Goal: Task Accomplishment & Management: Complete application form

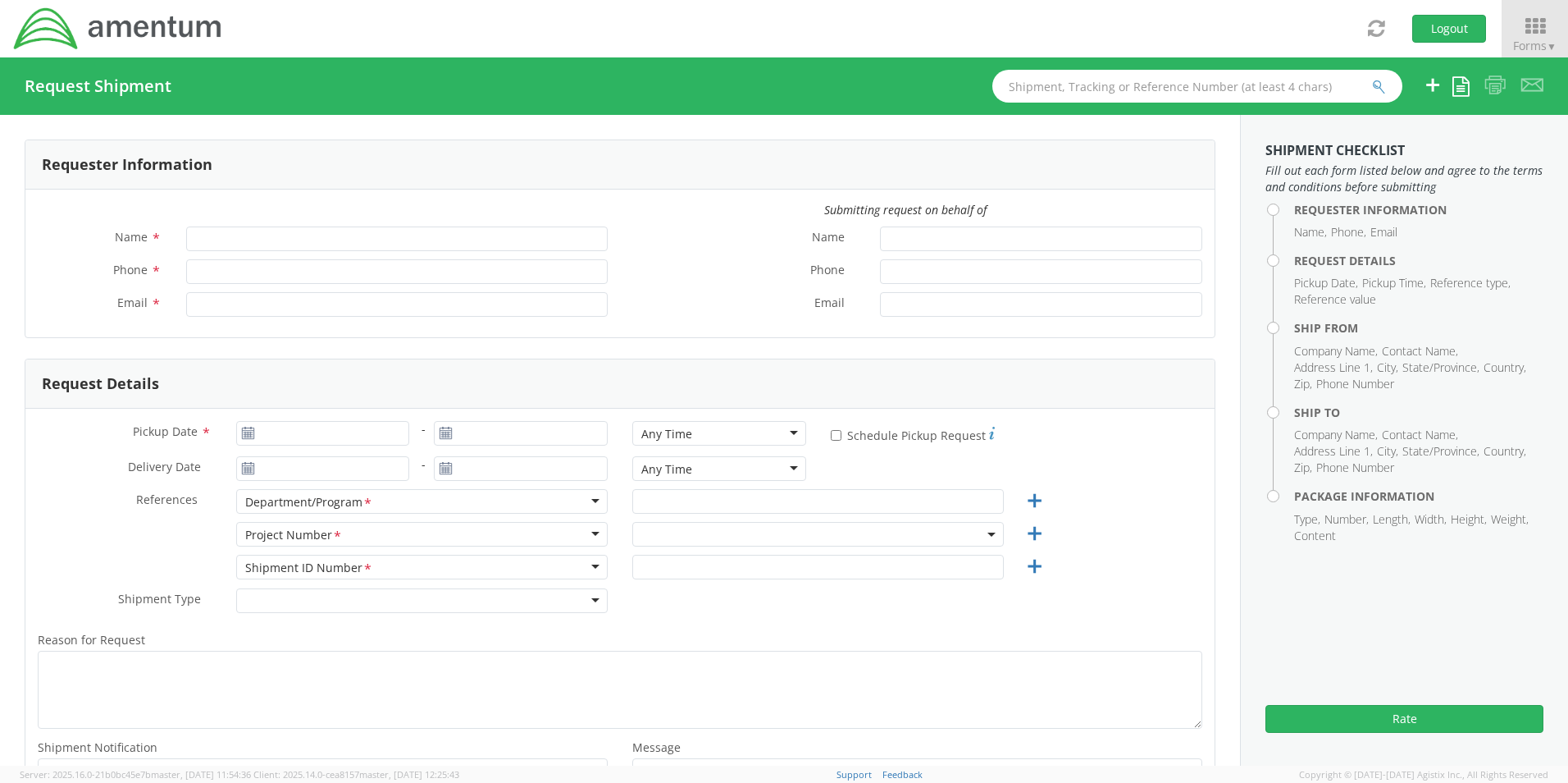
type input "[PERSON_NAME]"
type input "[PHONE_NUMBER]"
type input "[PERSON_NAME][EMAIL_ADDRESS][PERSON_NAME][DOMAIN_NAME]"
select select "3566.04.0001.TRI2.MATS.3000.00"
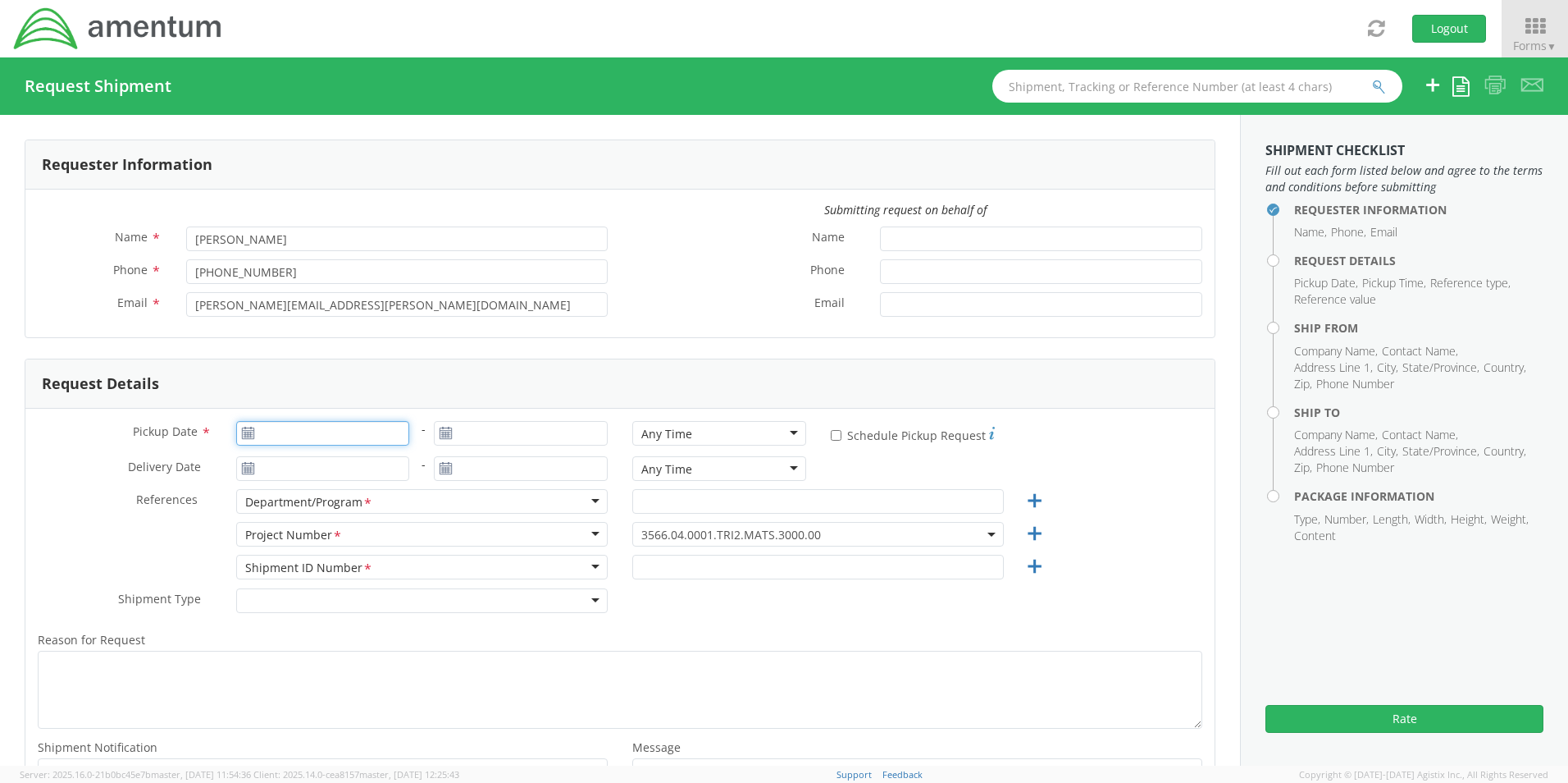
type input "[DATE]"
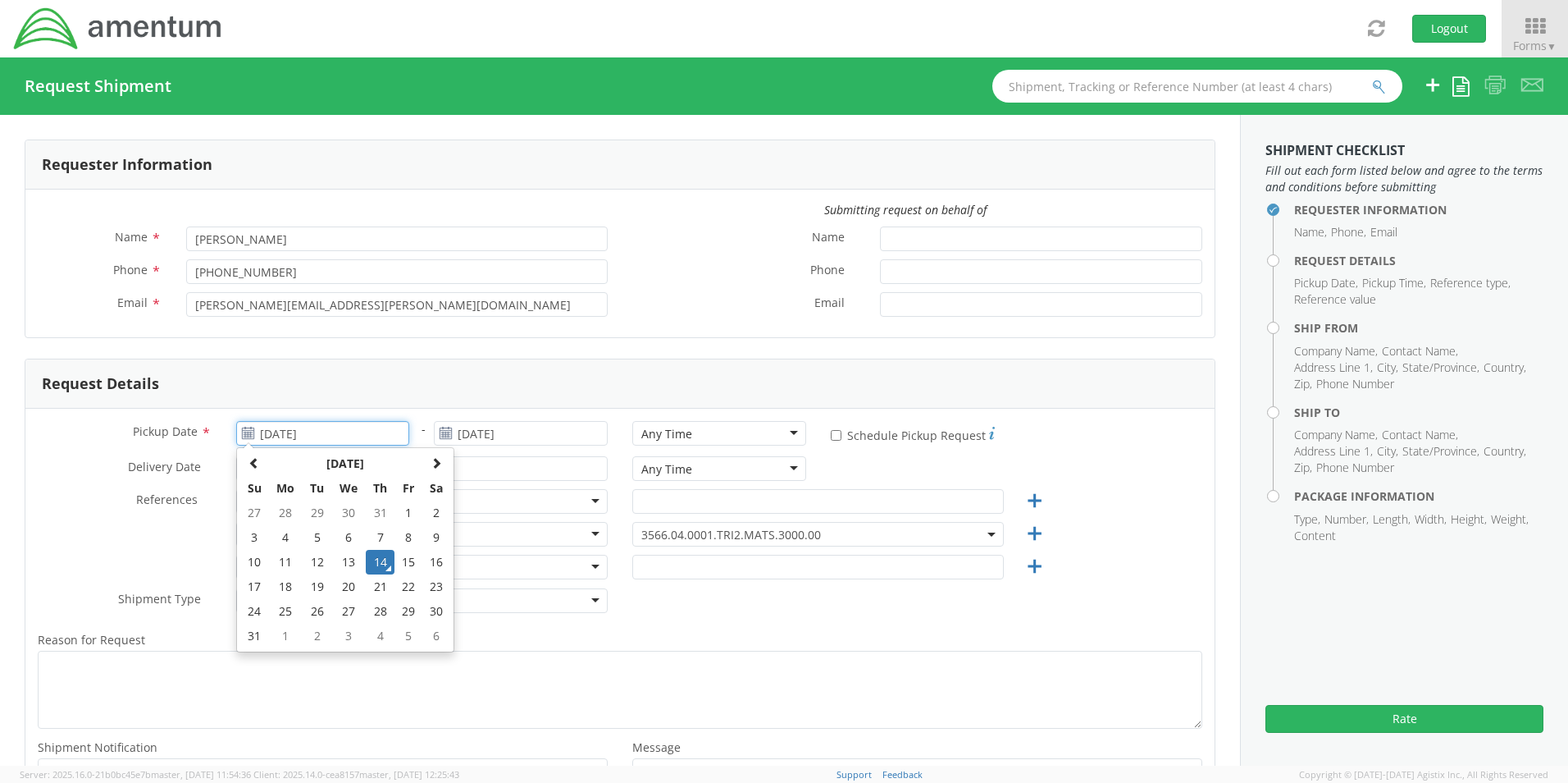
click at [316, 436] on input "[DATE]" at bounding box center [323, 433] width 174 height 25
click at [404, 568] on td "15" at bounding box center [407, 562] width 28 height 25
type input "[DATE]"
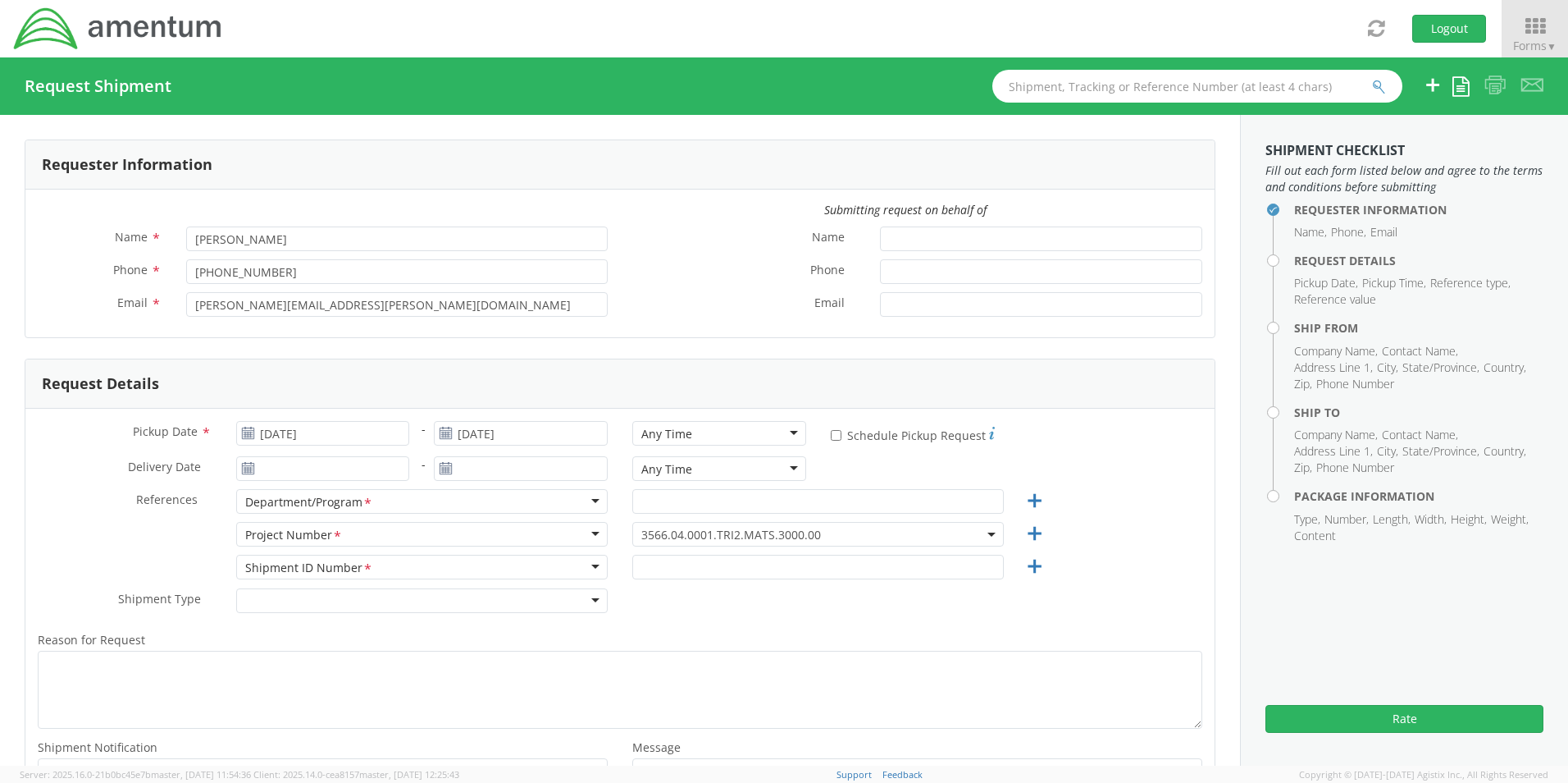
click at [685, 430] on div "Any Time" at bounding box center [718, 433] width 174 height 25
click at [283, 466] on input "[DATE]" at bounding box center [323, 468] width 174 height 25
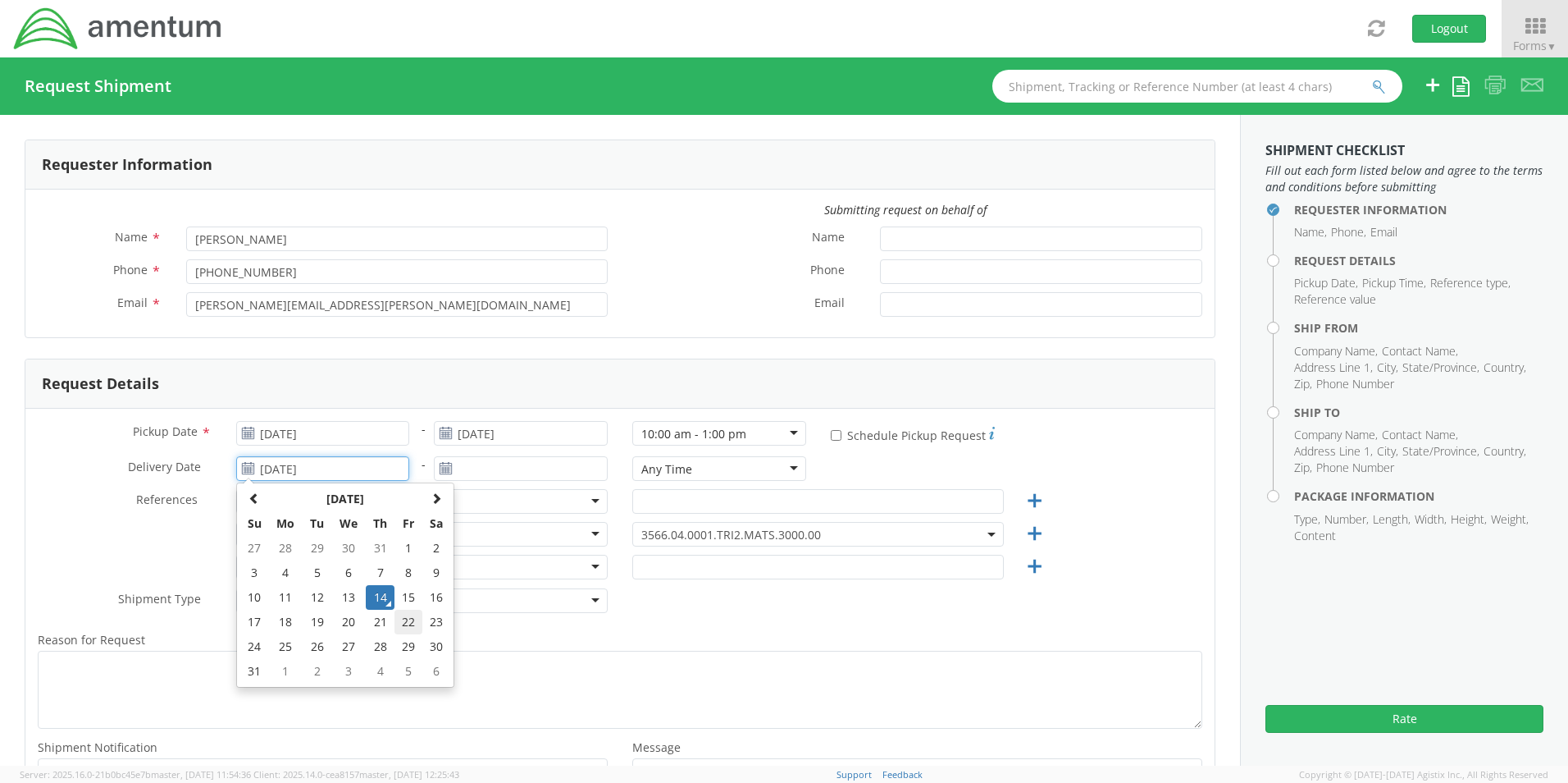
click at [404, 625] on td "22" at bounding box center [407, 622] width 28 height 25
type input "[DATE]"
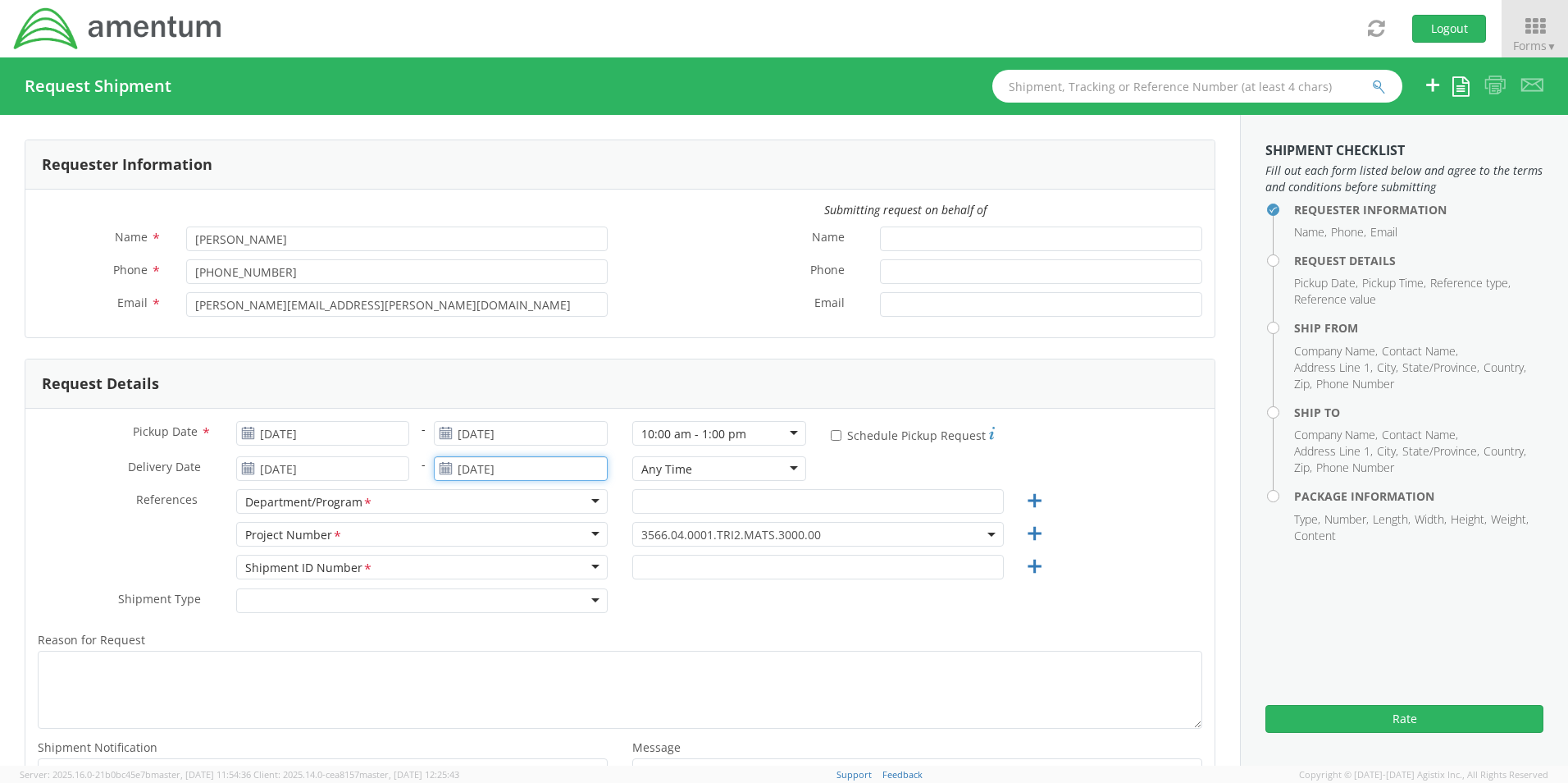
click at [483, 473] on input "[DATE]" at bounding box center [521, 468] width 174 height 25
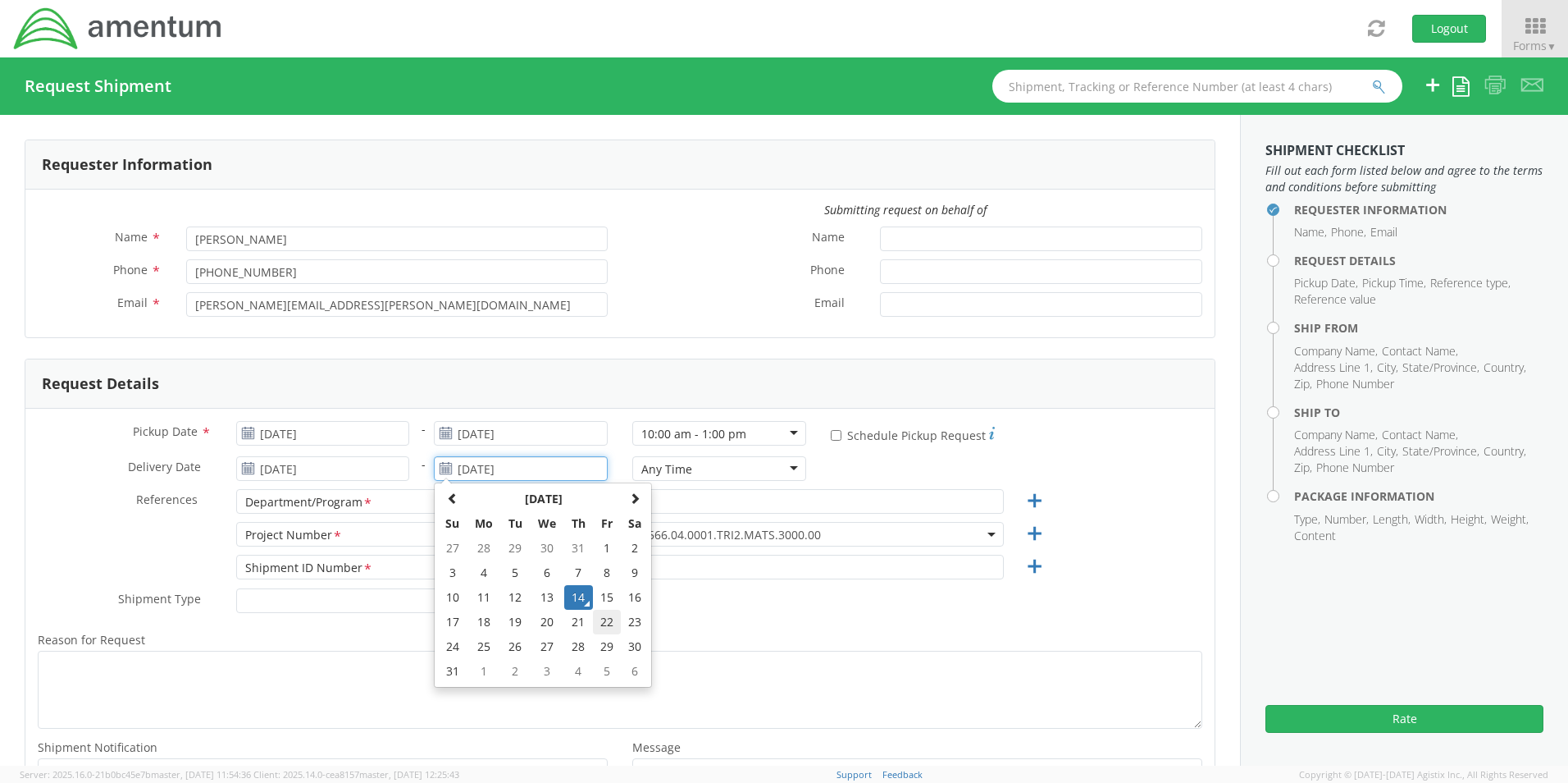
click at [594, 630] on td "22" at bounding box center [606, 622] width 28 height 25
type input "[DATE]"
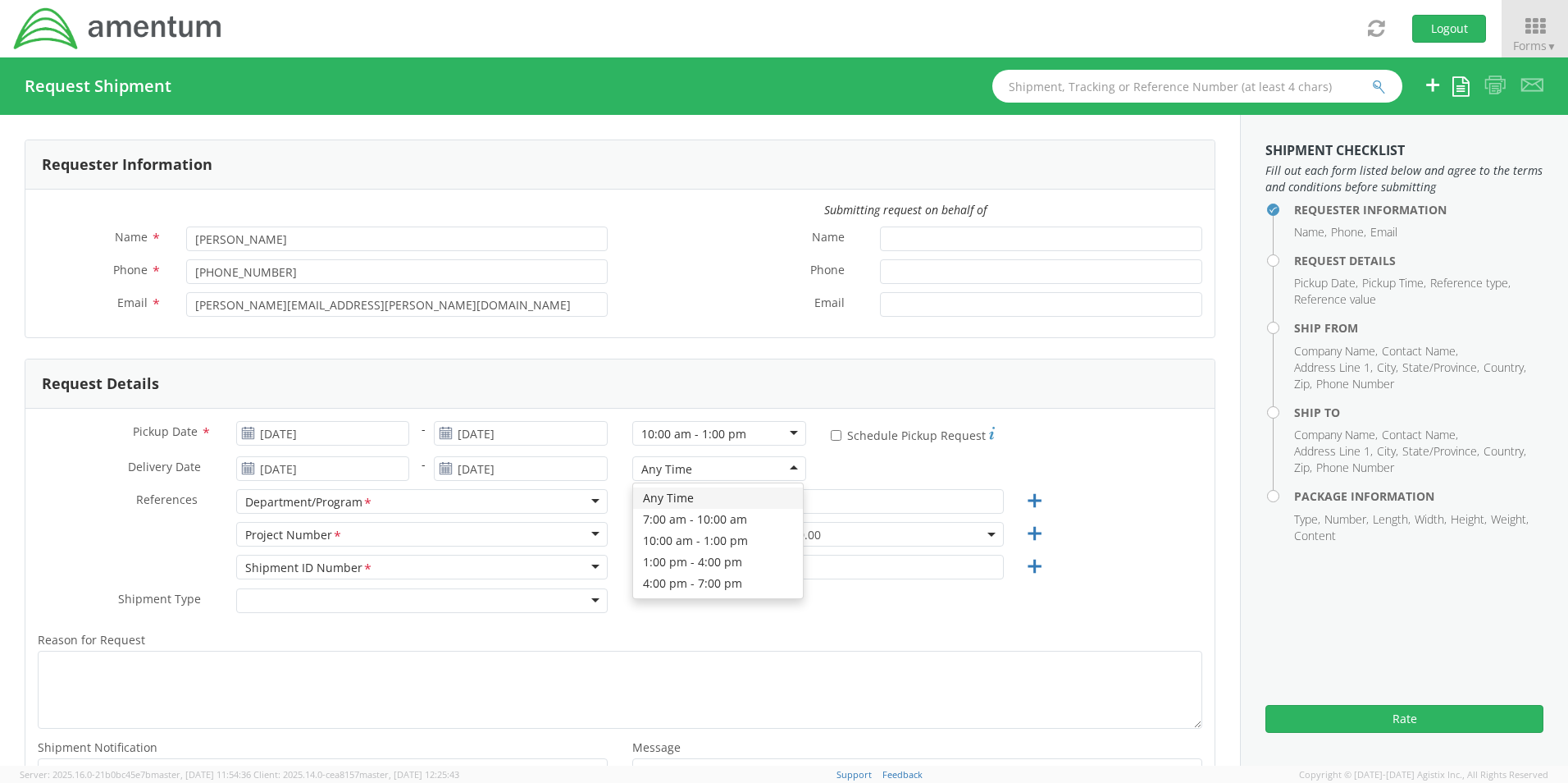
click at [685, 464] on div "Any Time" at bounding box center [718, 468] width 174 height 25
click at [647, 507] on input "text" at bounding box center [817, 501] width 372 height 25
type input "REAPER"
click at [857, 523] on span "3566.04.0001.TRI2.MATS.3000.00" at bounding box center [817, 534] width 372 height 25
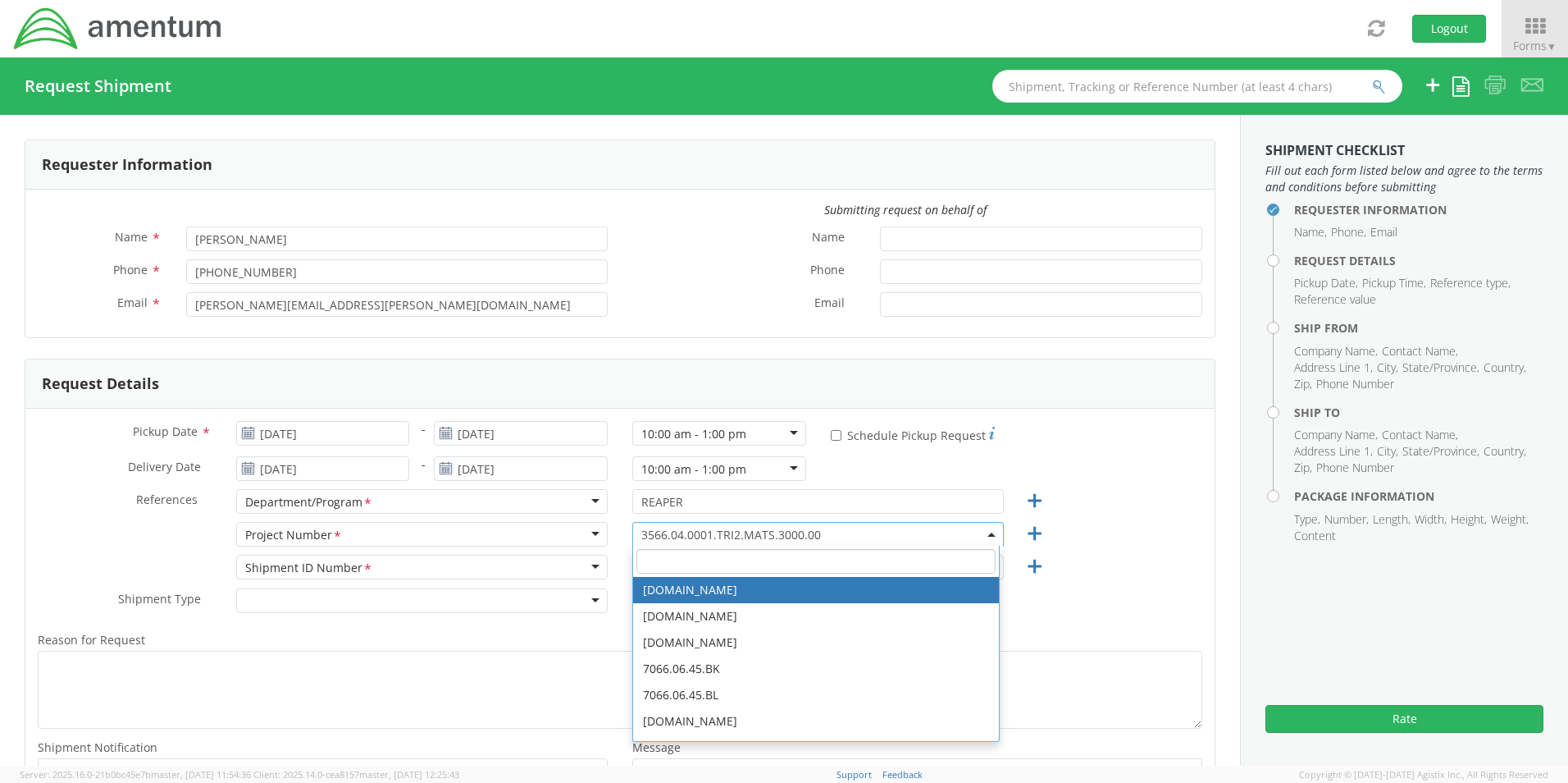
click at [817, 555] on input "search" at bounding box center [816, 561] width 359 height 25
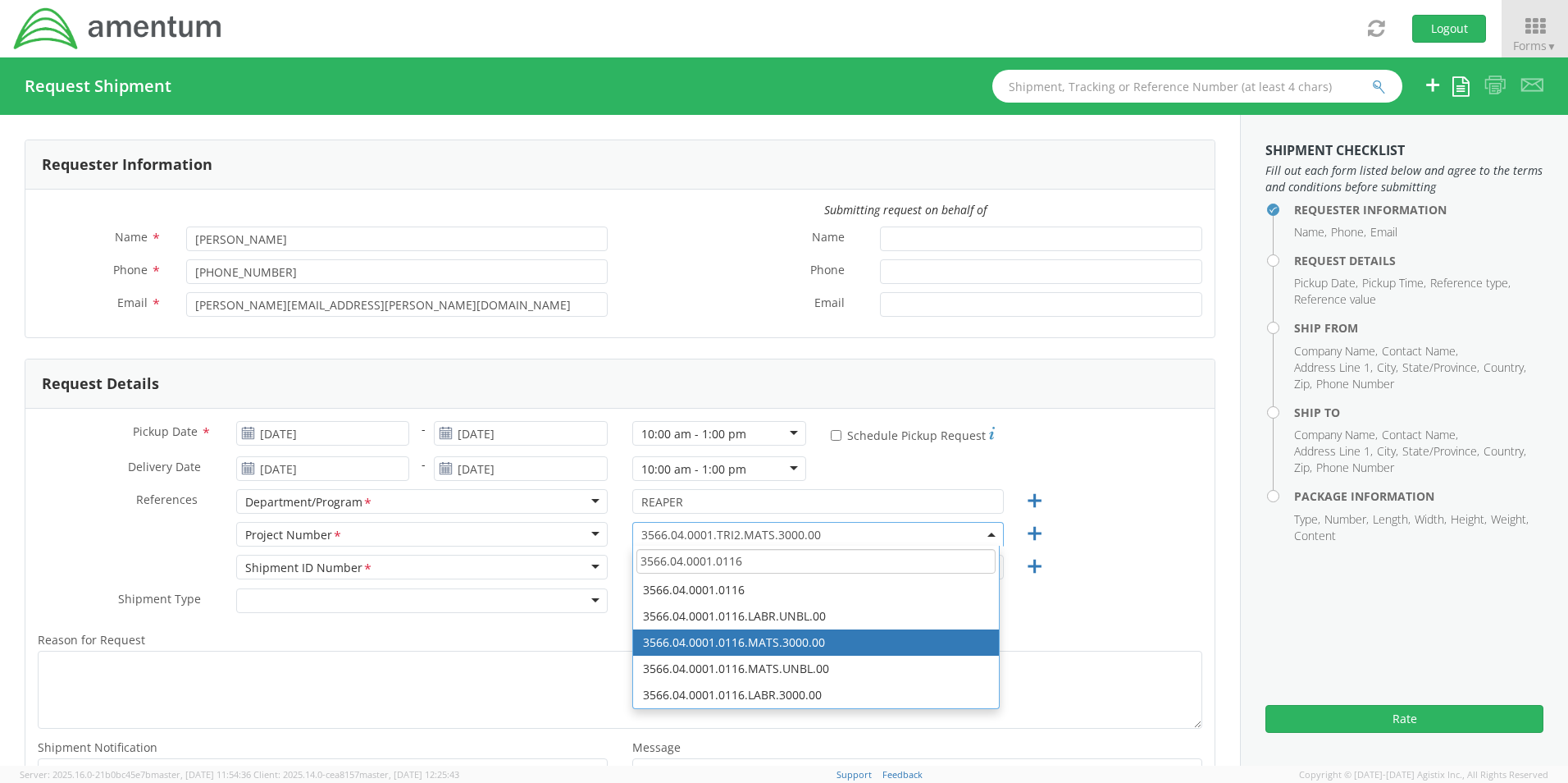
type input "3566.04.0001.0116"
select select "3566.04.0001.0116.MATS.3000.00"
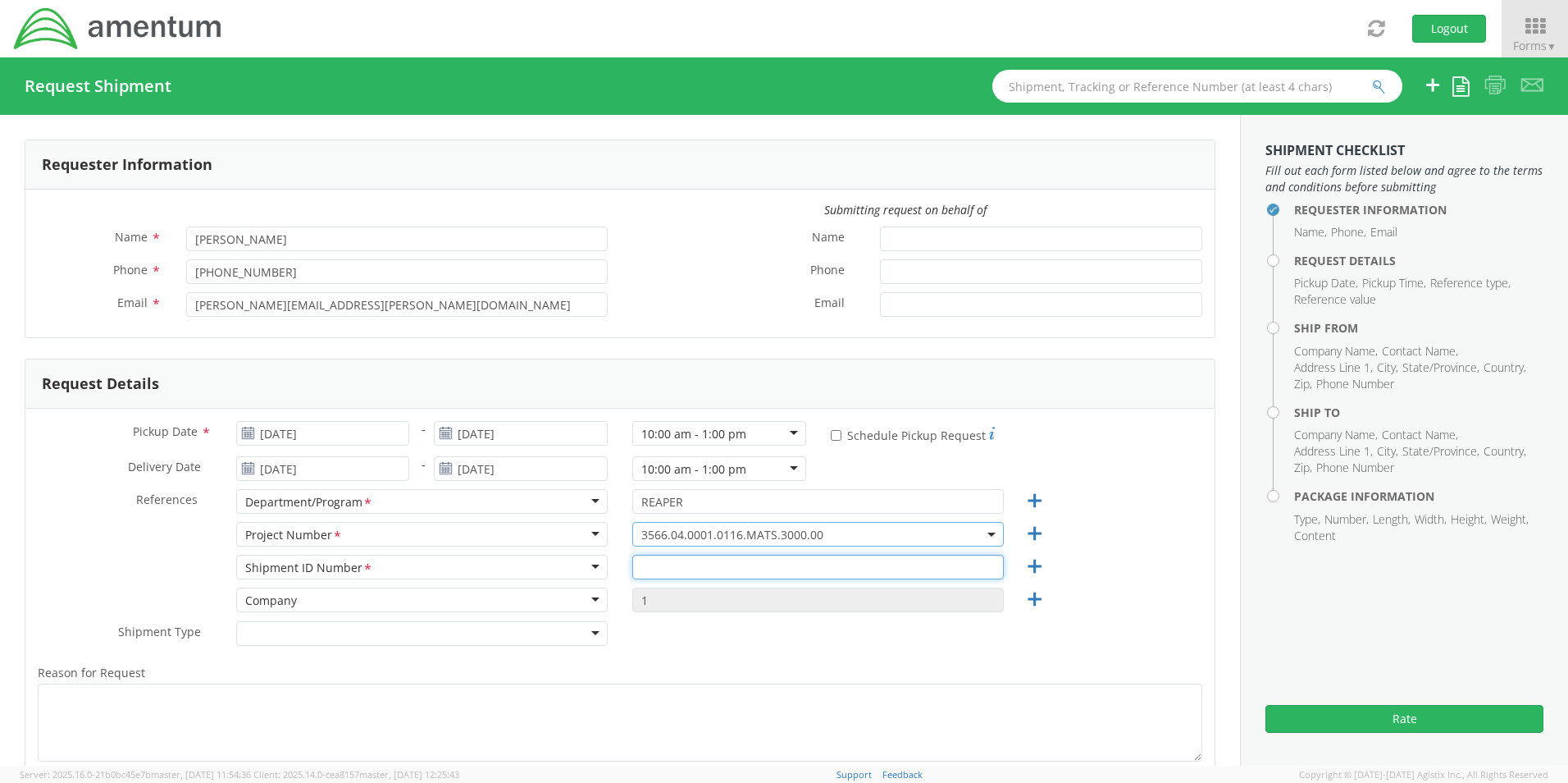
click at [662, 565] on input "text" at bounding box center [817, 567] width 372 height 25
type input "MEOTD00127"
click at [539, 631] on div at bounding box center [422, 633] width 372 height 25
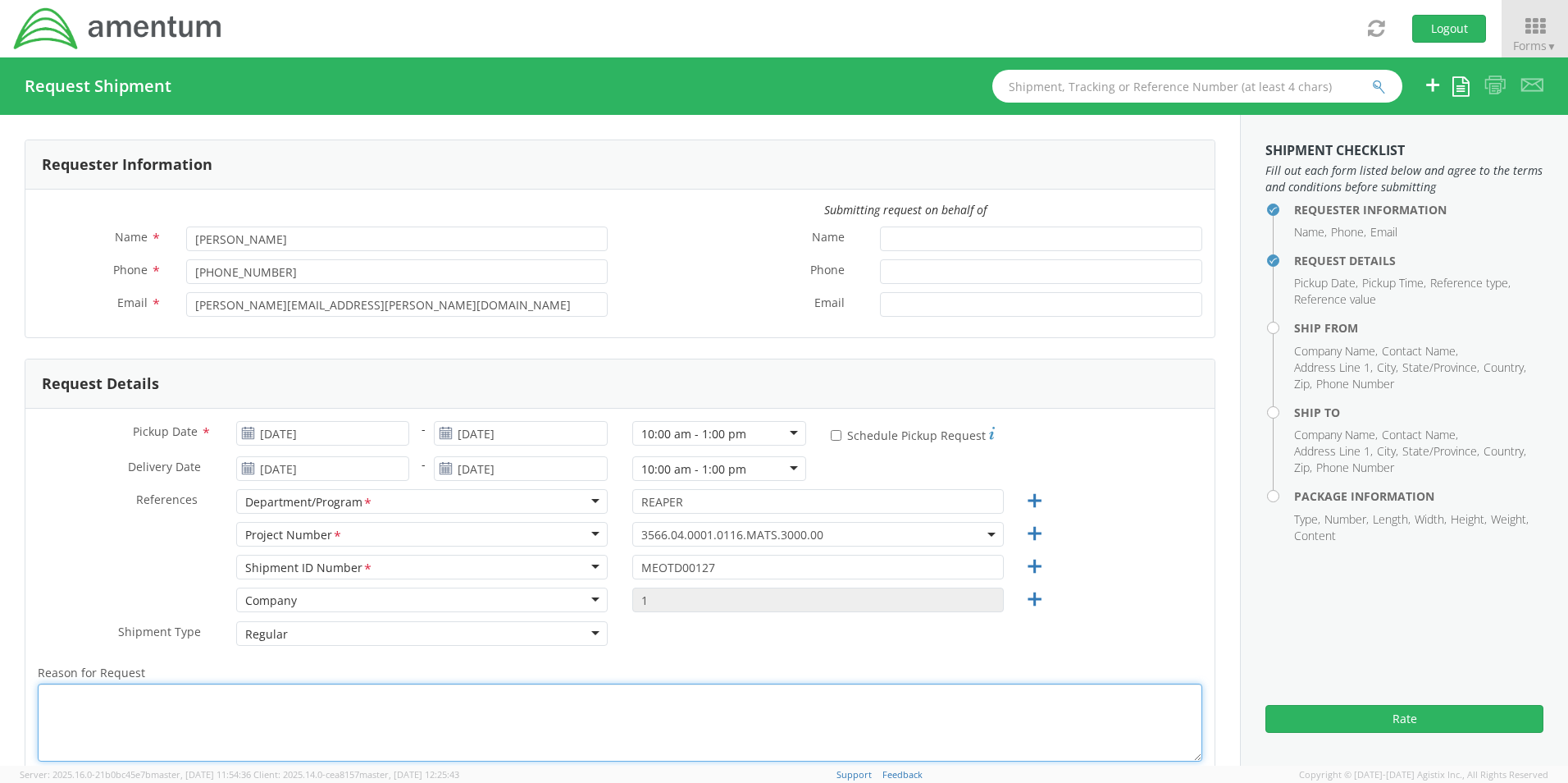
click at [247, 695] on textarea "Reason for Request *" at bounding box center [620, 721] width 1164 height 78
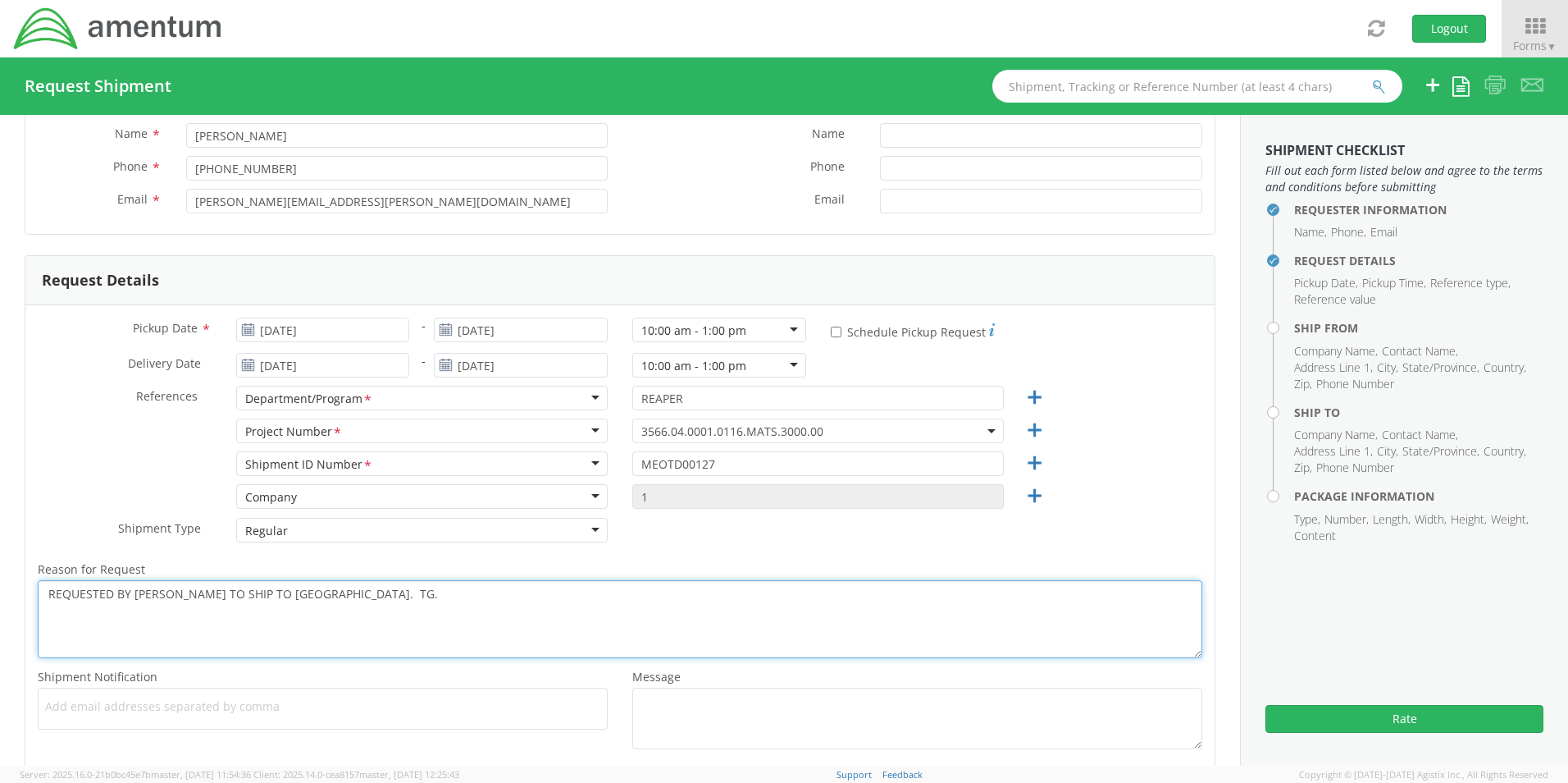
scroll to position [219, 0]
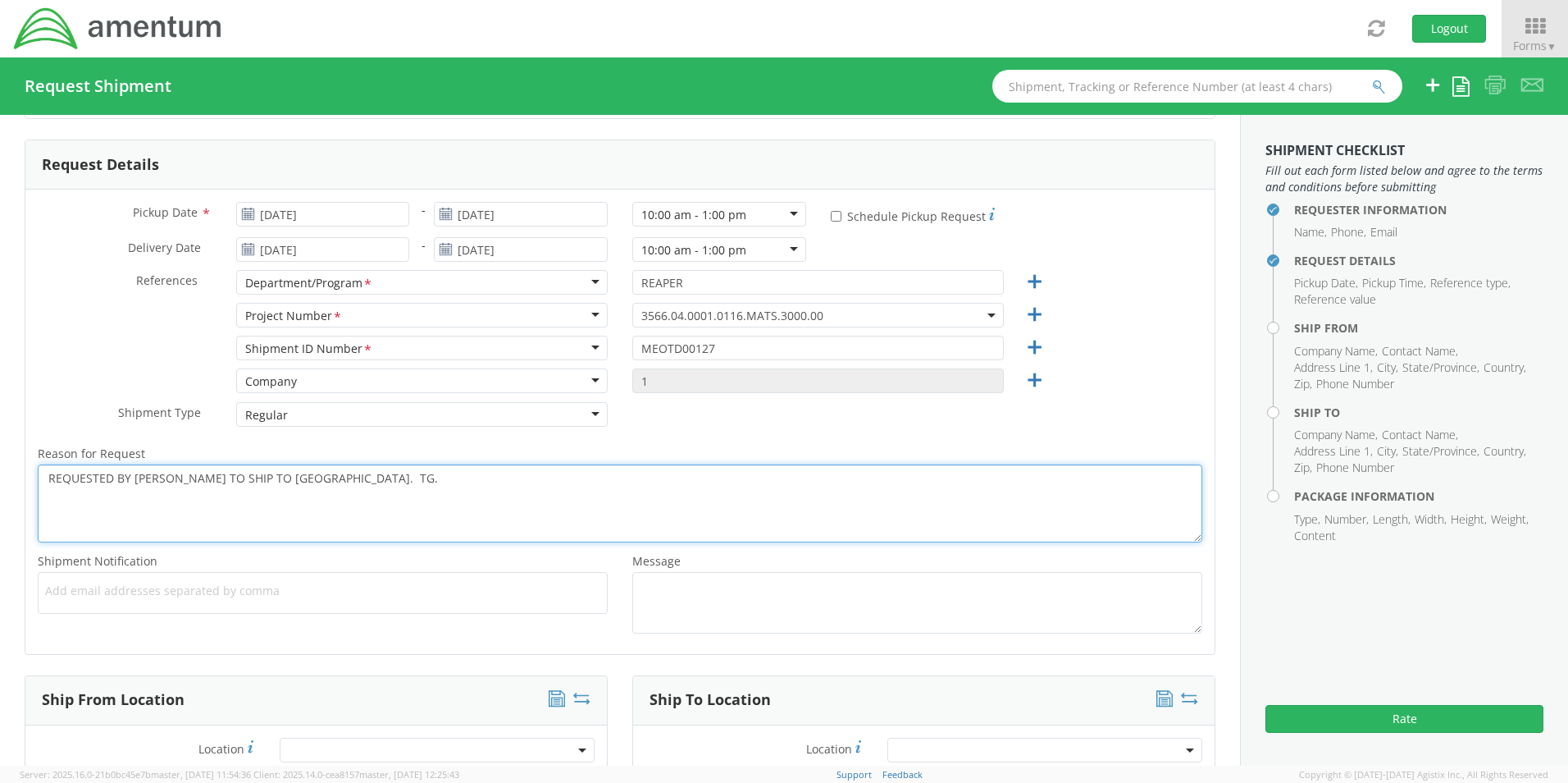
type textarea "REQUESTED BY [PERSON_NAME] TO SHIP TO [GEOGRAPHIC_DATA]. TG."
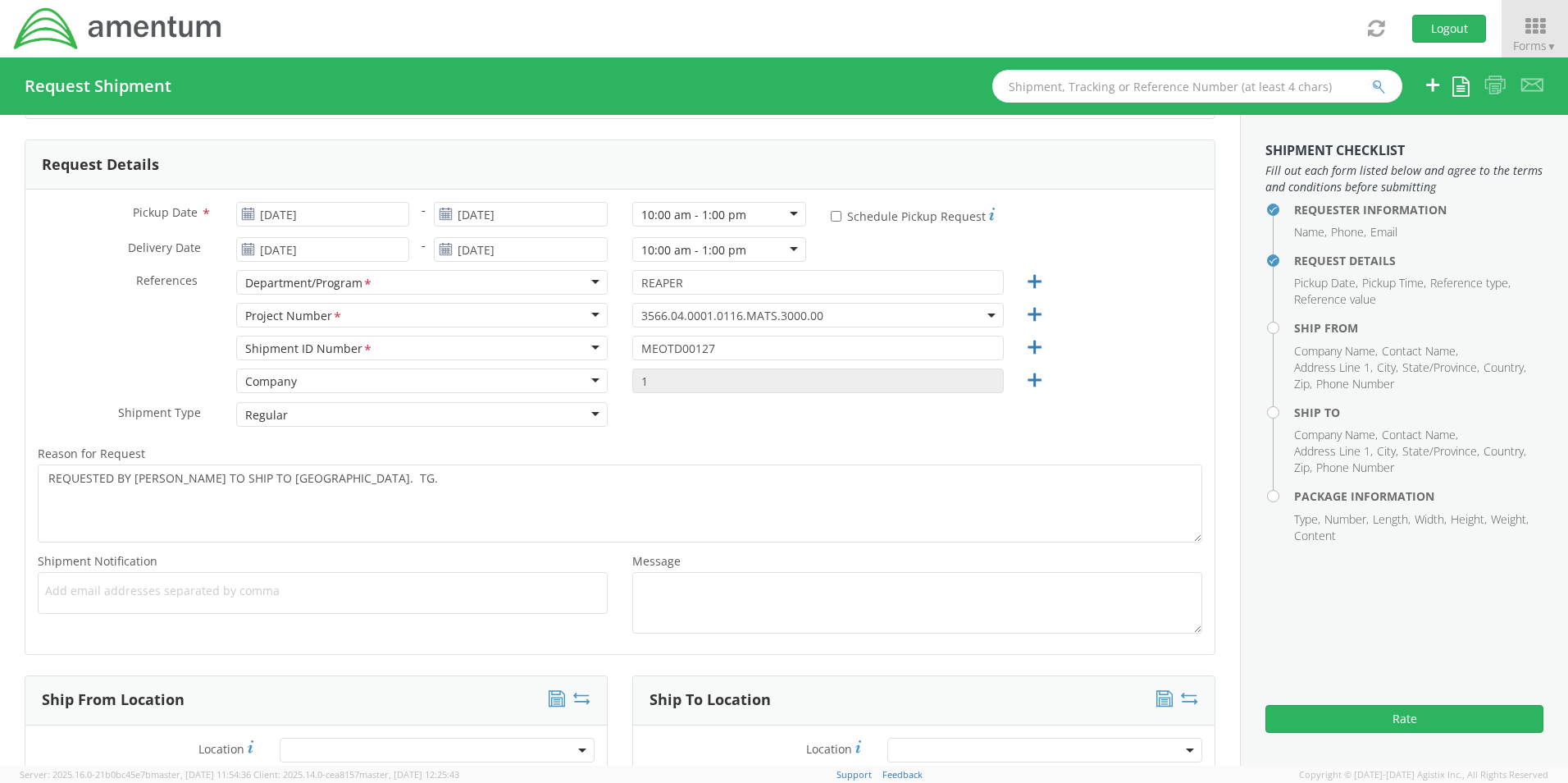
click at [265, 593] on span "Add email addresses separated by comma" at bounding box center [323, 590] width 555 height 16
click at [226, 576] on div "Add email addresses separated by comma" at bounding box center [322, 592] width 570 height 42
type input "[PERSON_NAME][EMAIL_ADDRESS][PERSON_NAME][DOMAIN_NAME]"
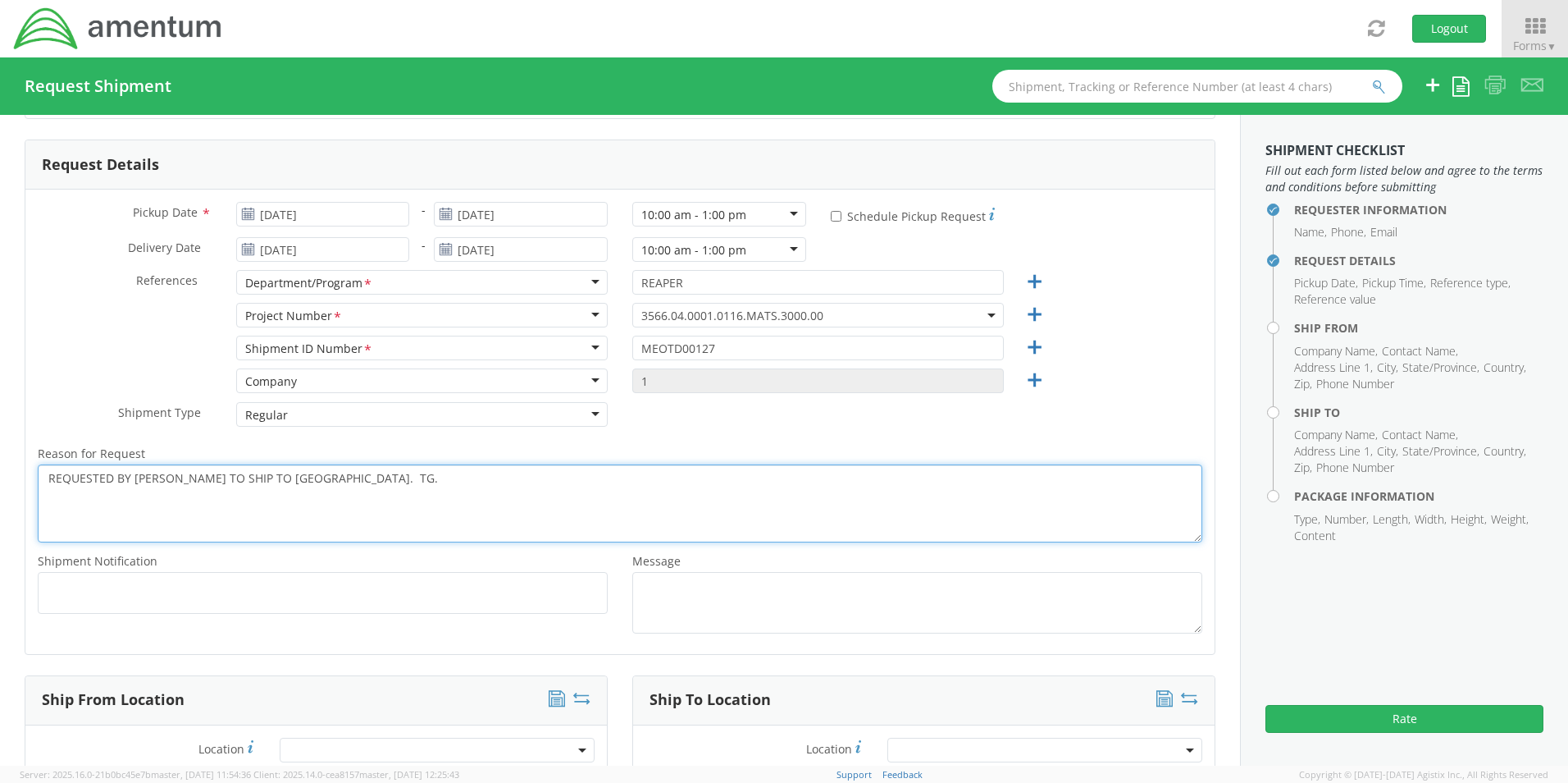
click at [411, 481] on textarea "REQUESTED BY [PERSON_NAME] TO SHIP TO [GEOGRAPHIC_DATA]. TG." at bounding box center [620, 503] width 1164 height 78
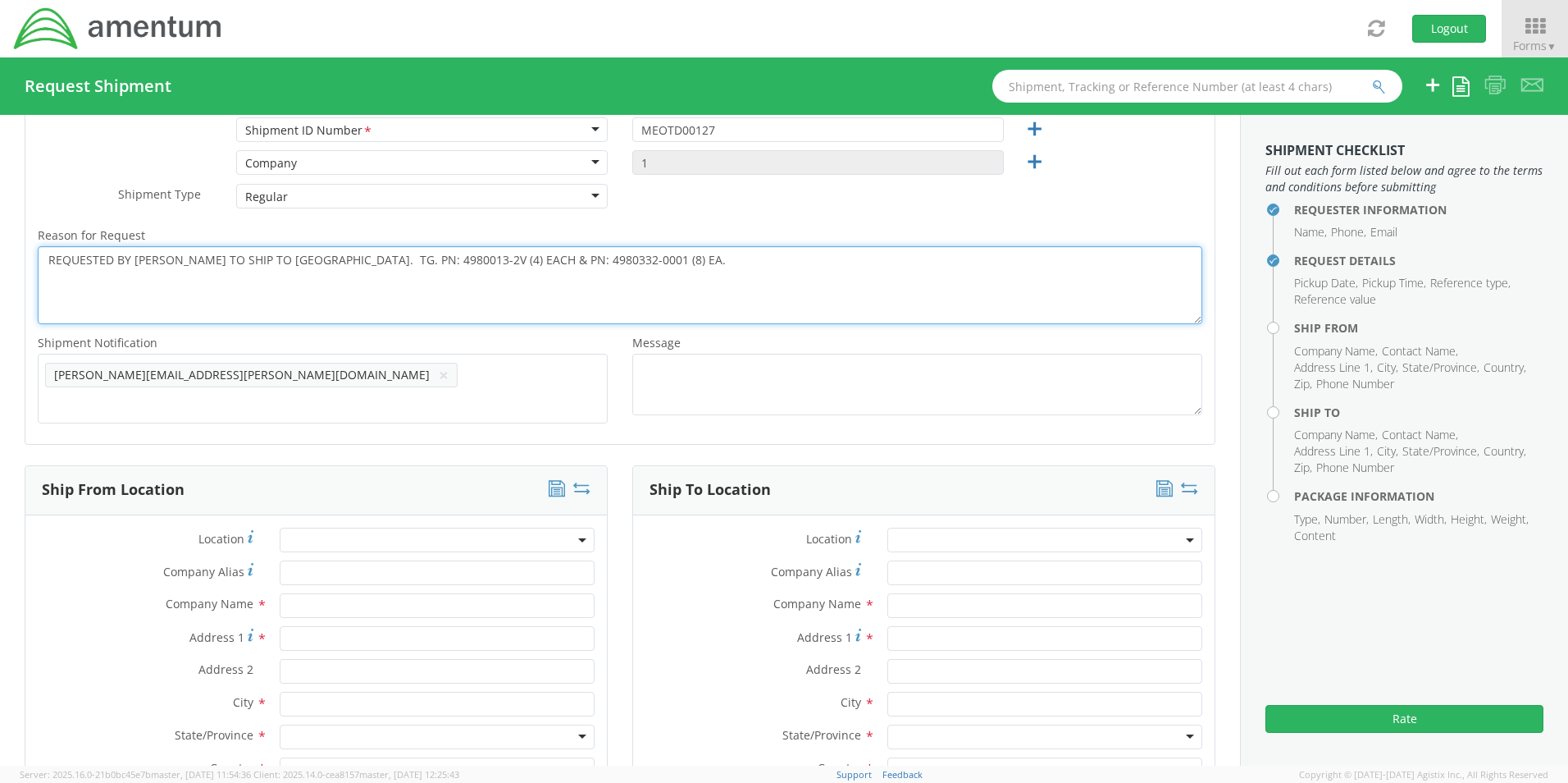
scroll to position [548, 0]
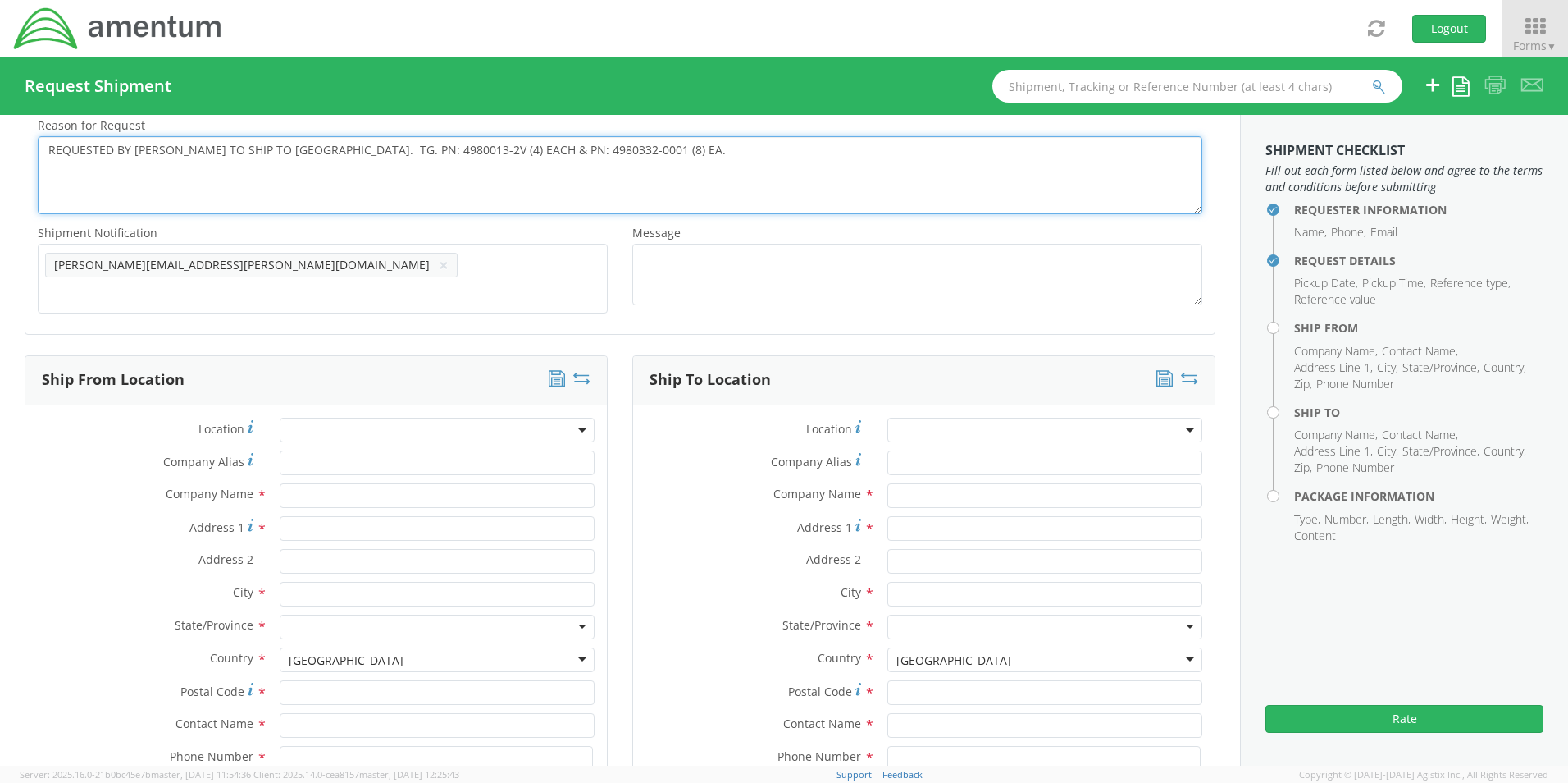
type textarea "REQUESTED BY [PERSON_NAME] TO SHIP TO [GEOGRAPHIC_DATA]. TG. PN: 4980013-2V (4)…"
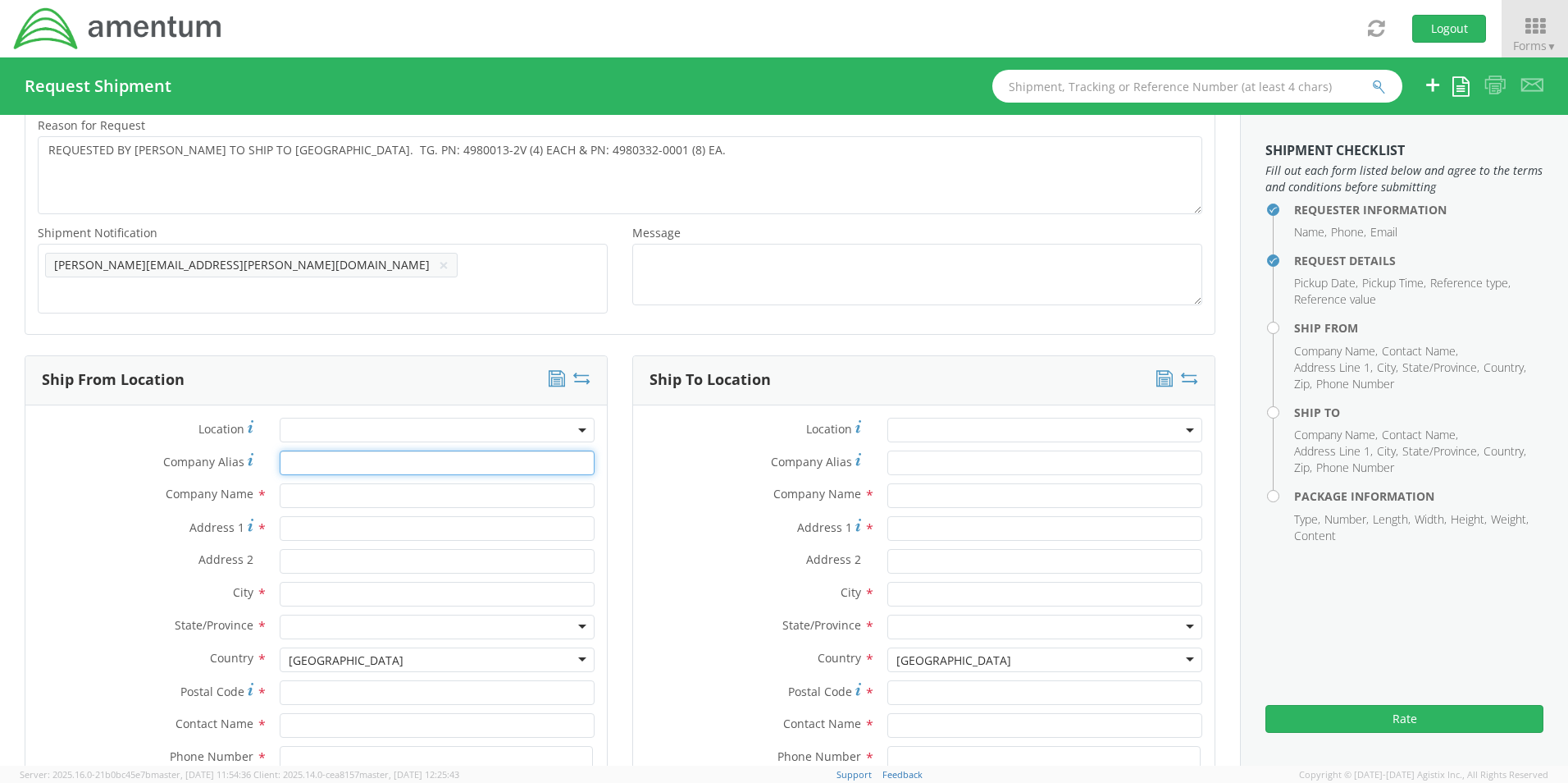
click at [336, 456] on input "Company Alias *" at bounding box center [437, 463] width 315 height 25
type input "Amentum"
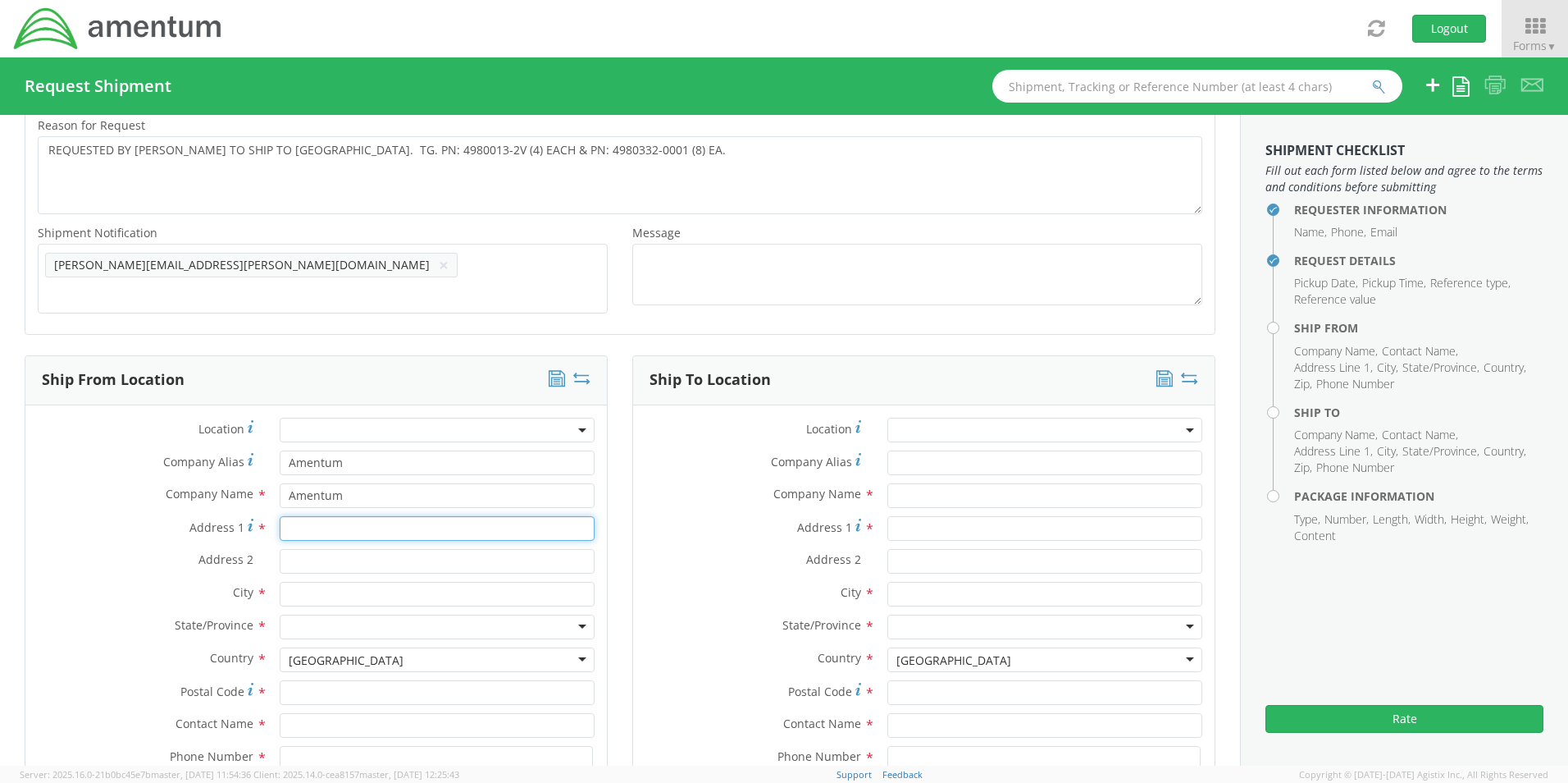
type input "[STREET_ADDRESS]"
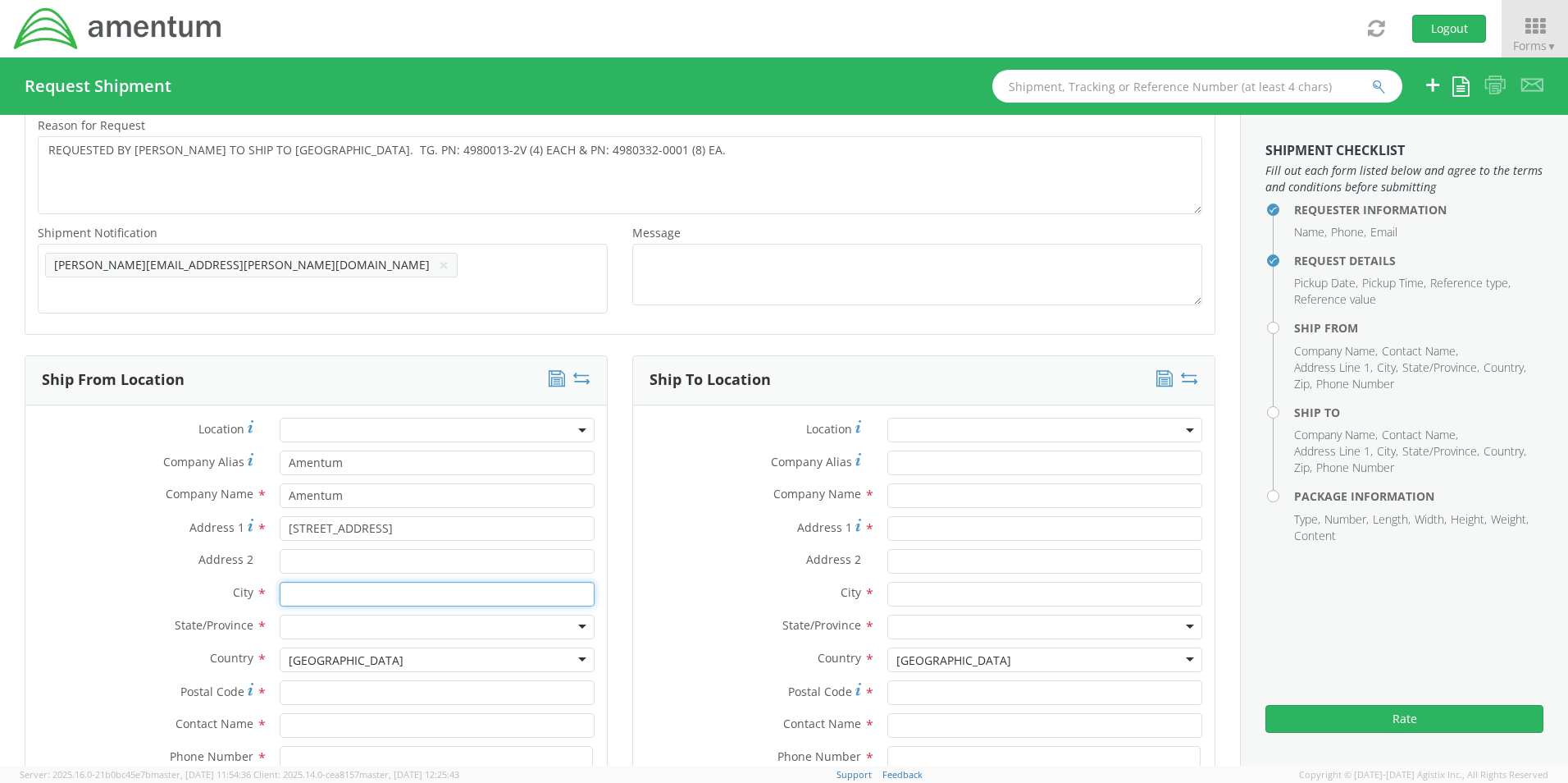
type input "[PERSON_NAME]"
click at [310, 628] on div at bounding box center [437, 627] width 315 height 25
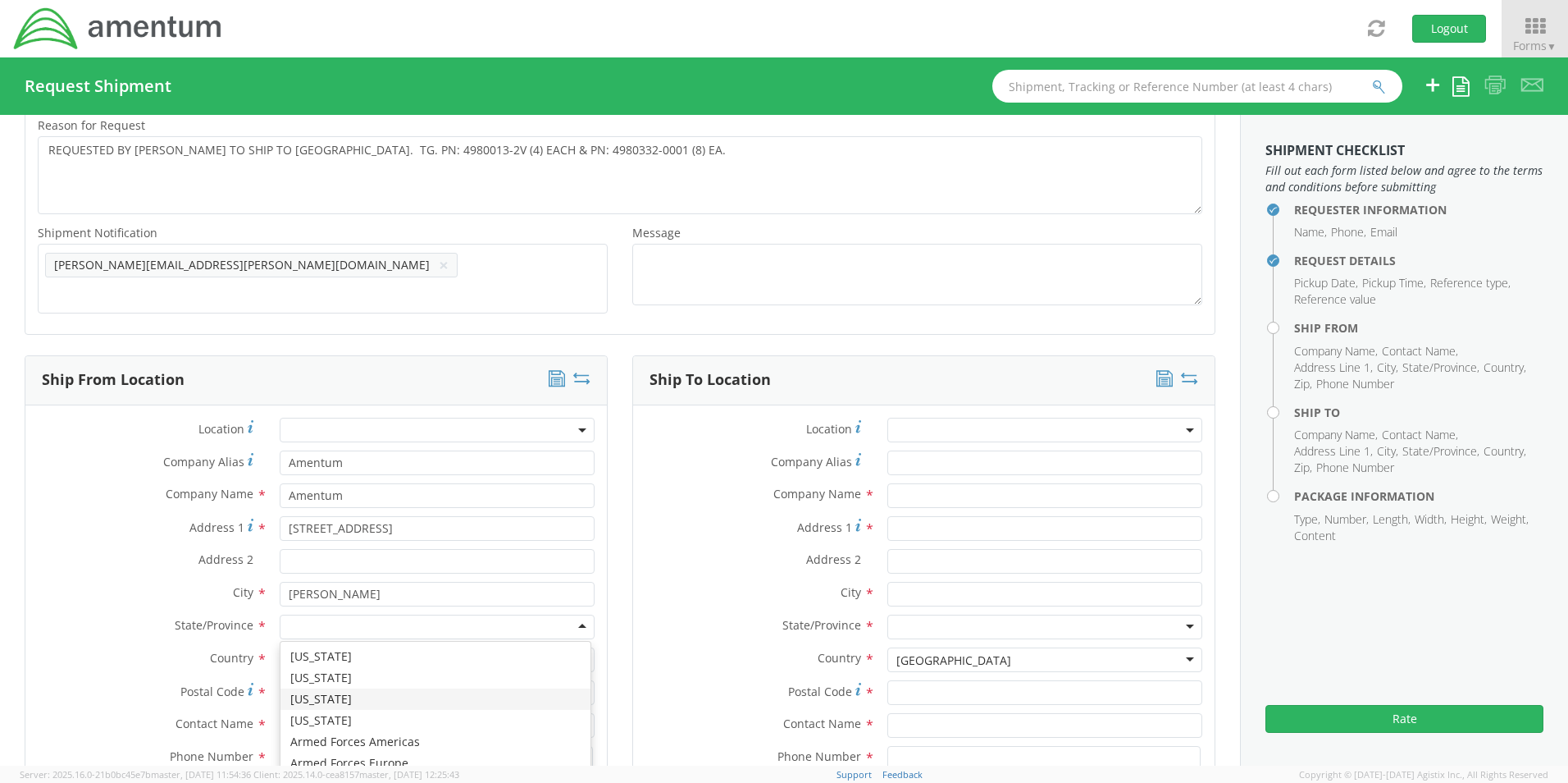
type input "I"
click at [312, 680] on input "Postal Code *" at bounding box center [437, 693] width 315 height 25
type input "47441"
click at [291, 717] on input "text" at bounding box center [437, 725] width 315 height 25
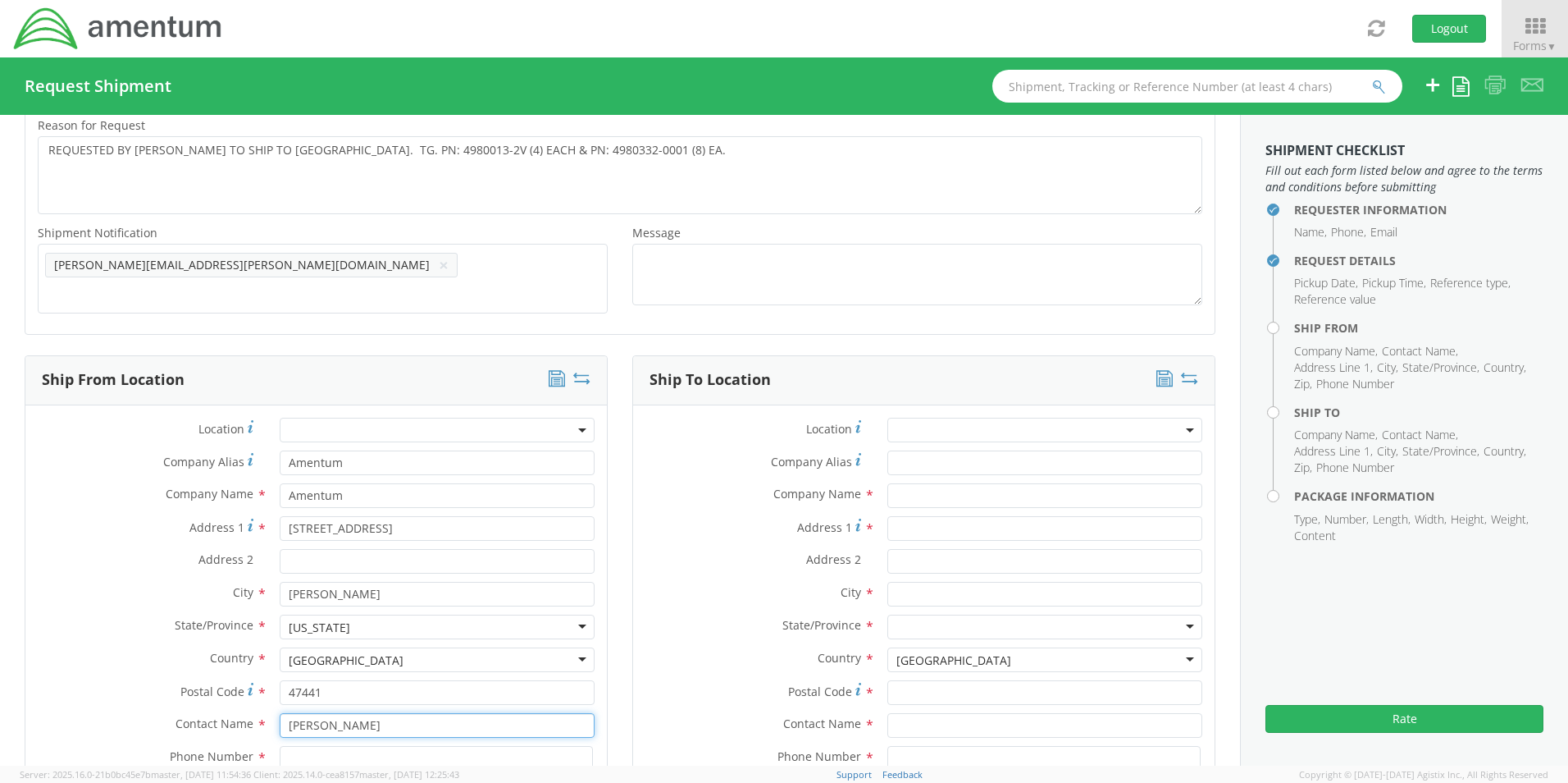
type input "[PERSON_NAME]"
click at [298, 751] on input at bounding box center [436, 758] width 313 height 25
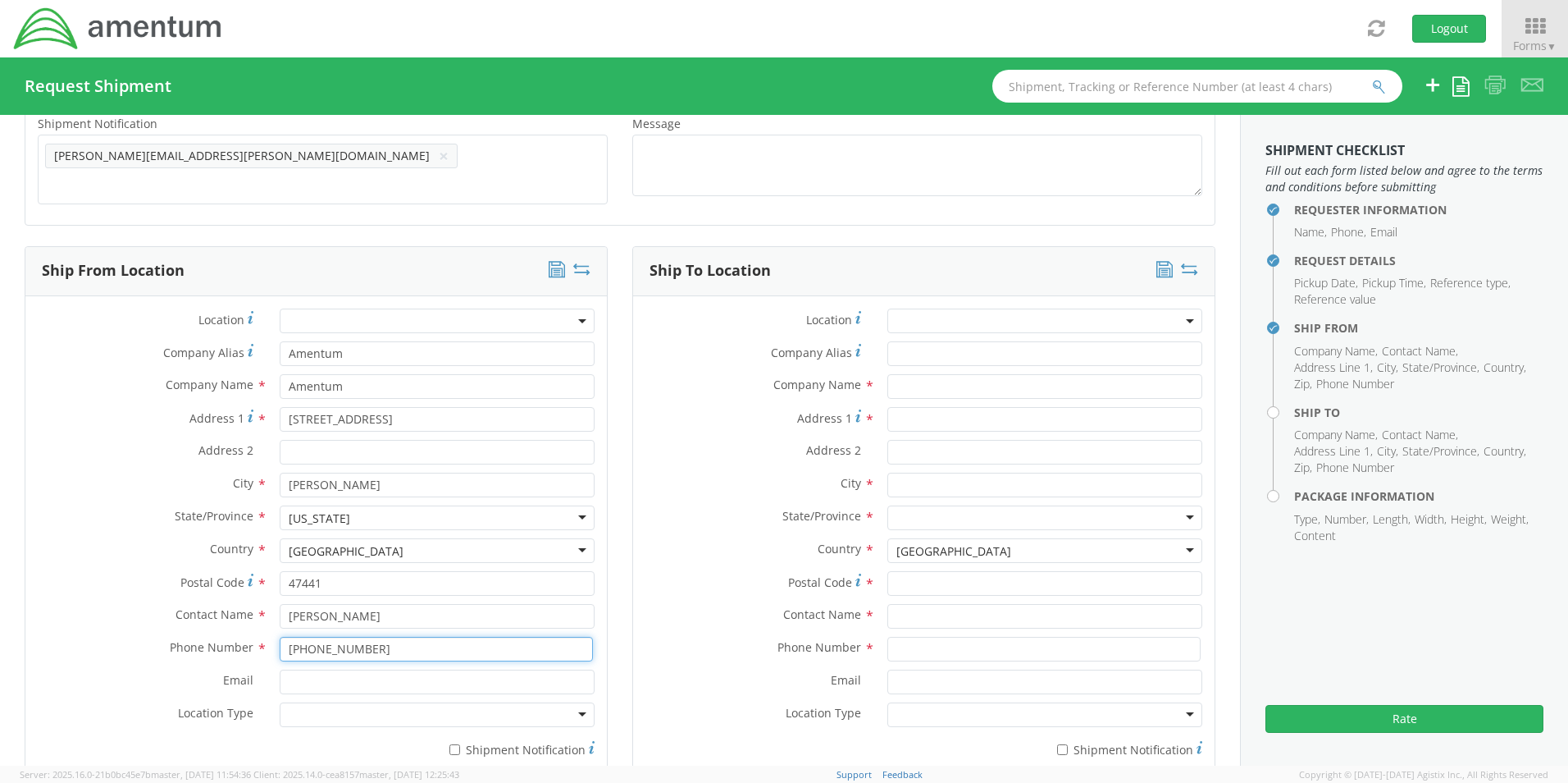
type input "[PHONE_NUMBER]"
click at [303, 672] on input "Email *" at bounding box center [437, 682] width 315 height 25
type input "[PERSON_NAME][EMAIL_ADDRESS][PERSON_NAME][DOMAIN_NAME]"
click at [303, 709] on div at bounding box center [437, 714] width 315 height 25
click at [450, 746] on input "* Shipment Notification" at bounding box center [455, 749] width 11 height 11
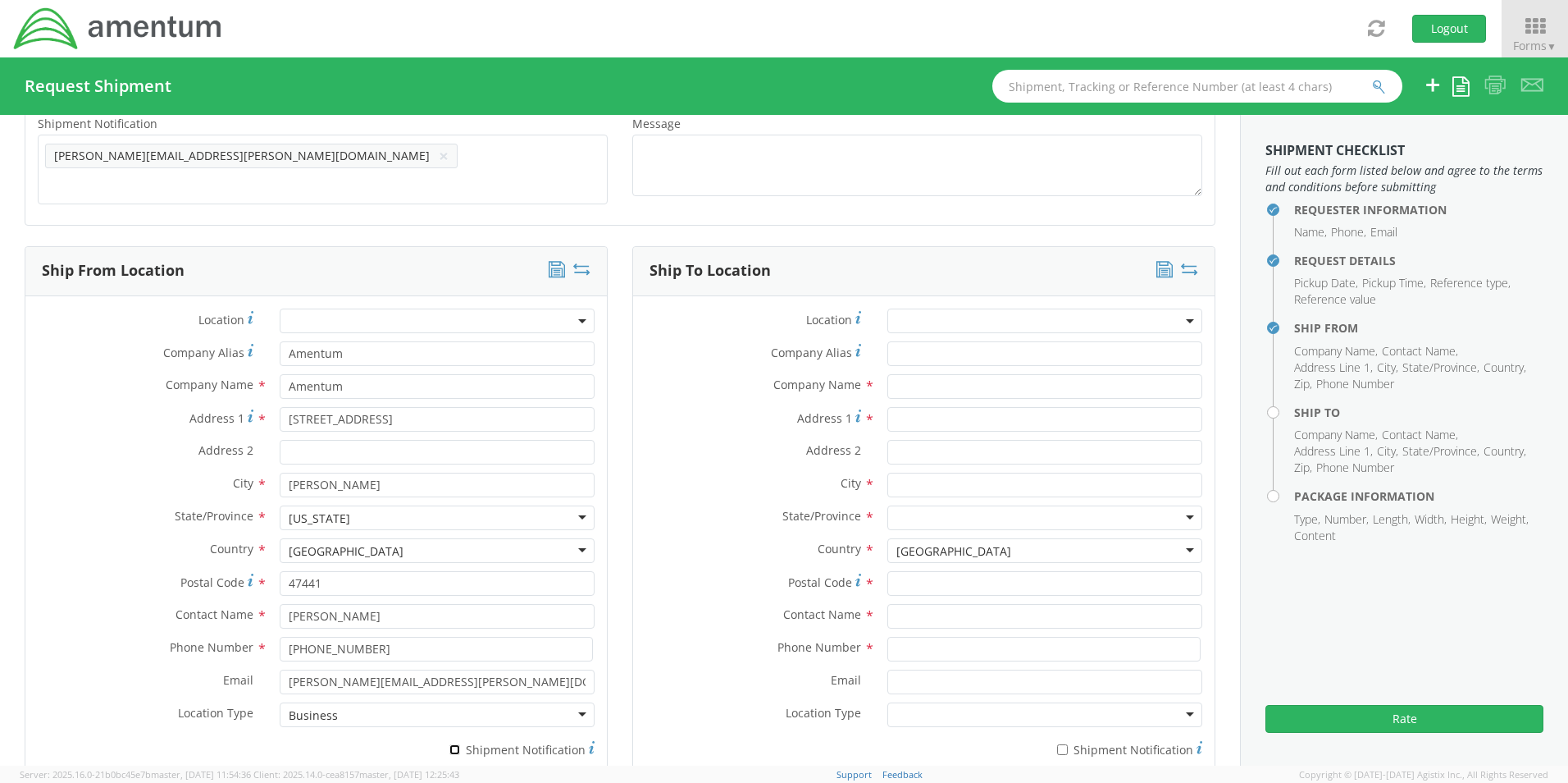
checkbox input "true"
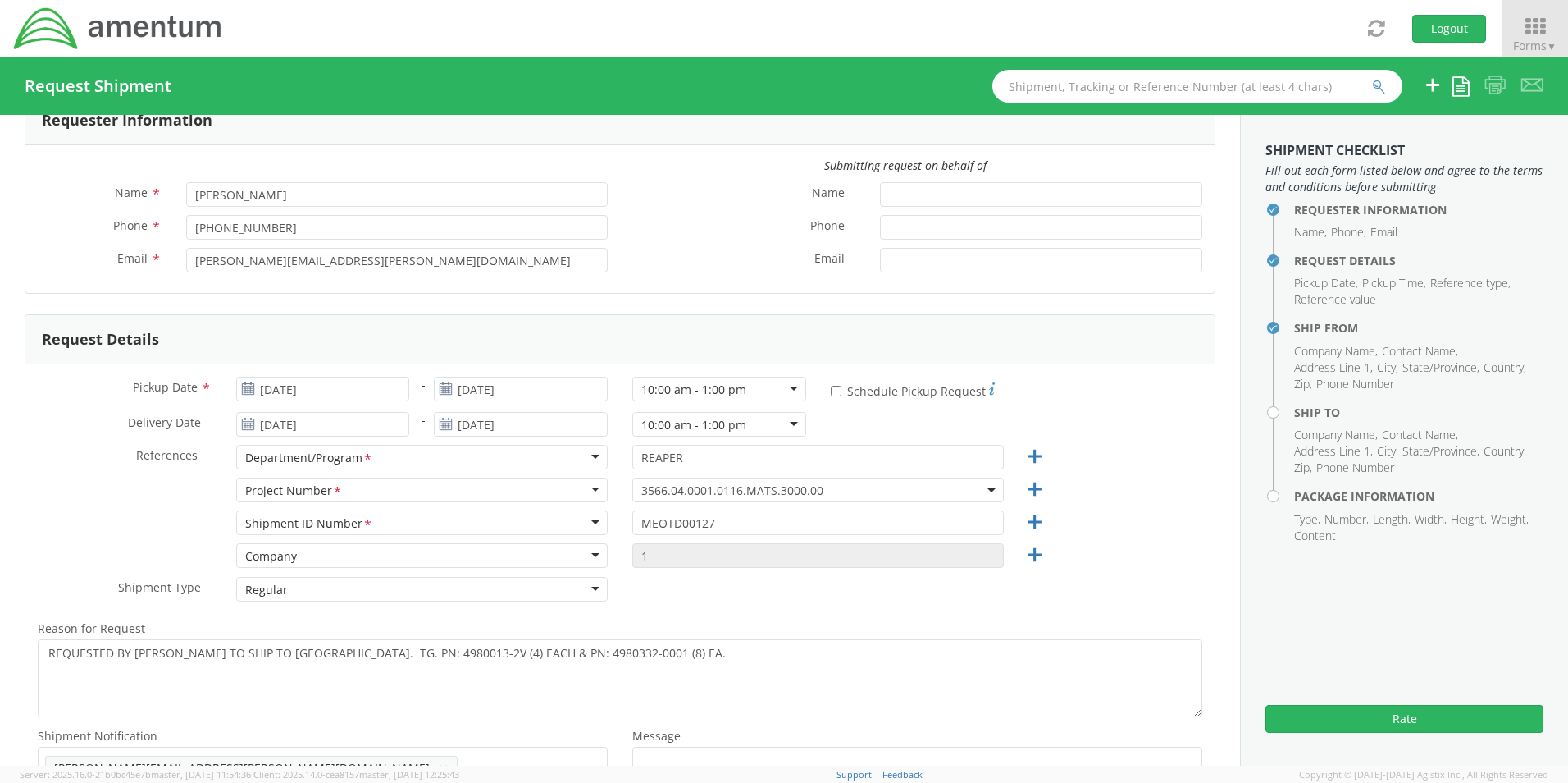
scroll to position [0, 0]
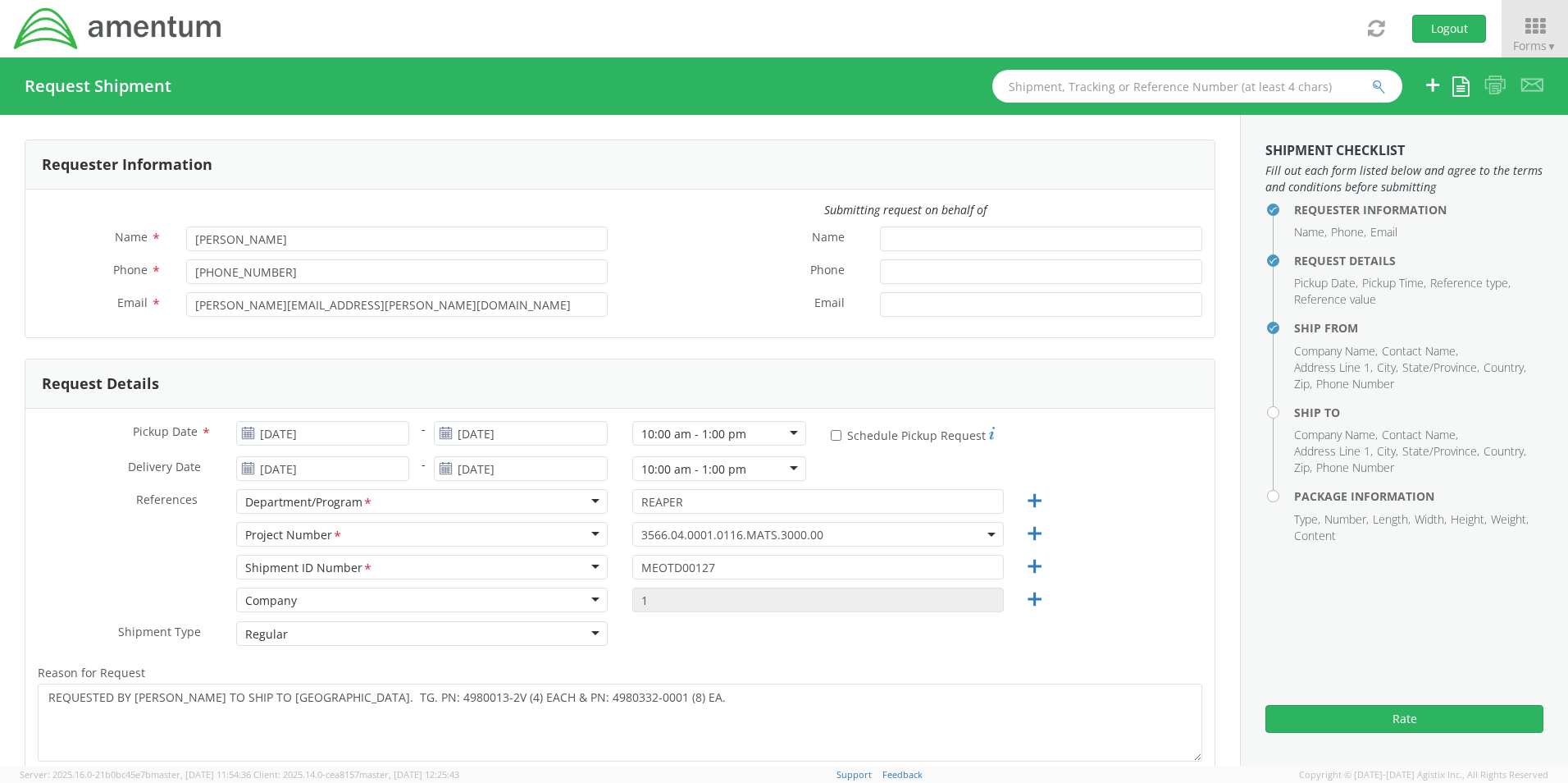
click at [831, 442] on label "* Schedule Pickup Request" at bounding box center [913, 434] width 164 height 20
click at [831, 441] on input "* Schedule Pickup Request" at bounding box center [836, 435] width 11 height 11
checkbox input "true"
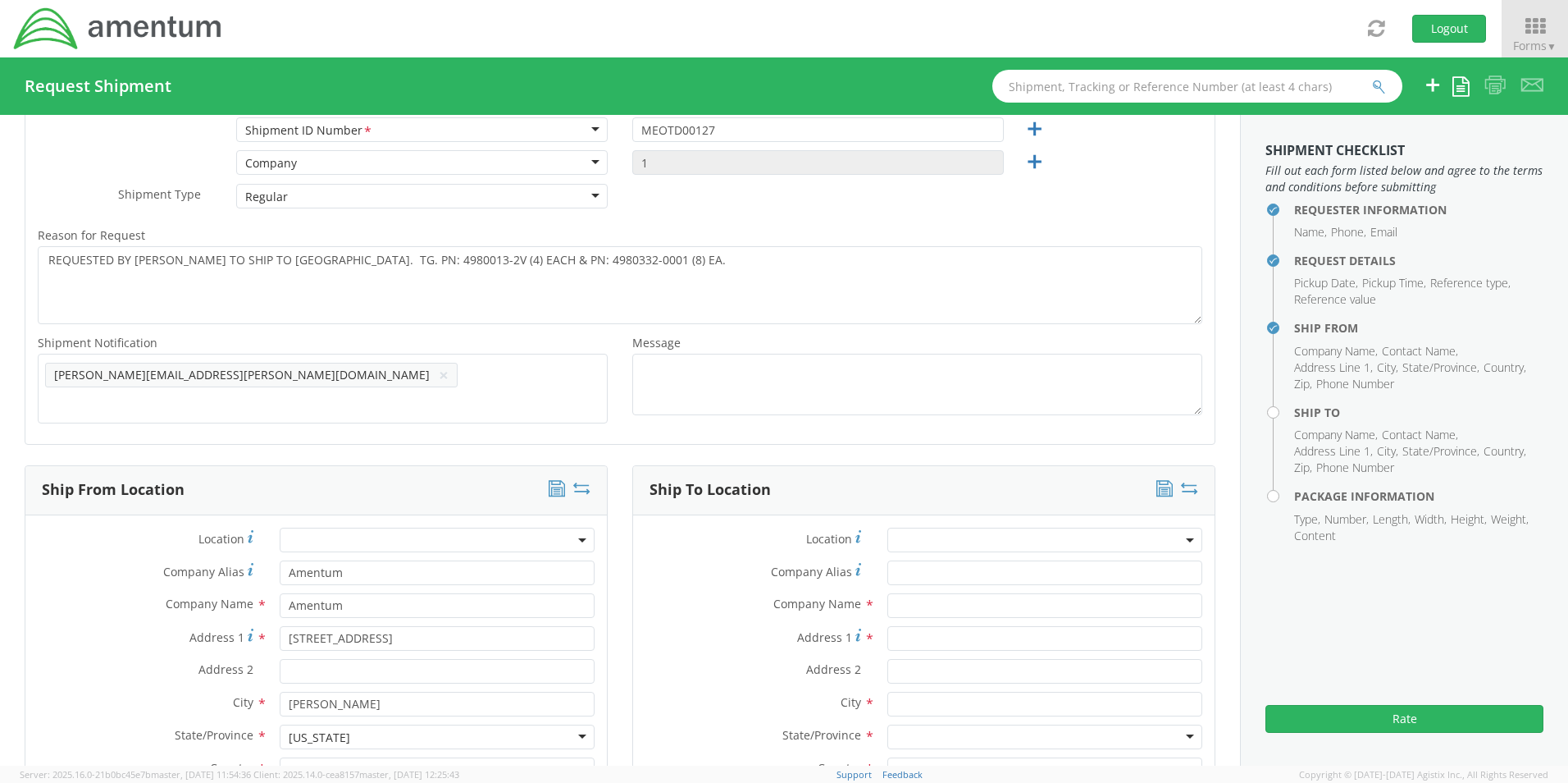
scroll to position [656, 0]
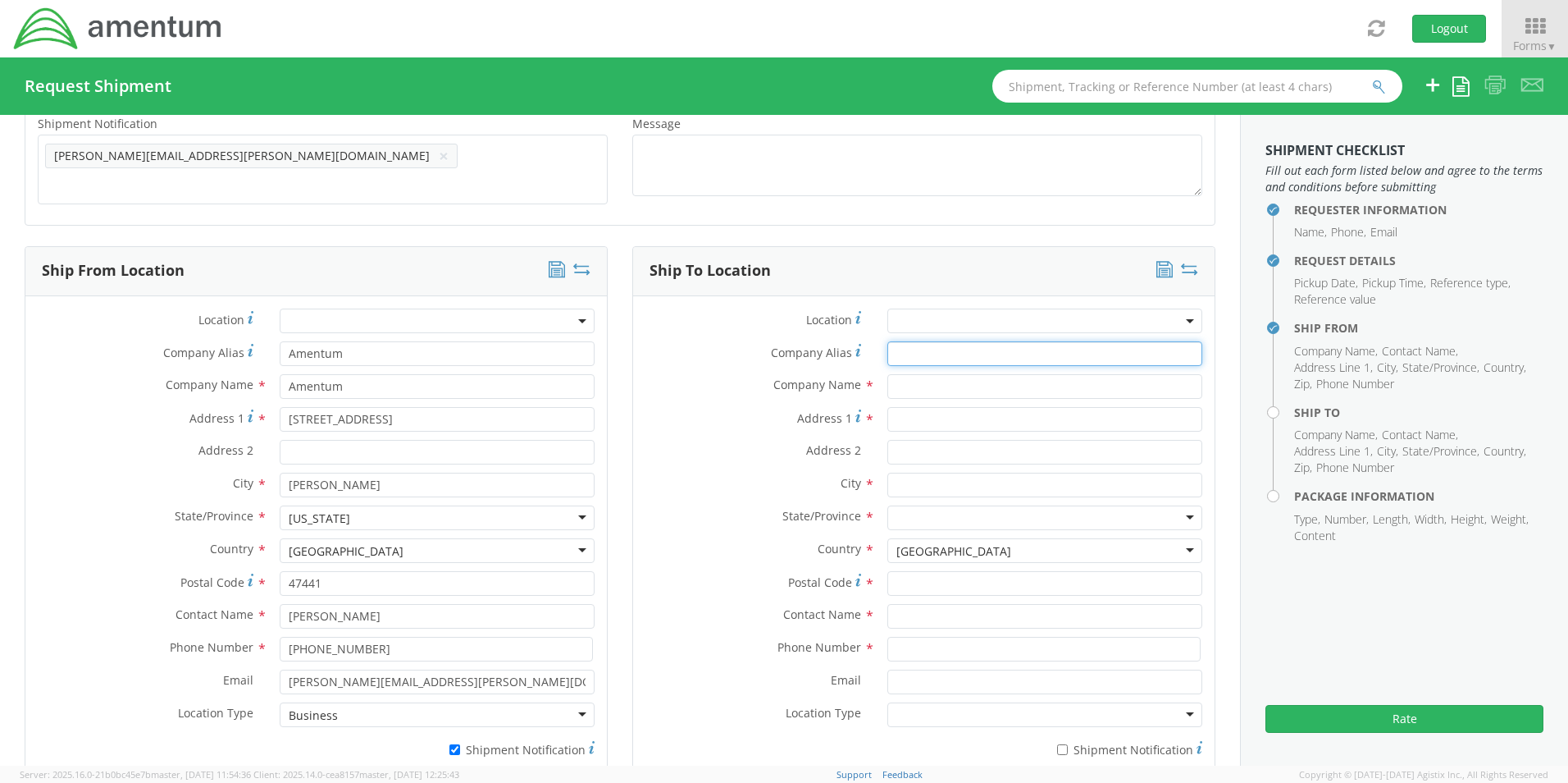
click at [906, 350] on input "Company Alias *" at bounding box center [1044, 354] width 315 height 25
type input "[GEOGRAPHIC_DATA]"
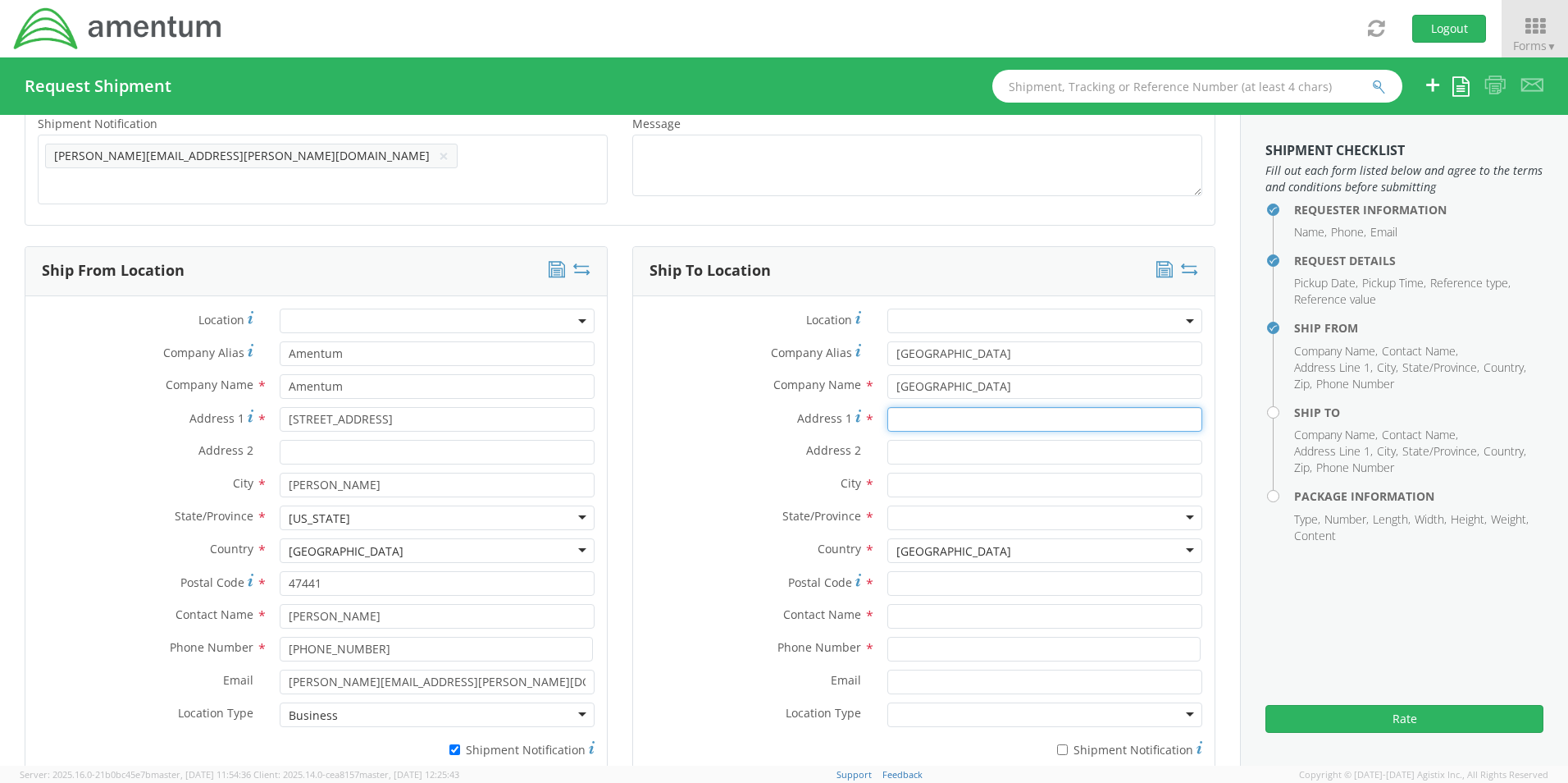
type input "[GEOGRAPHIC_DATA]"
type input "HANGER 860"
type input "[GEOGRAPHIC_DATA]"
type input "32212"
type input "[PERSON_NAME]"
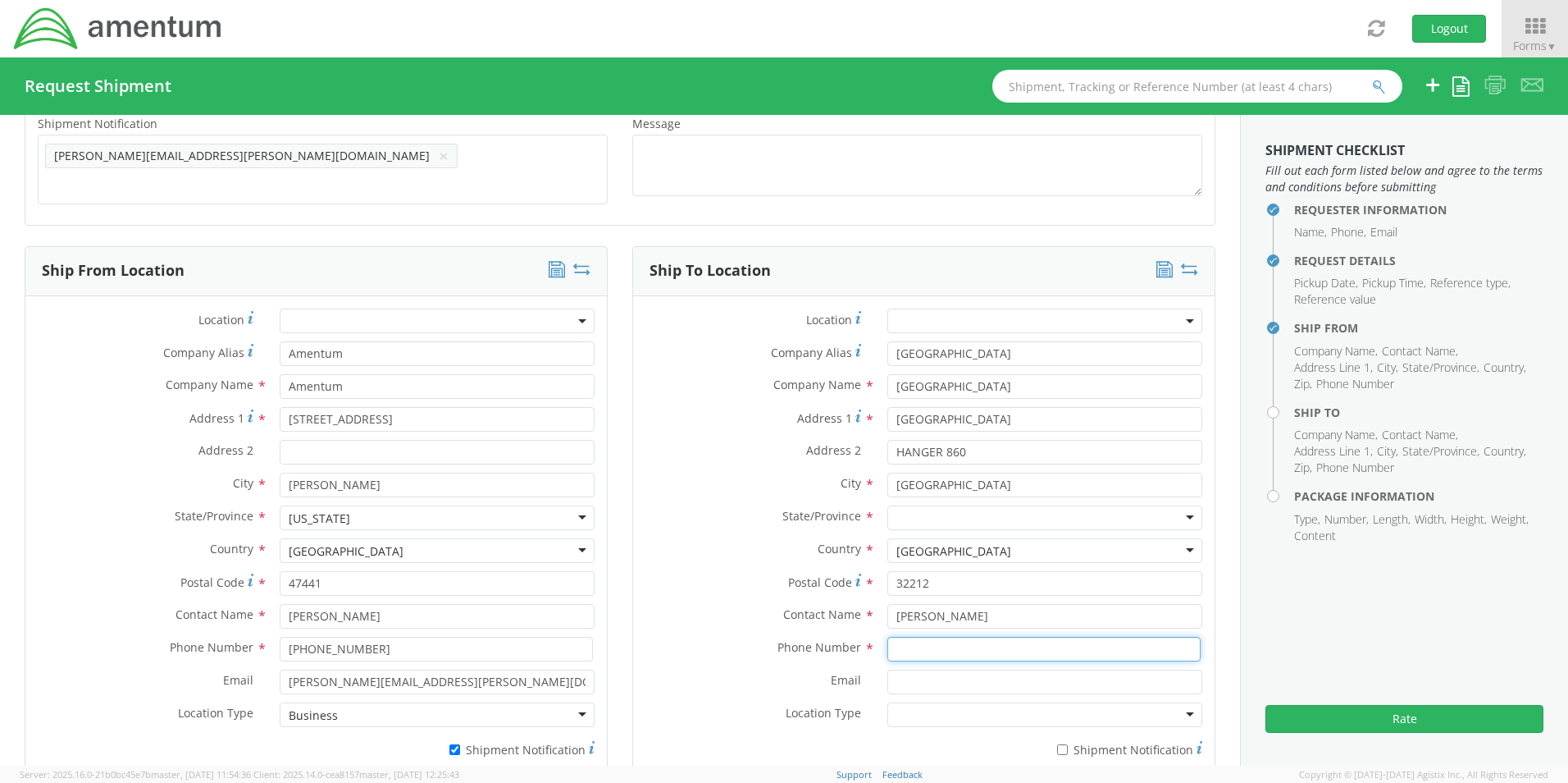
type input "8033166974"
type input "[PERSON_NAME][EMAIL_ADDRESS][DOMAIN_NAME]"
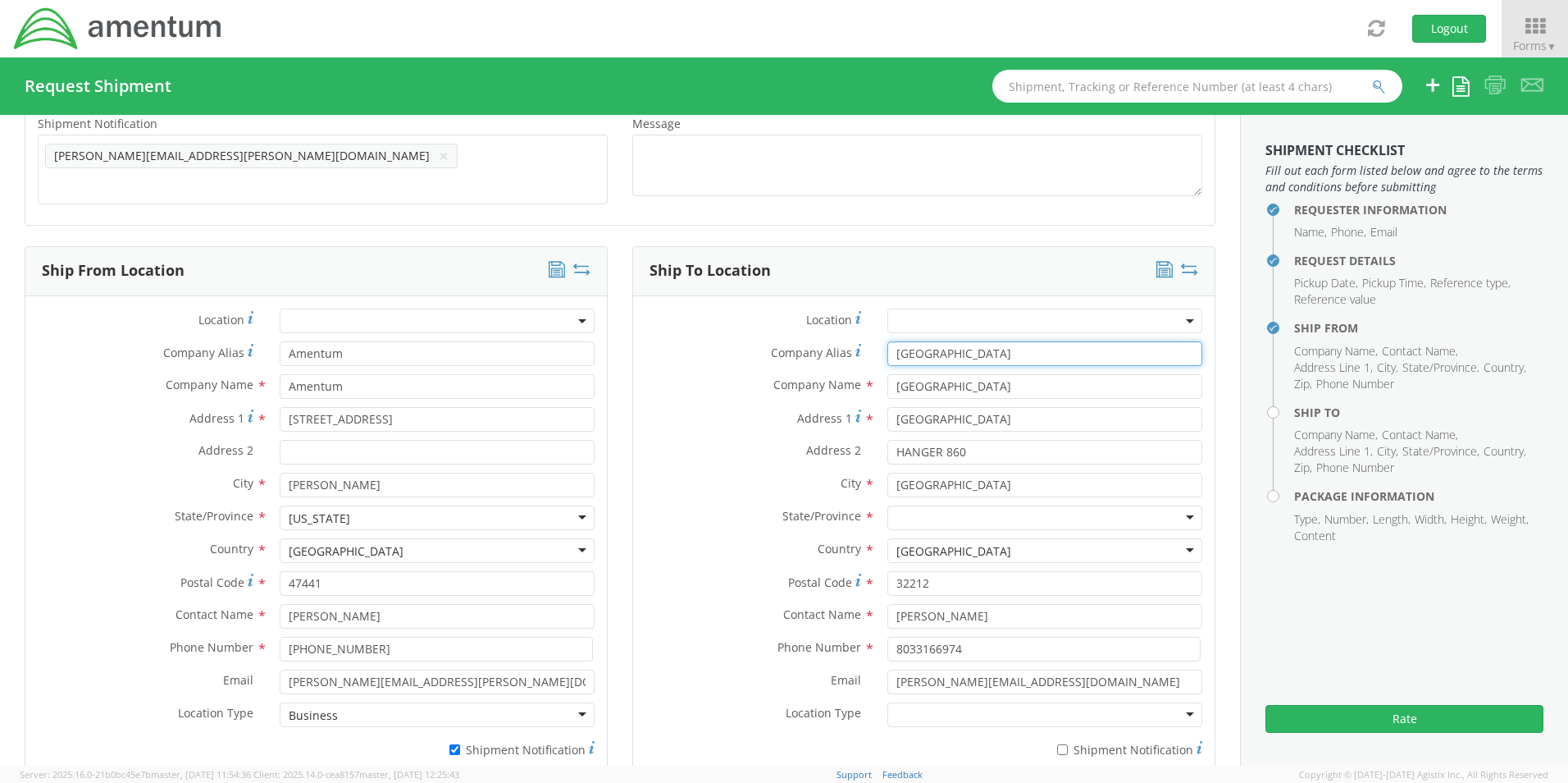
type input "Amentum"
click at [927, 507] on div at bounding box center [1044, 518] width 315 height 25
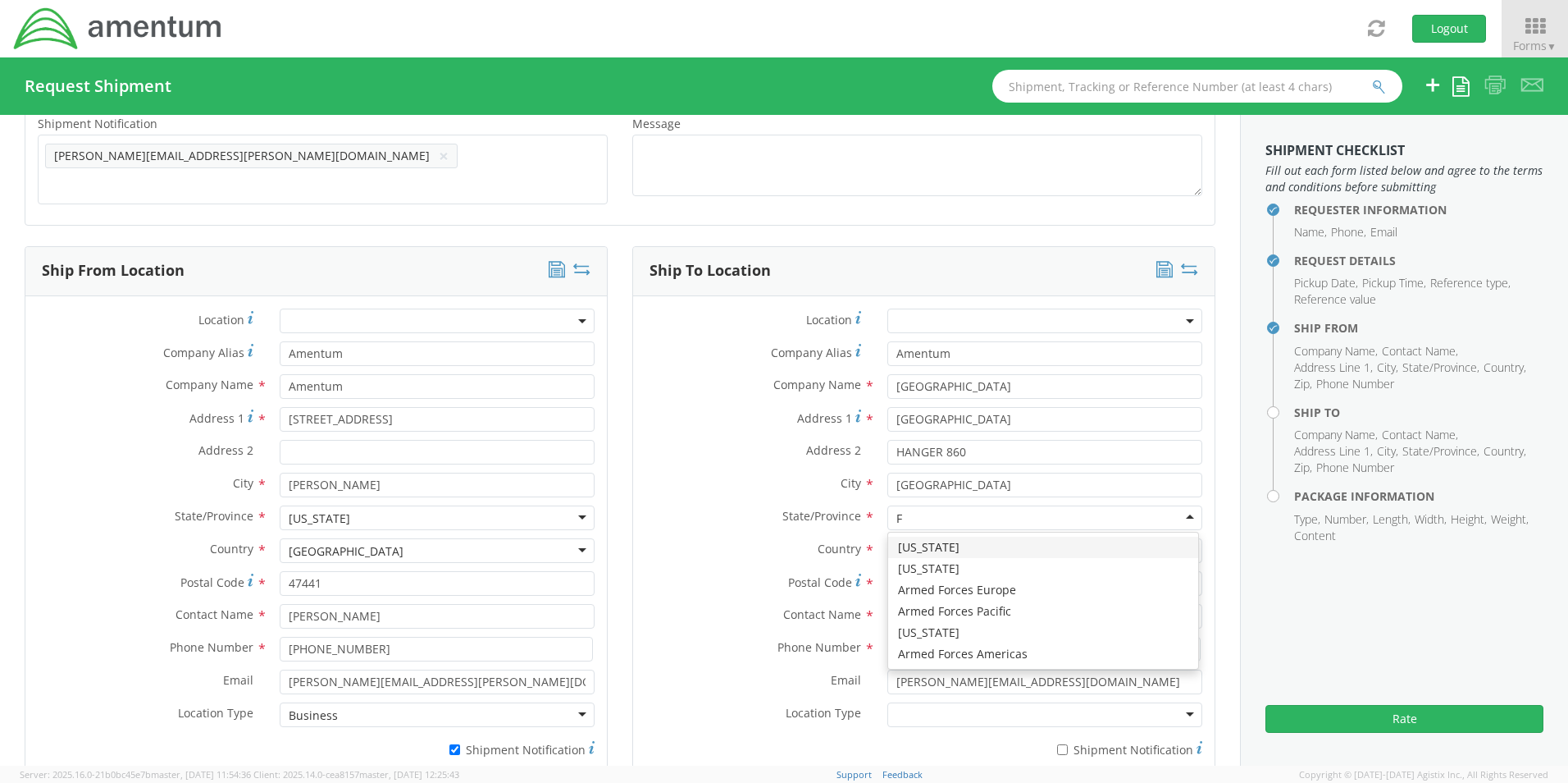
type input "FL"
click at [918, 713] on div at bounding box center [1044, 714] width 315 height 25
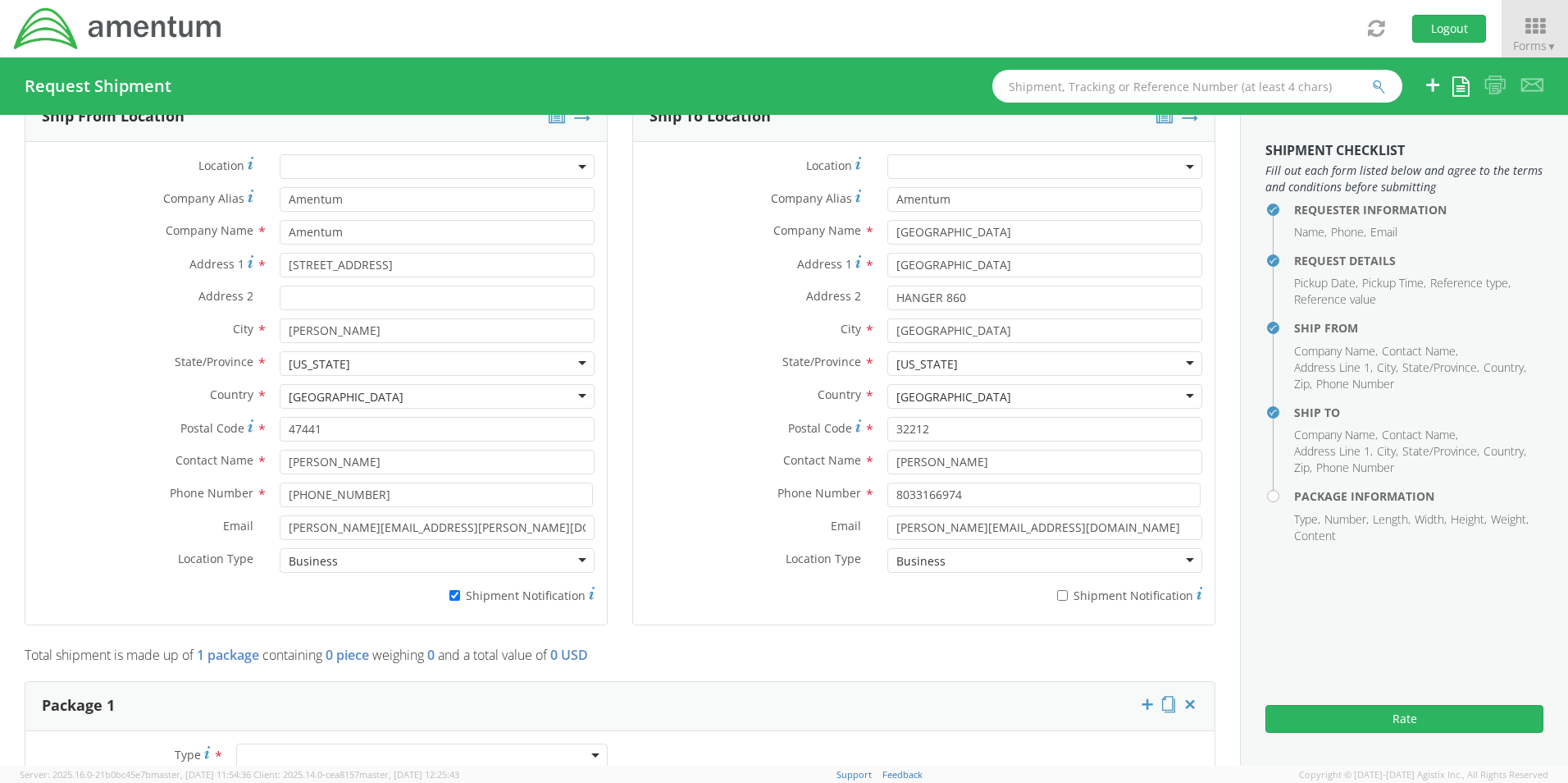
scroll to position [985, 0]
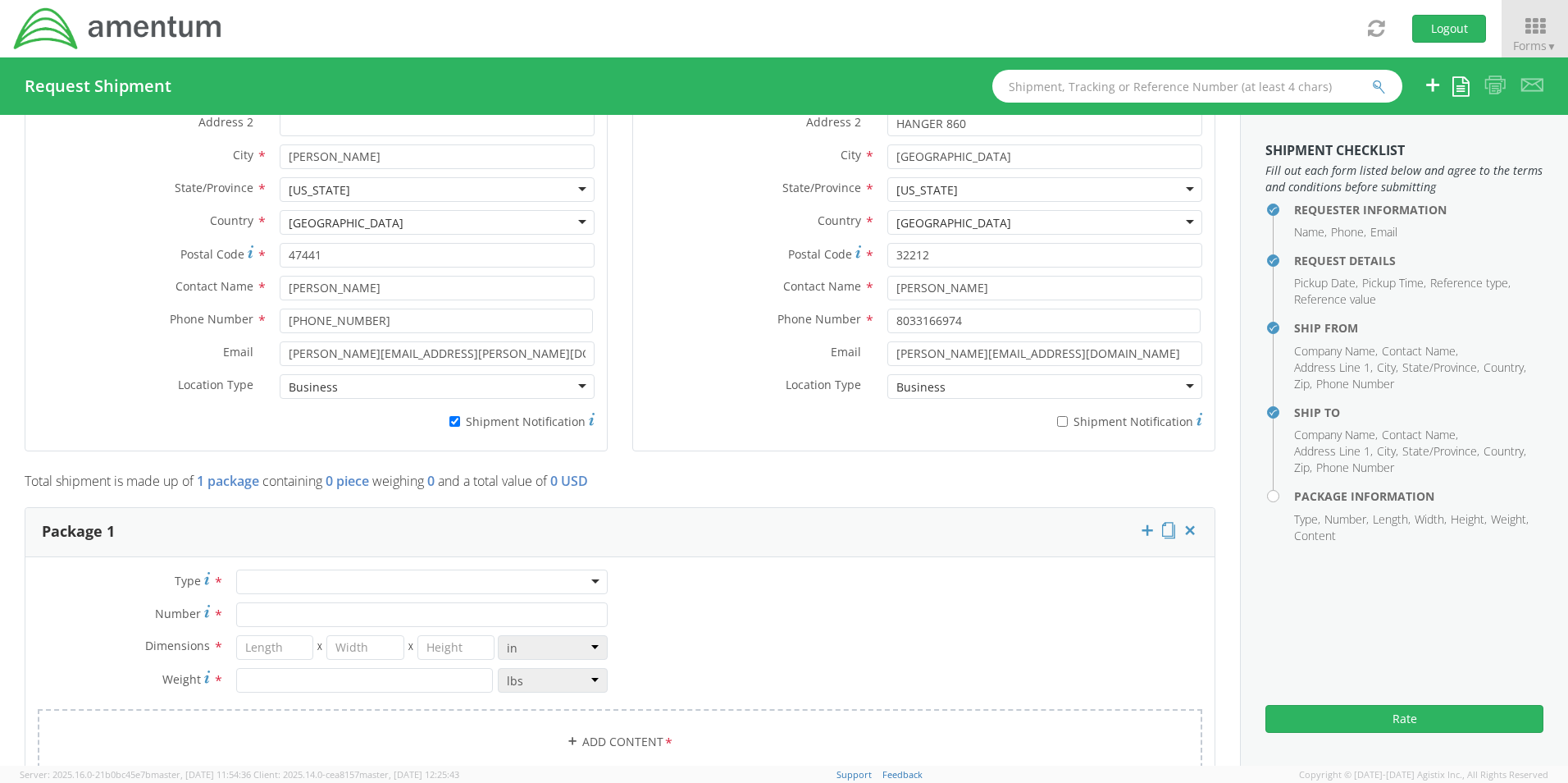
click at [277, 569] on div at bounding box center [422, 581] width 372 height 25
click at [272, 609] on input "Number *" at bounding box center [422, 614] width 372 height 25
type input "1"
click at [275, 635] on input "number" at bounding box center [275, 647] width 78 height 25
type input "19"
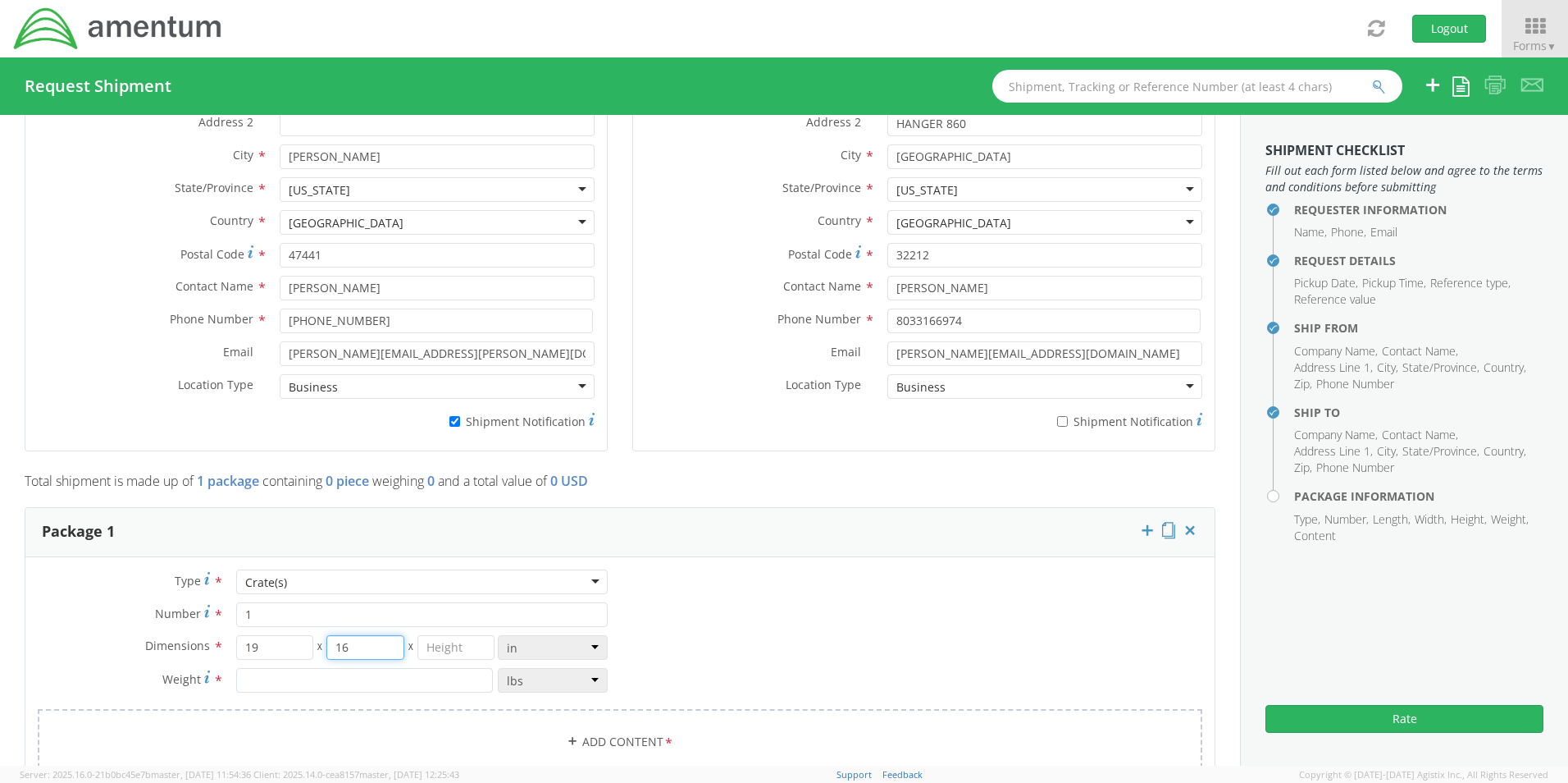
type input "16"
type input "11"
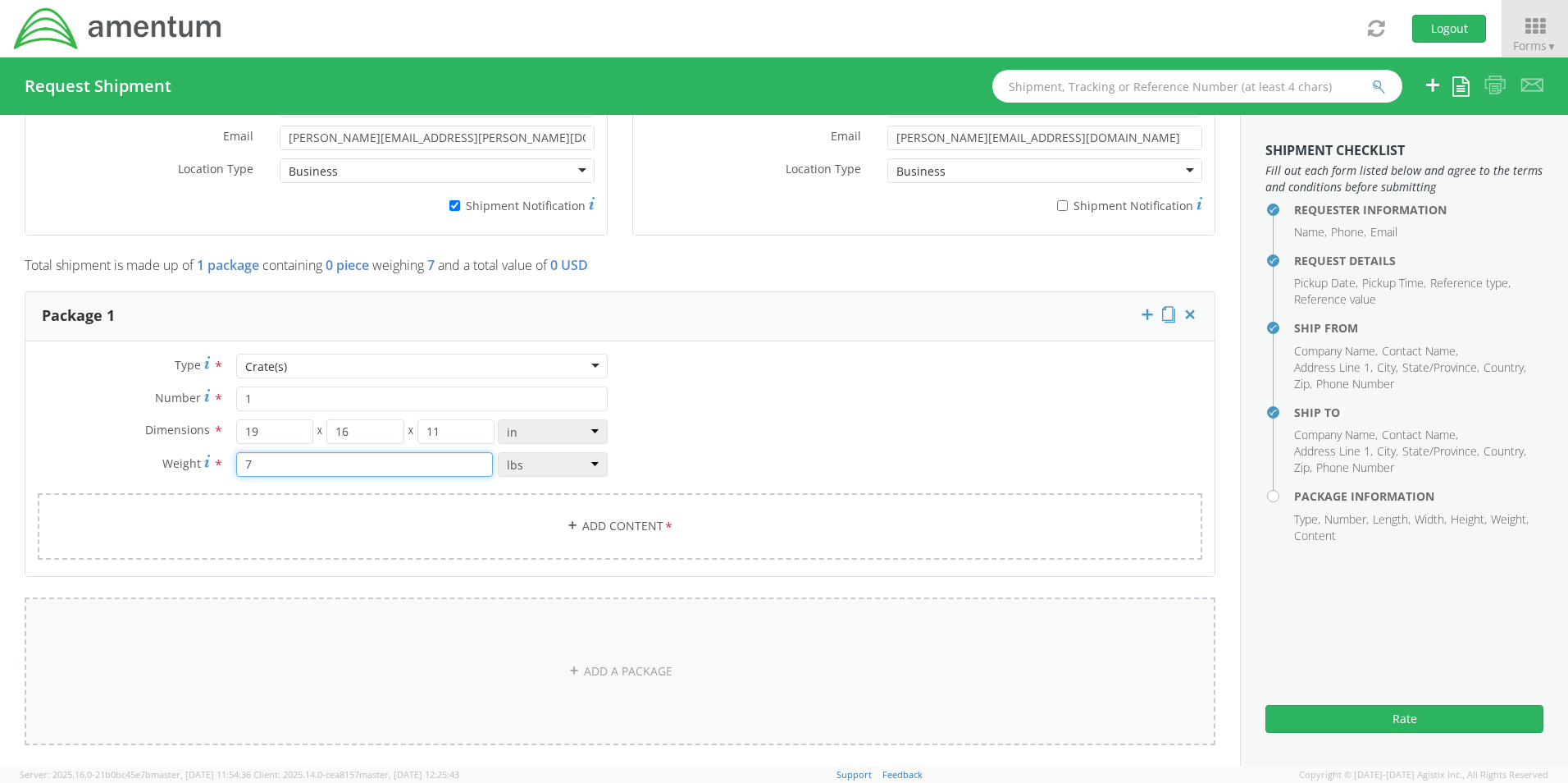
scroll to position [1204, 0]
type input "7"
click at [573, 504] on link "Add Content *" at bounding box center [620, 523] width 1164 height 67
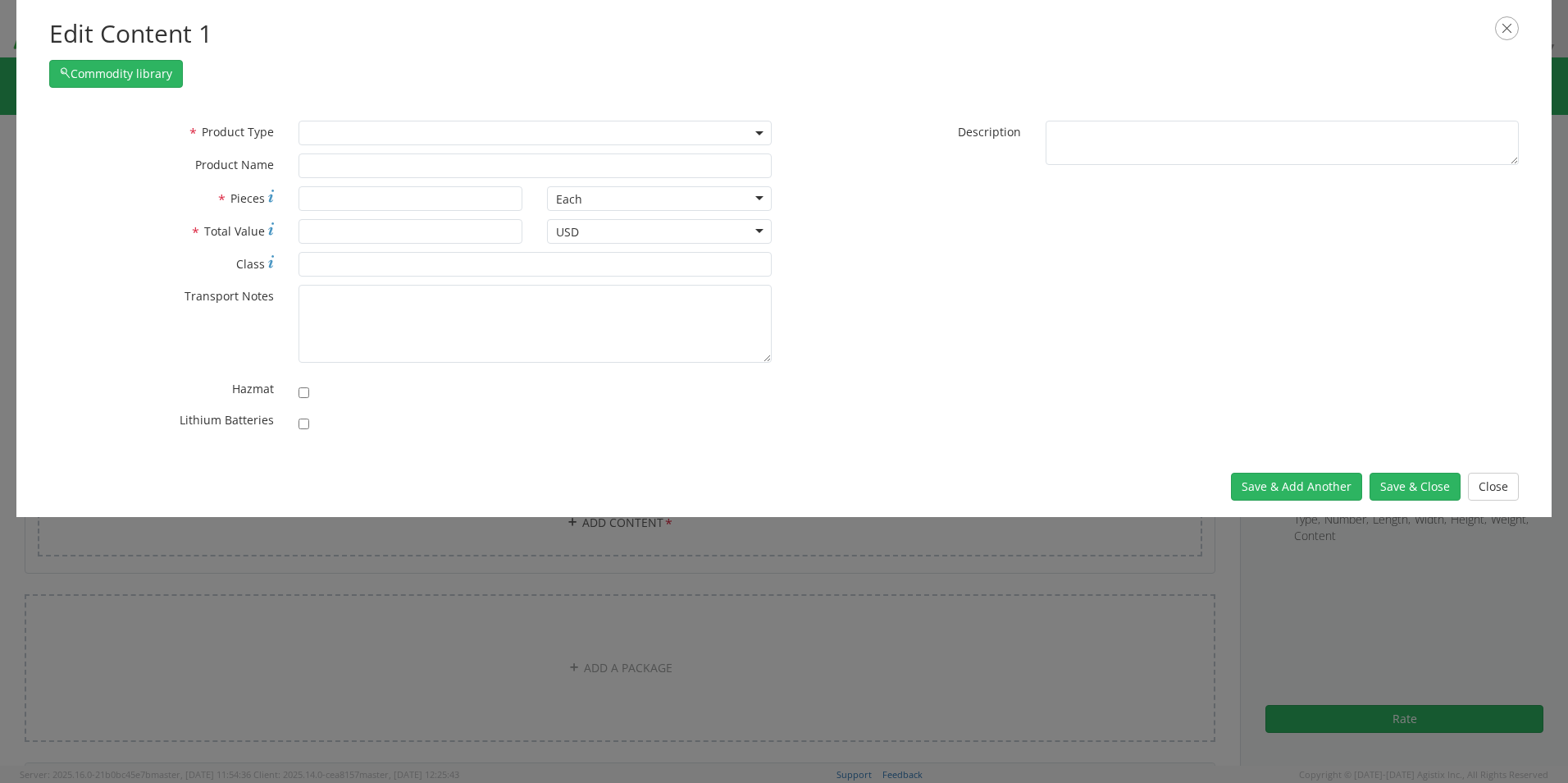
click at [313, 128] on span at bounding box center [535, 133] width 473 height 25
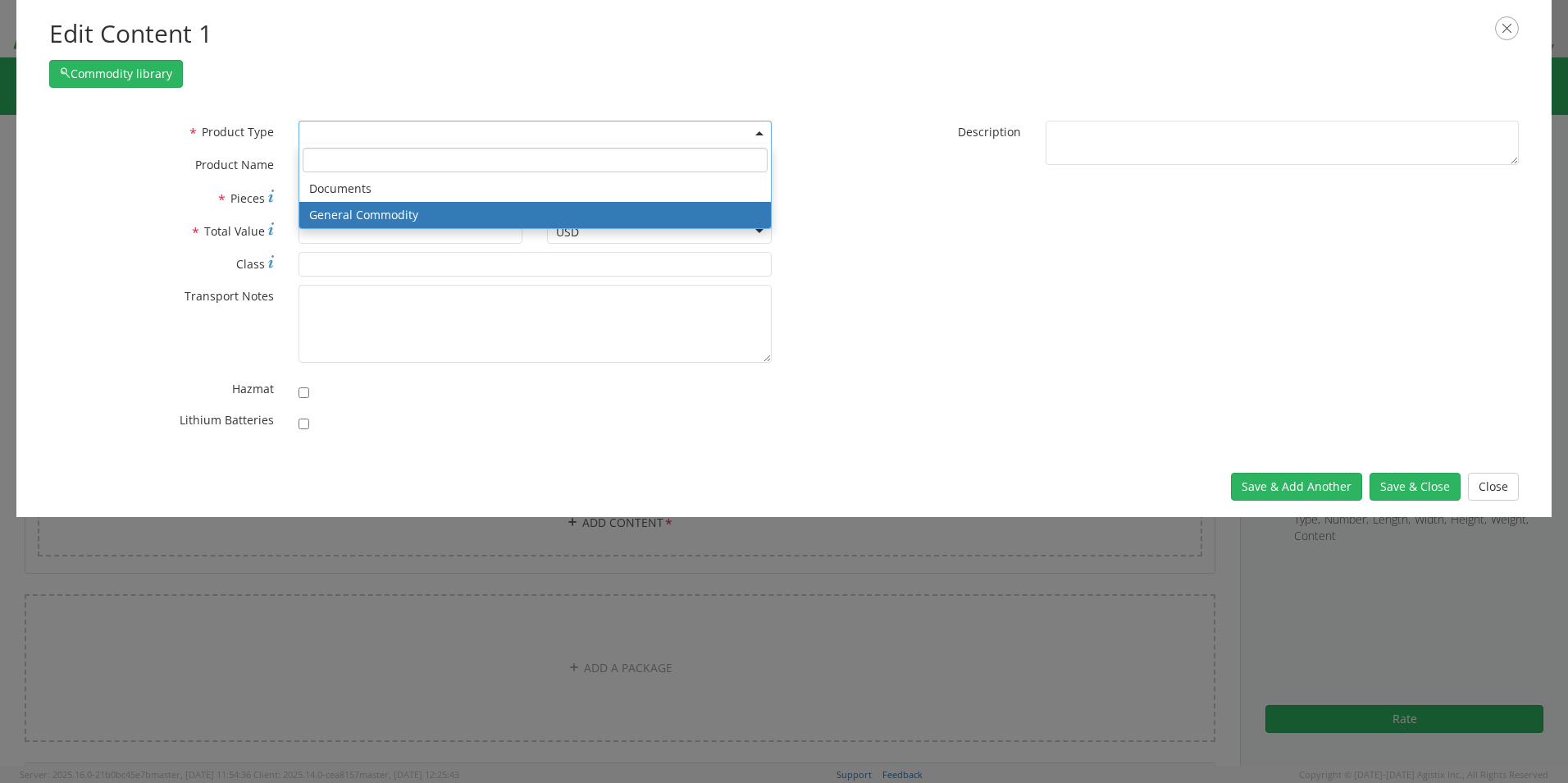
select select "COMMODITY"
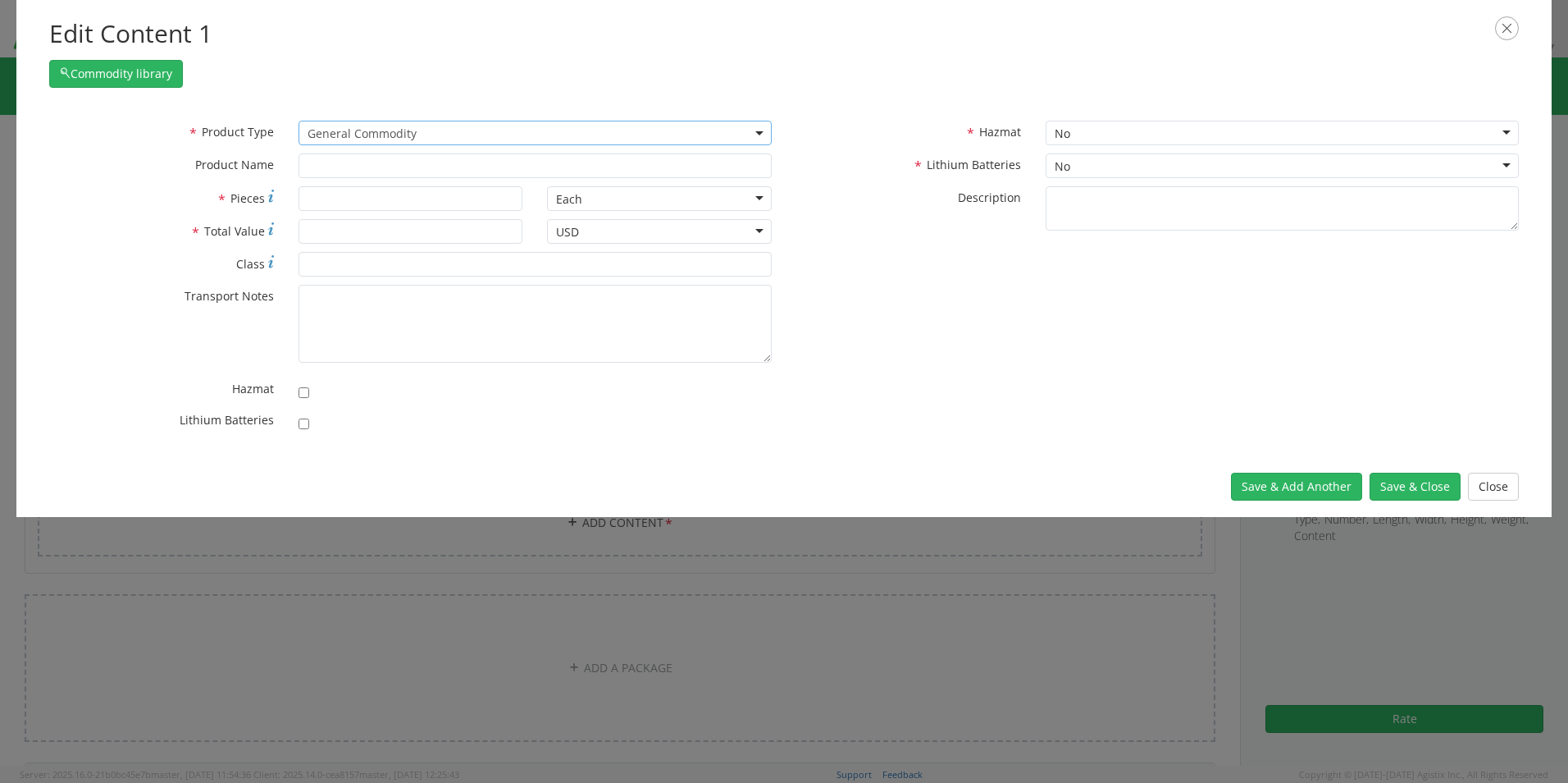
type input "General Commodity"
click at [334, 201] on input "* Pieces" at bounding box center [411, 199] width 225 height 25
type input "1"
click at [332, 229] on input "* Total Value" at bounding box center [411, 232] width 225 height 25
type input "18730"
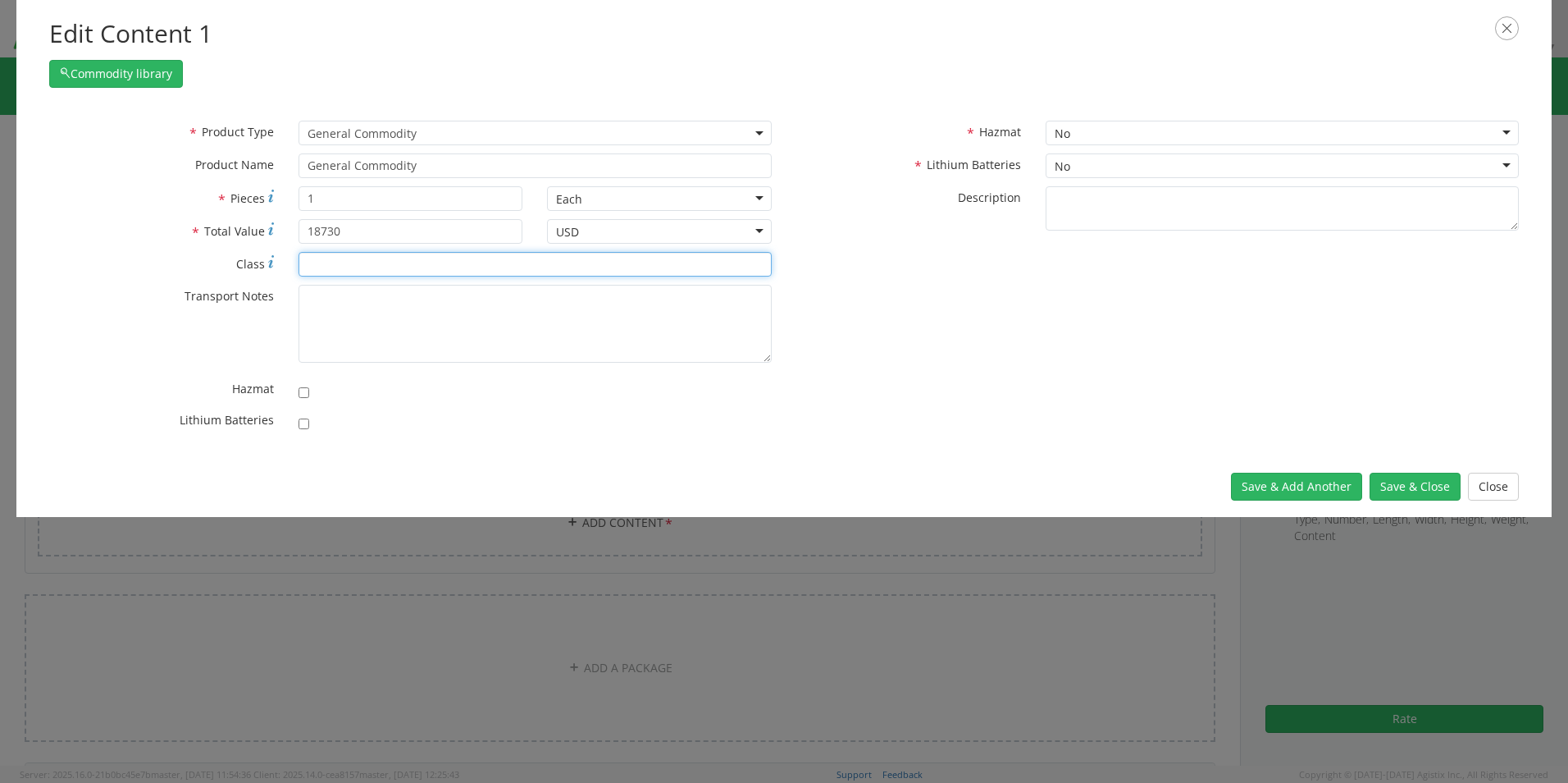
click at [337, 261] on input "* Class" at bounding box center [535, 264] width 473 height 25
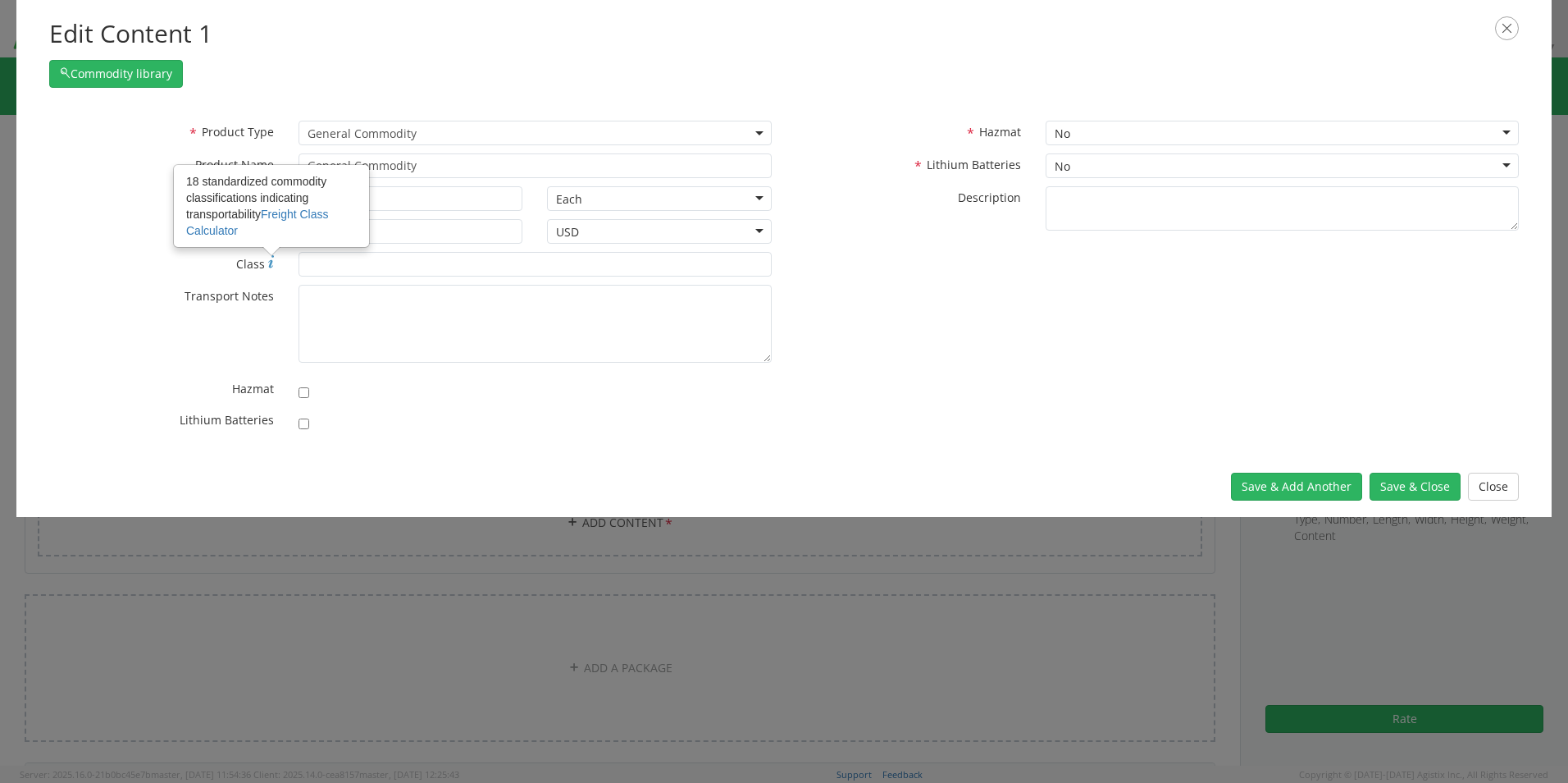
click at [269, 264] on icon at bounding box center [271, 261] width 5 height 13
click at [299, 264] on input "* Class 18 standardized commodity classifications indicating transportability F…" at bounding box center [535, 264] width 473 height 25
click at [284, 217] on link "Freight Class Calculator" at bounding box center [258, 222] width 143 height 29
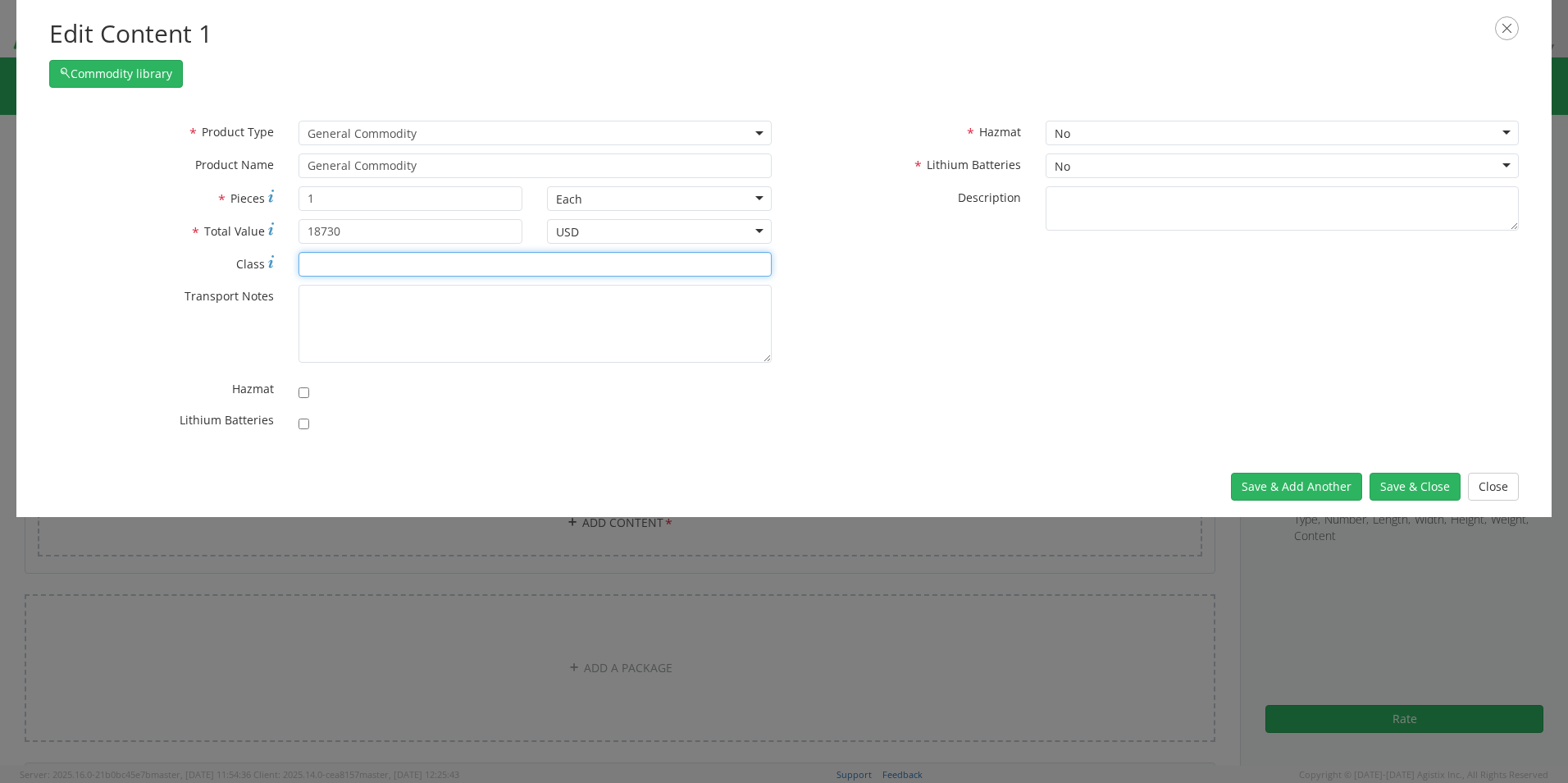
click at [327, 260] on input "* Class" at bounding box center [535, 264] width 473 height 25
type input "250"
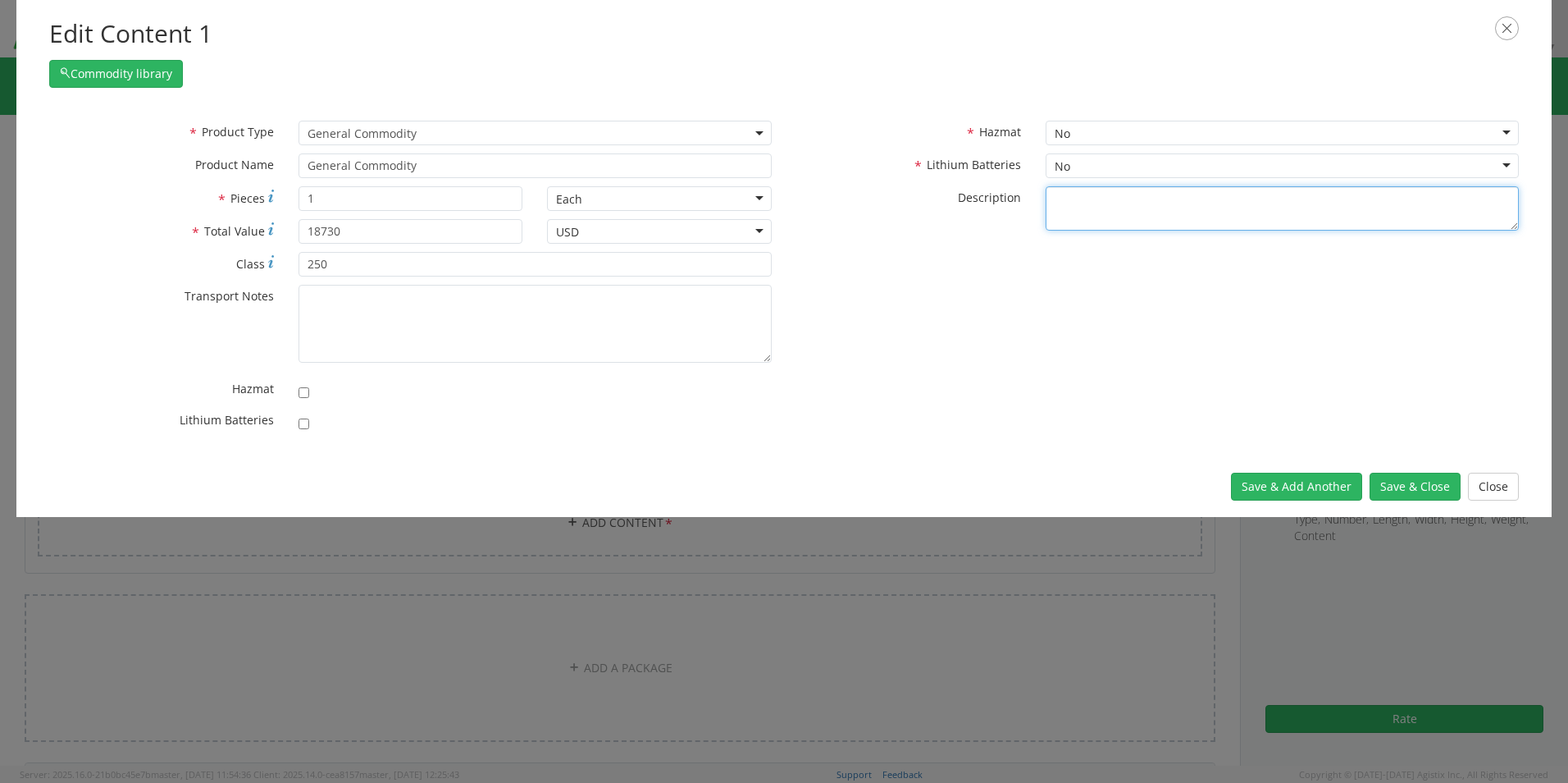
drag, startPoint x: 1065, startPoint y: 189, endPoint x: 1061, endPoint y: 202, distance: 13.6
click at [1064, 189] on textarea "* Description" at bounding box center [1282, 209] width 473 height 45
type textarea "ELECTRONICS"
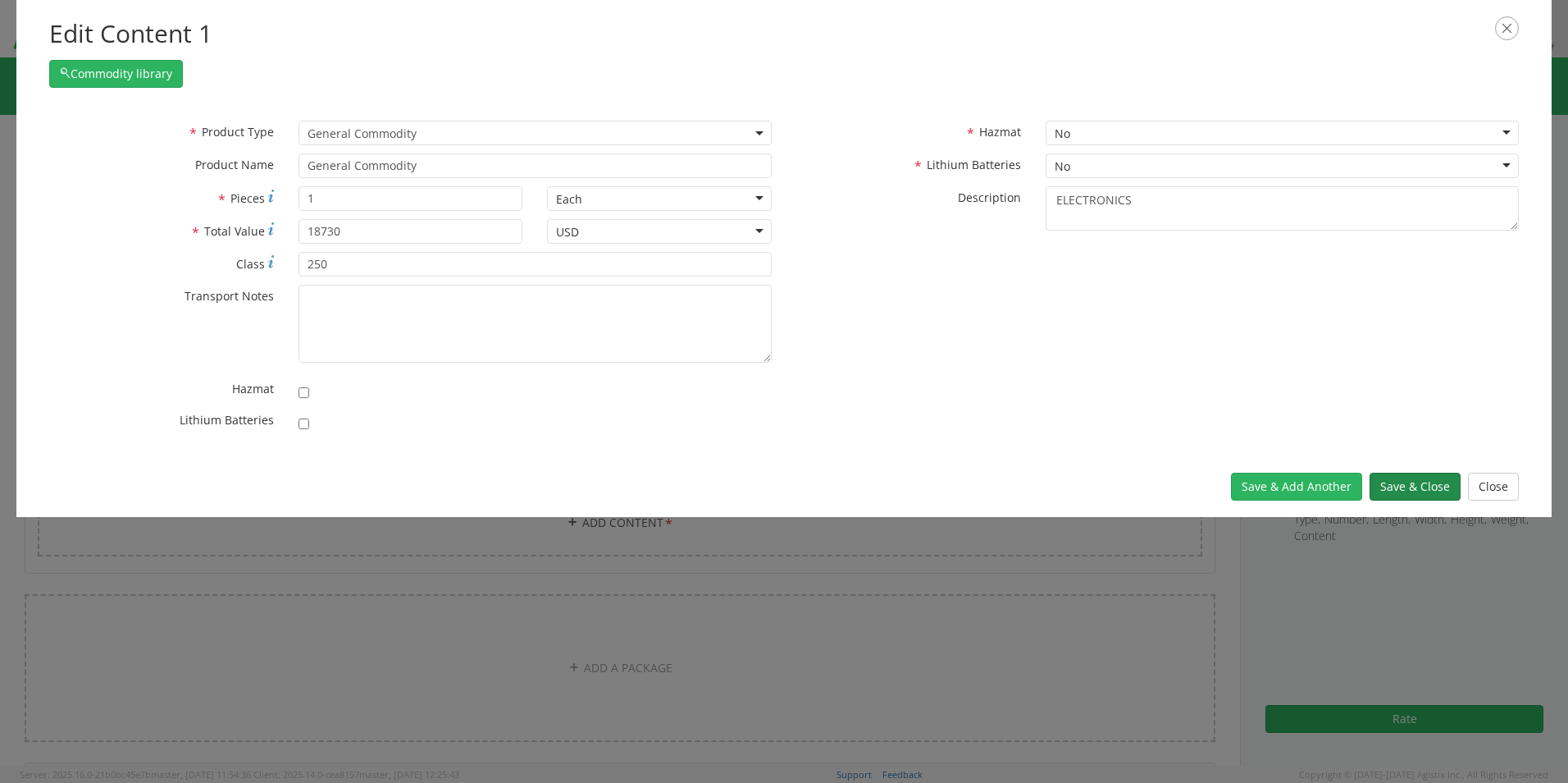
click at [1402, 487] on button "Save & Close" at bounding box center [1415, 486] width 91 height 28
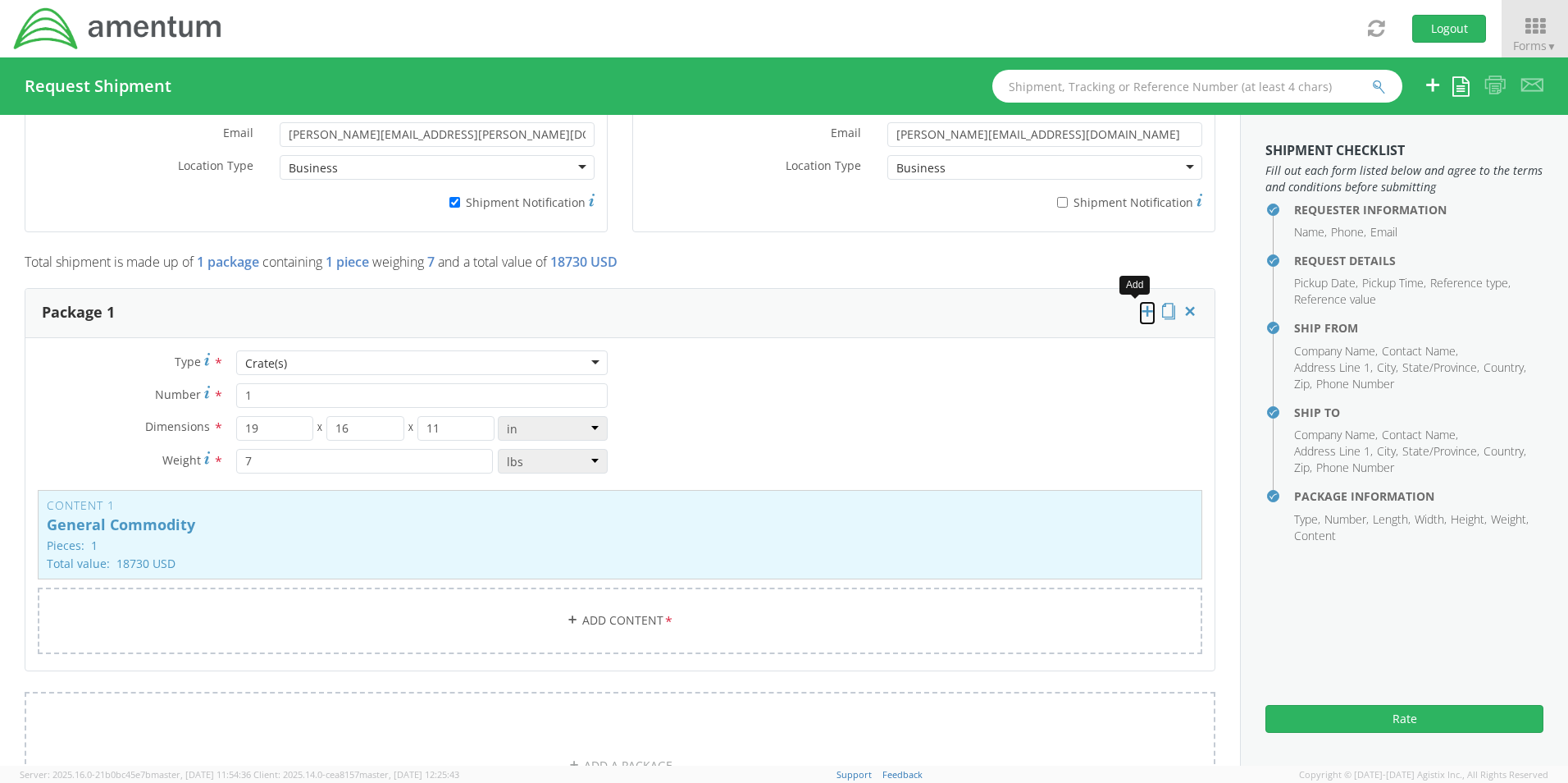
click at [1139, 302] on icon at bounding box center [1147, 310] width 16 height 16
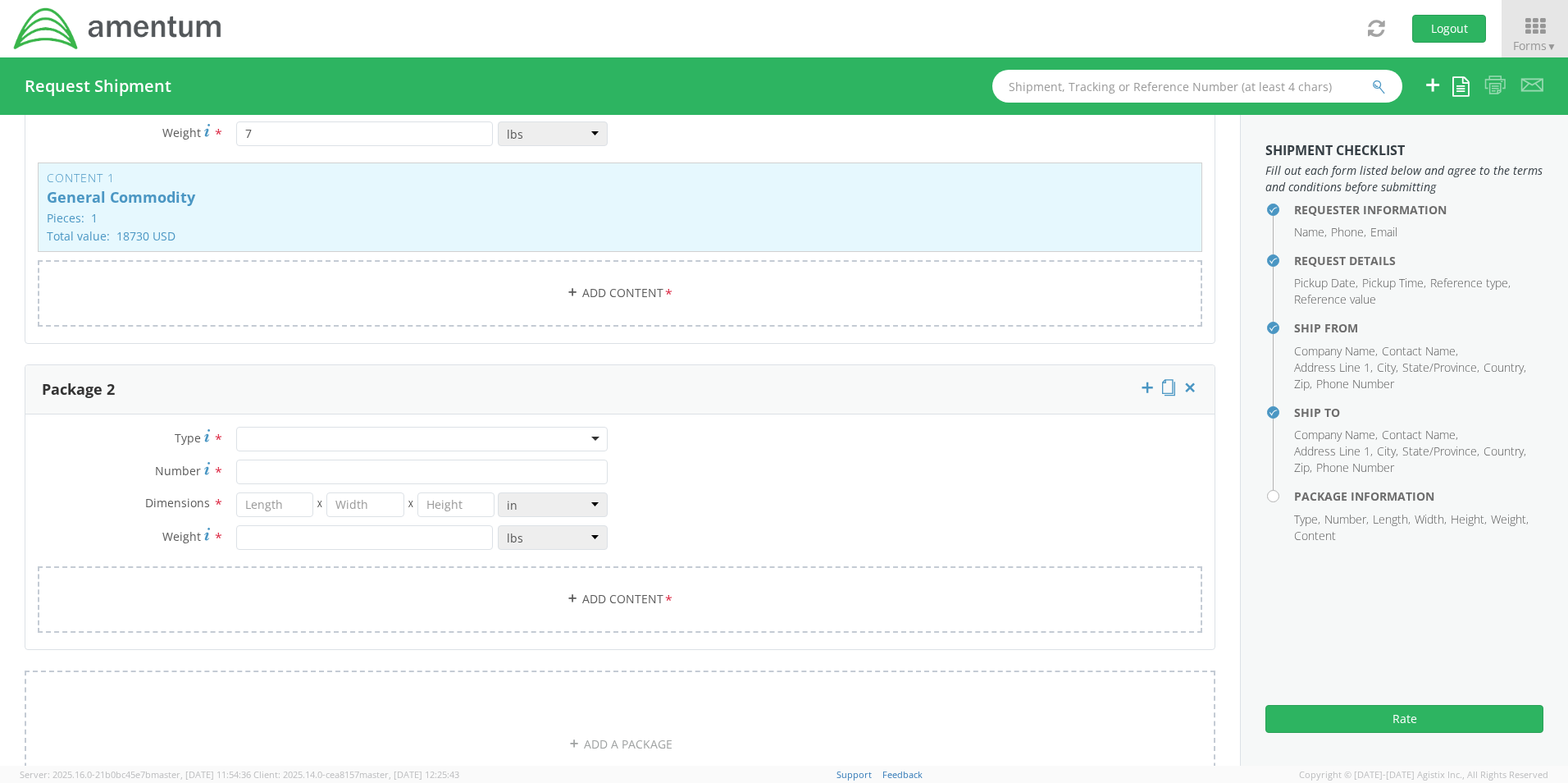
scroll to position [1532, 0]
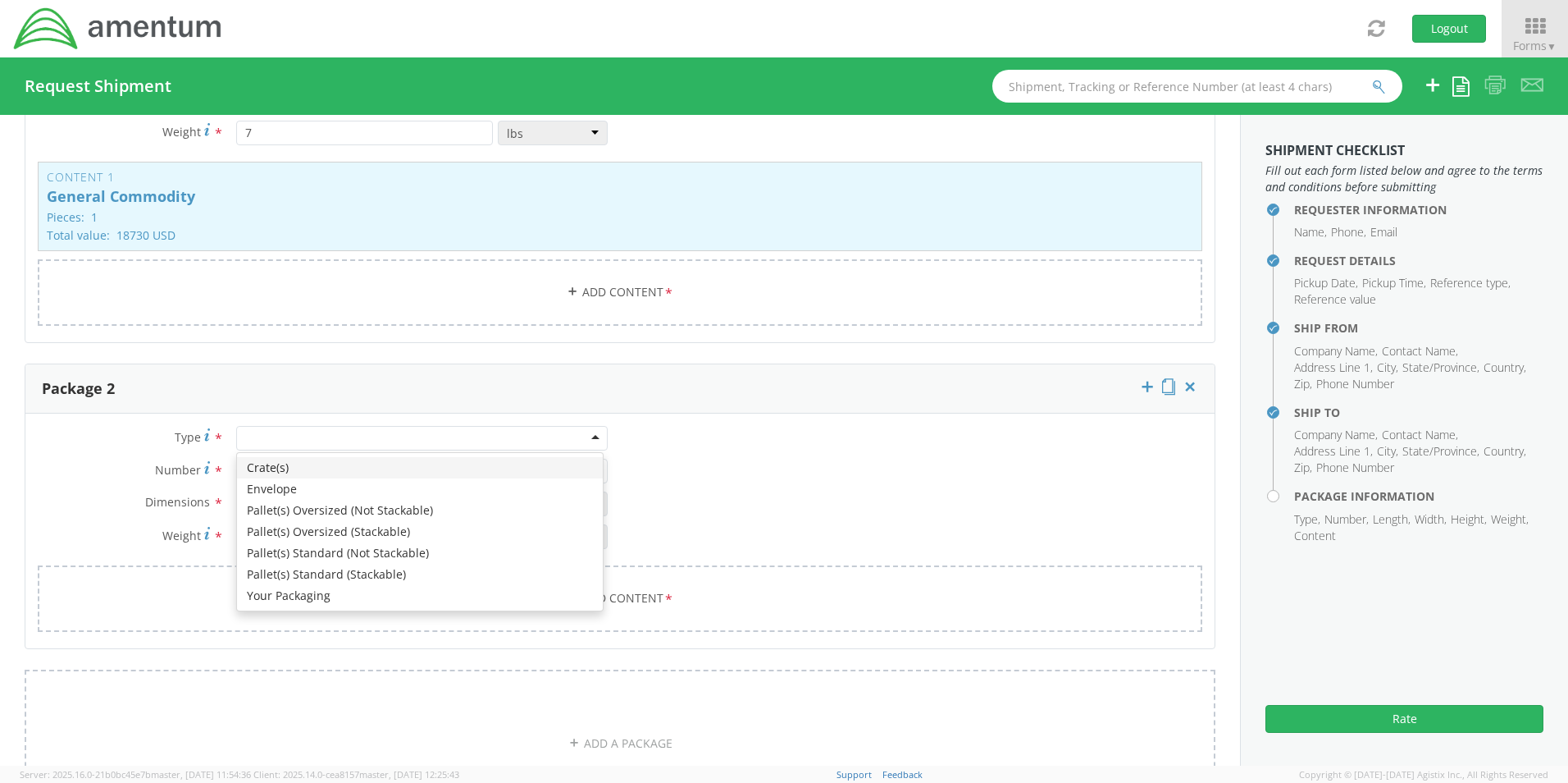
click at [255, 432] on div at bounding box center [422, 438] width 372 height 25
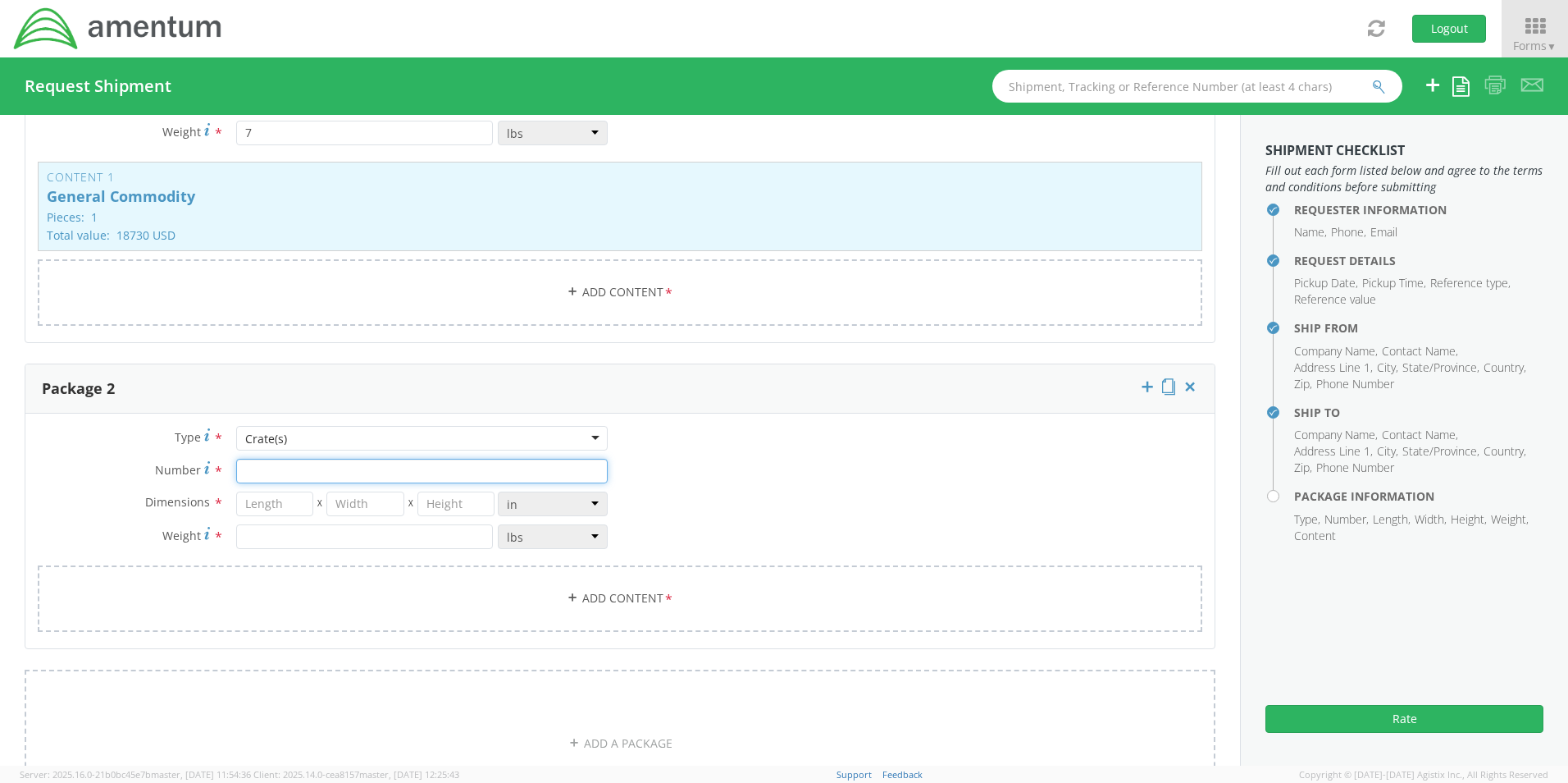
click at [274, 462] on input "Number *" at bounding box center [422, 471] width 372 height 25
type input "1"
type input "13"
type input "10"
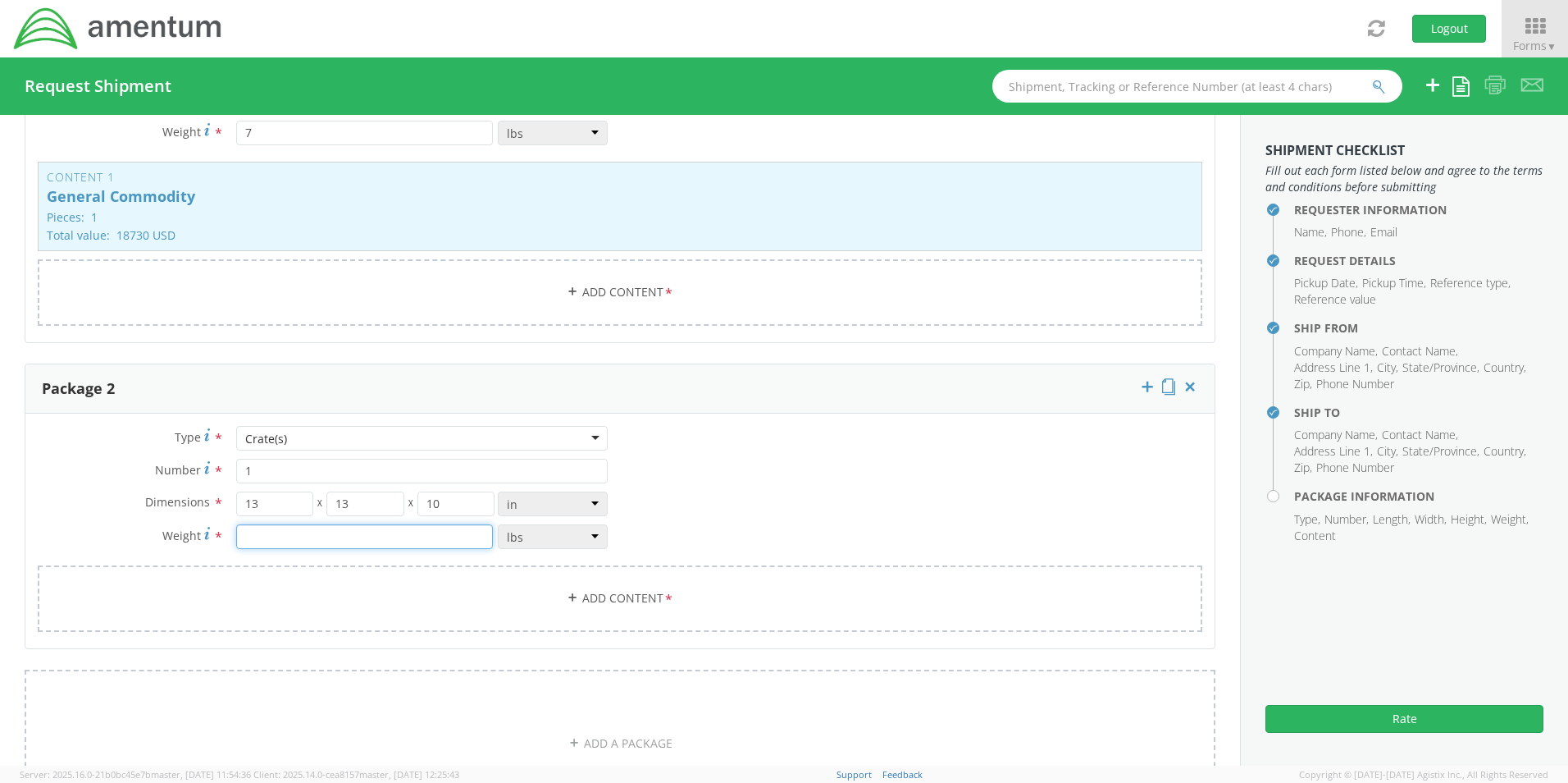
click at [272, 526] on input "number" at bounding box center [365, 537] width 257 height 25
type input "2"
click at [636, 597] on link "Add Content *" at bounding box center [620, 598] width 1164 height 67
select select
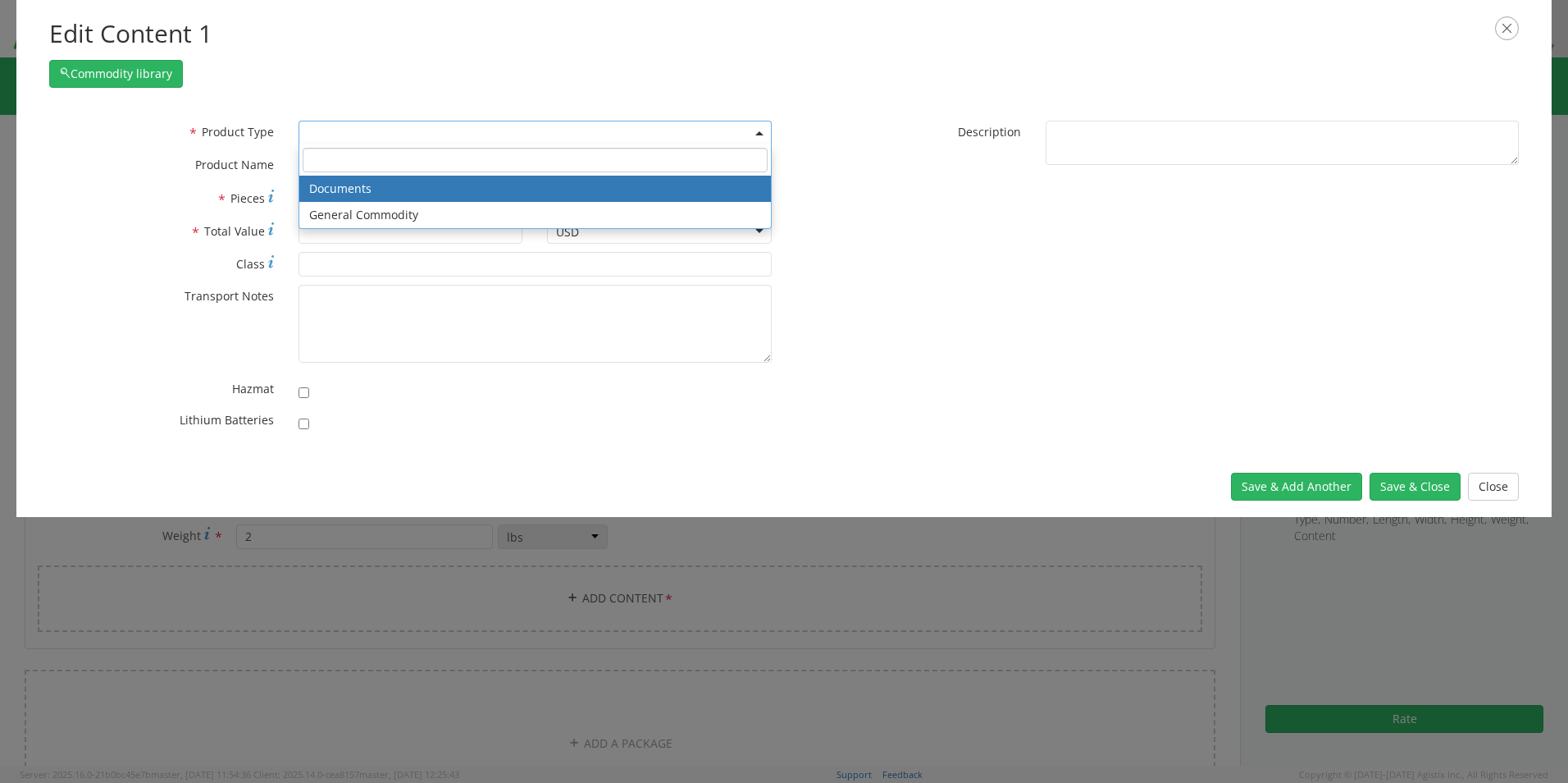
click at [323, 142] on span at bounding box center [535, 133] width 473 height 25
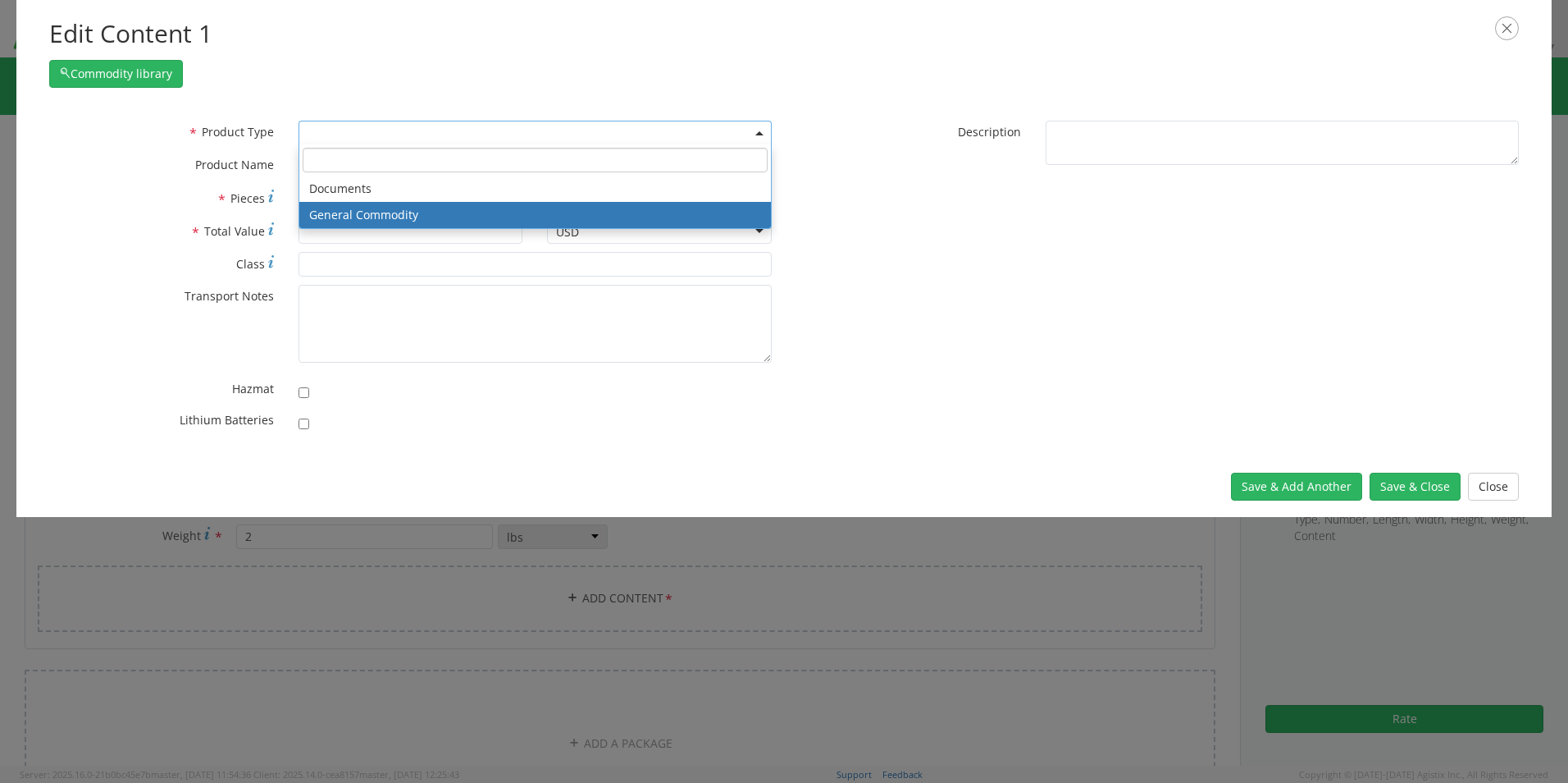
select select "COMMODITY"
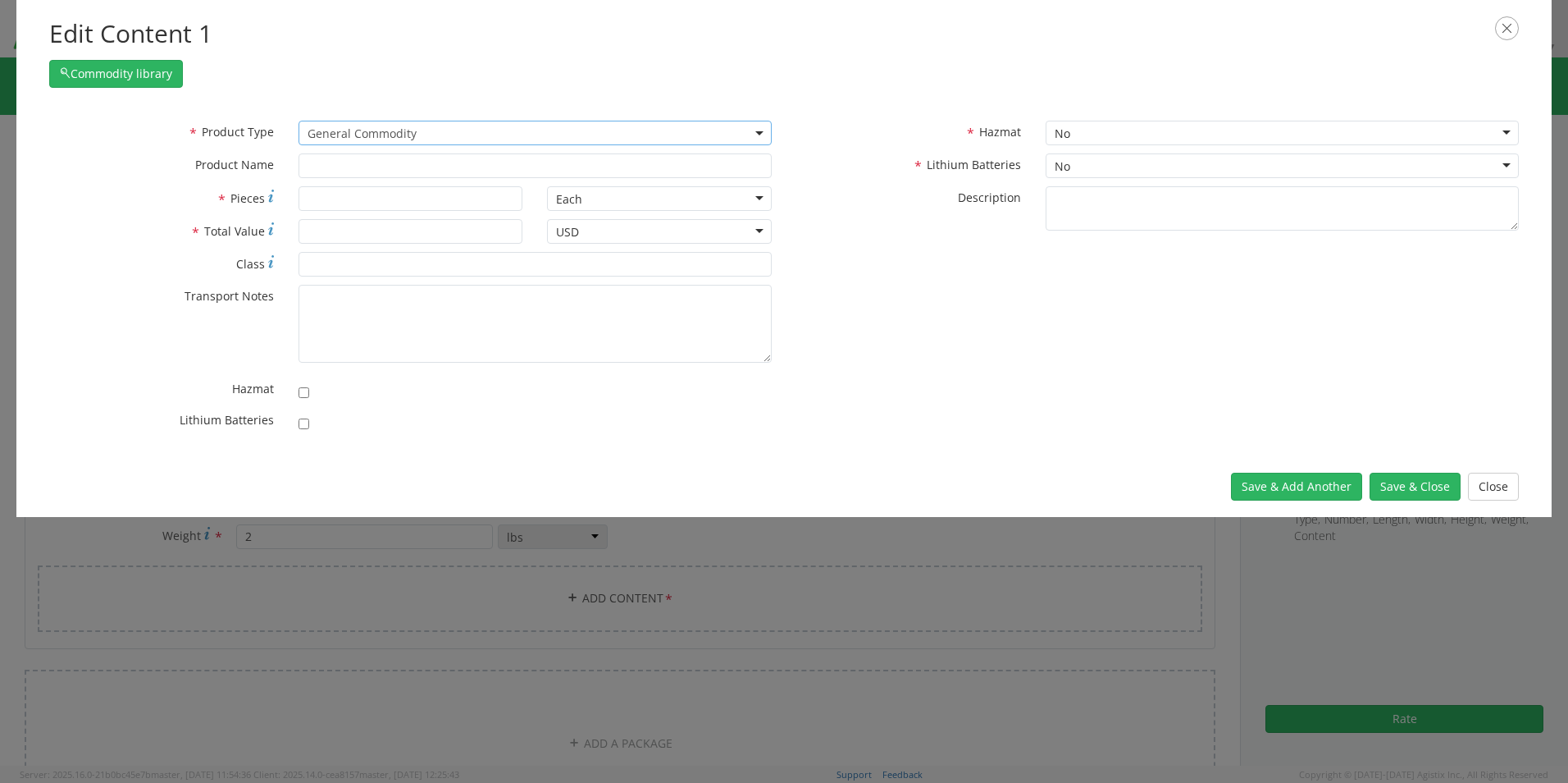
type input "General Commodity"
click at [320, 202] on input "* Pieces" at bounding box center [411, 199] width 225 height 25
type input "1"
click at [322, 234] on input "* Total Value" at bounding box center [411, 232] width 225 height 25
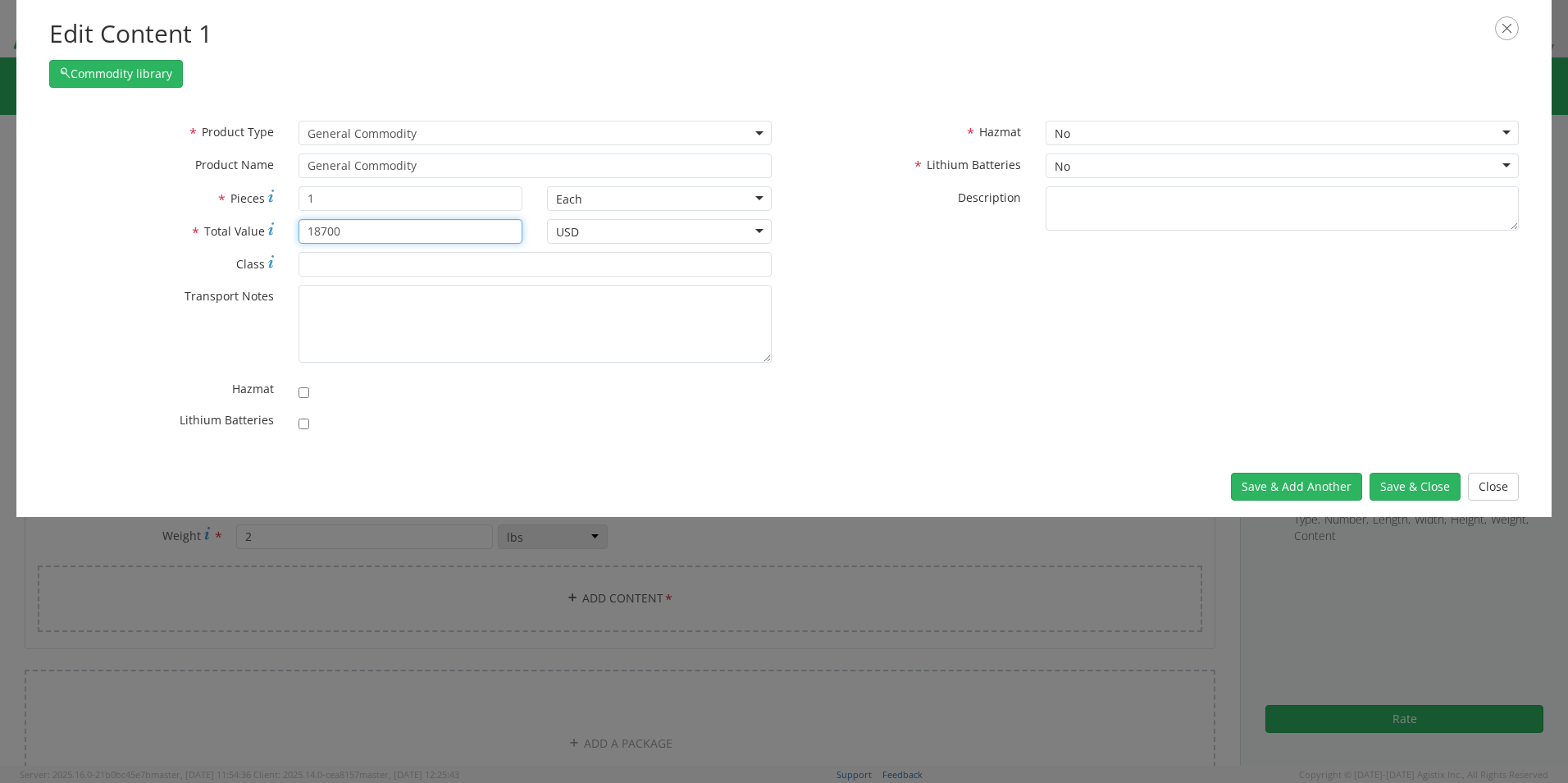
type input "18700"
click at [326, 258] on input "* Class" at bounding box center [535, 264] width 473 height 25
type input "250"
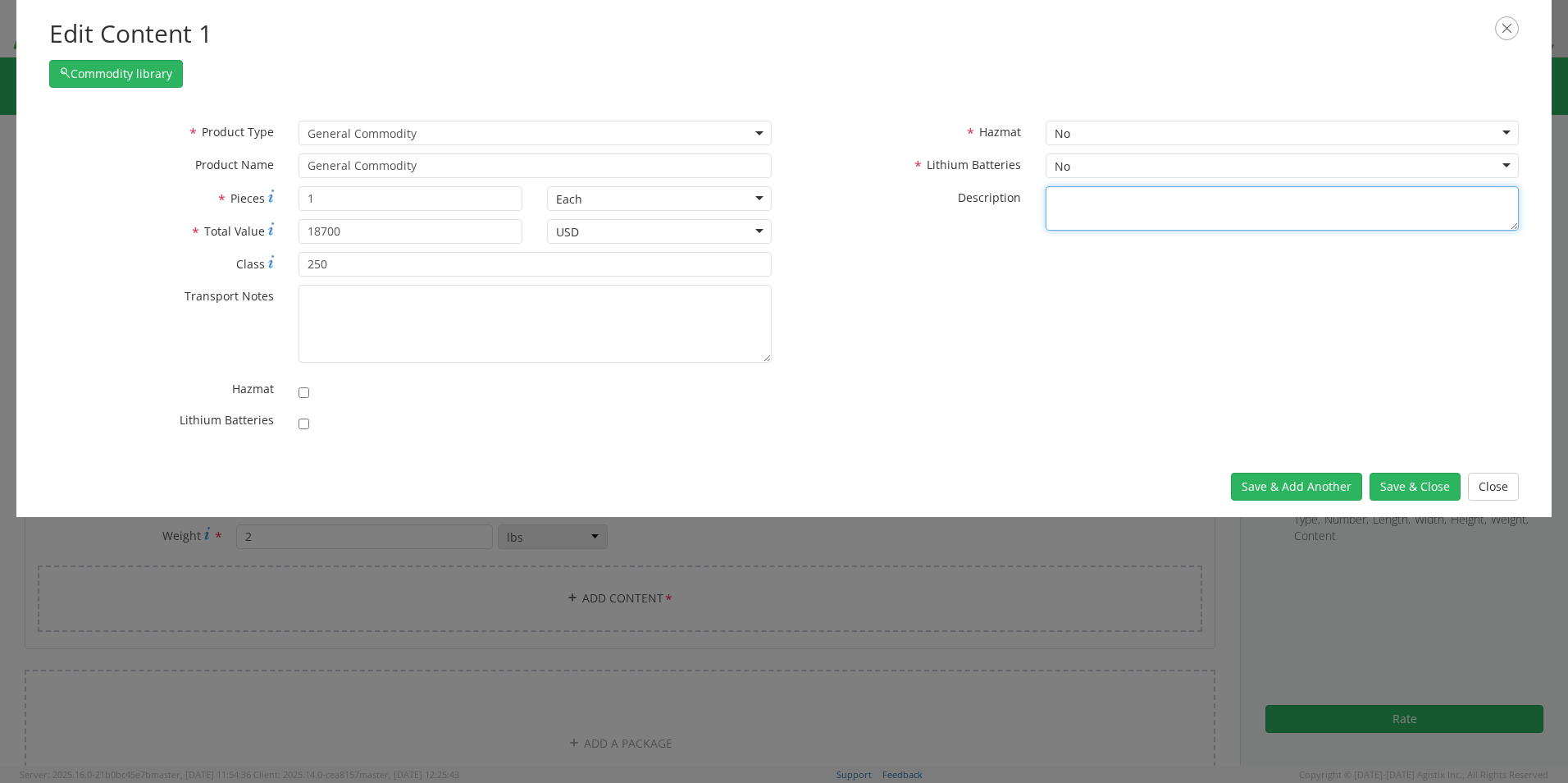
click at [1065, 191] on textarea "* Description" at bounding box center [1282, 209] width 473 height 45
type textarea "ELECTRONICS"
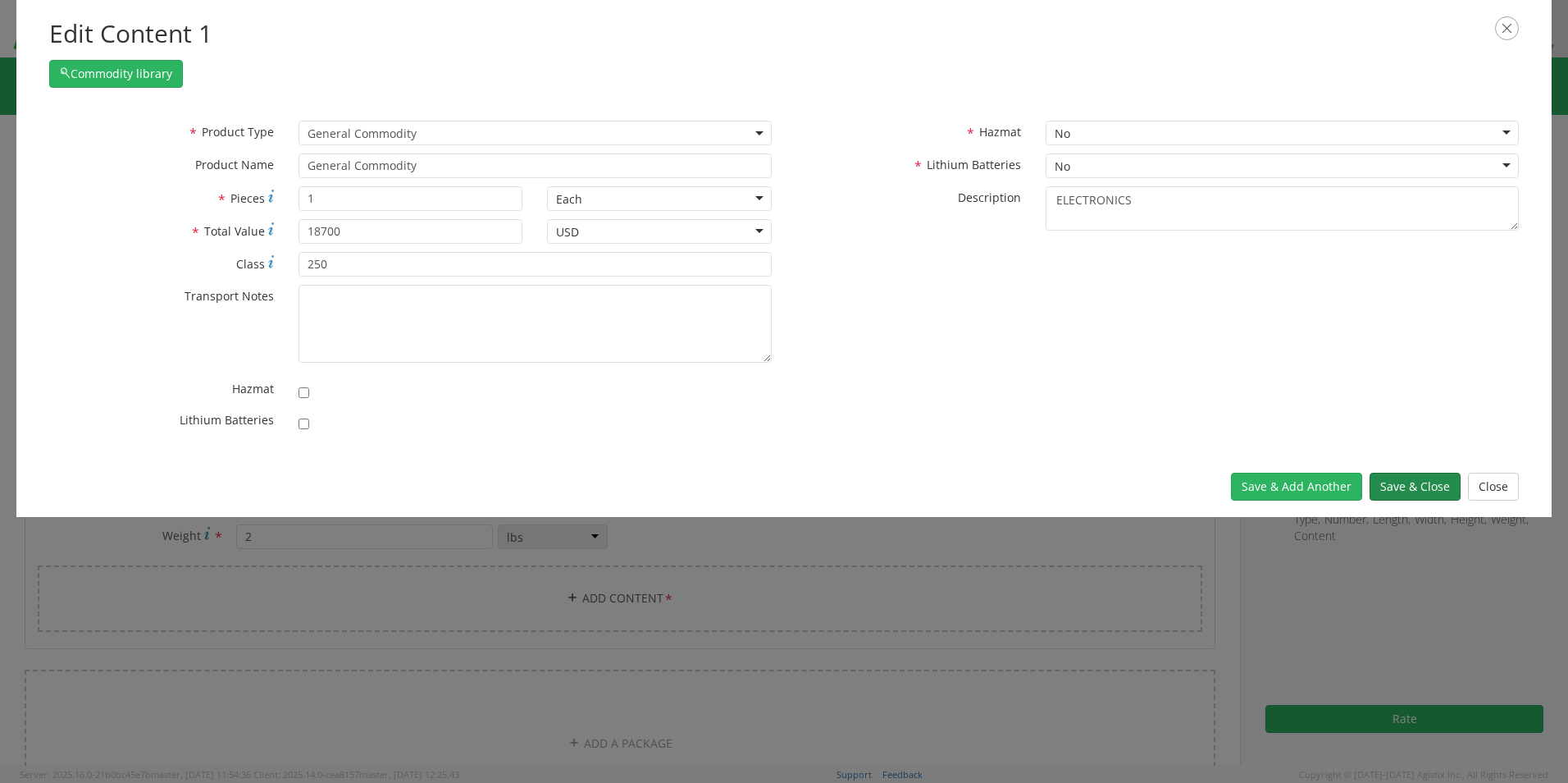
click at [1416, 496] on button "Save & Close" at bounding box center [1415, 486] width 91 height 28
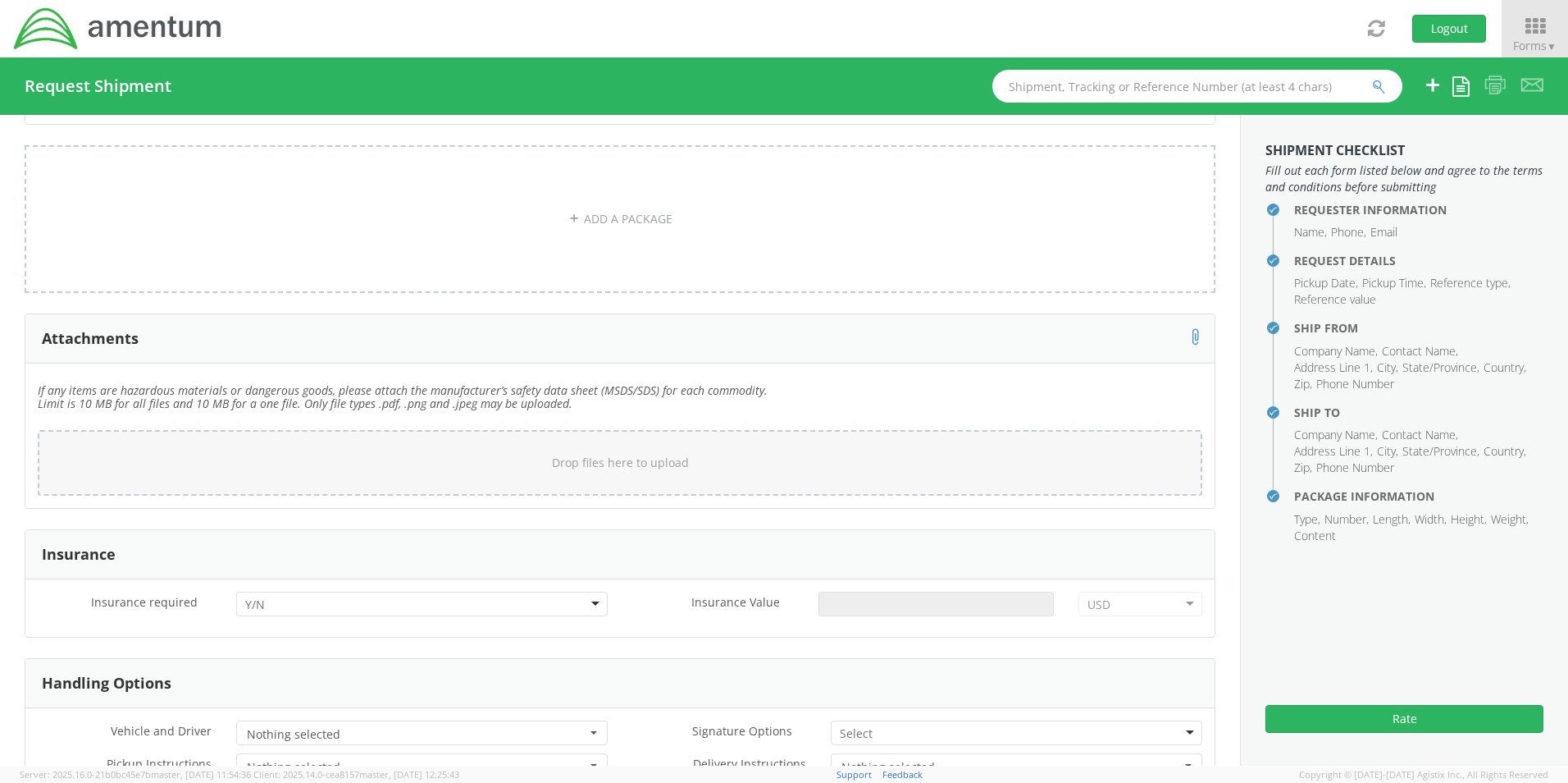
scroll to position [2188, 0]
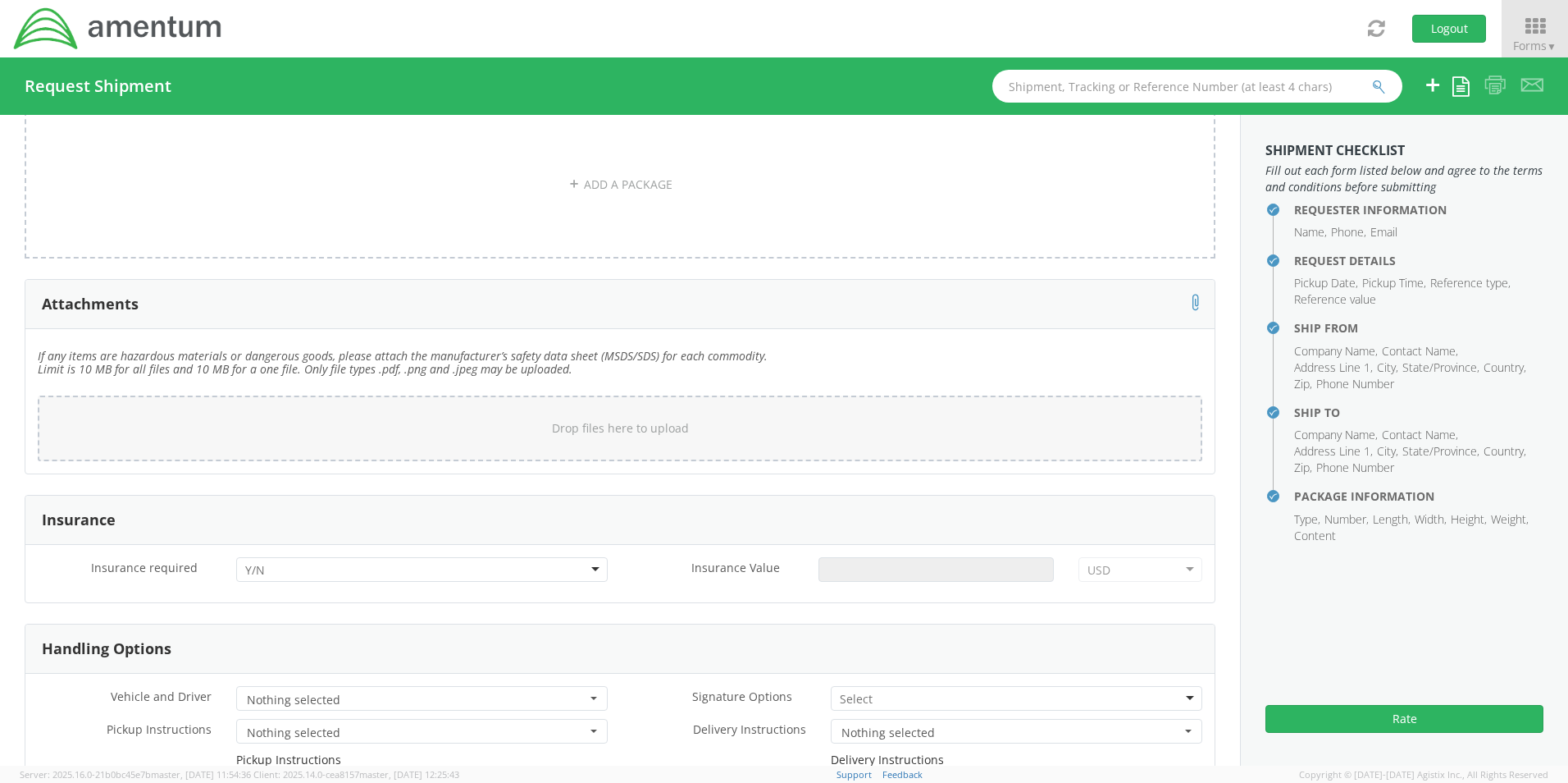
click at [491, 558] on div at bounding box center [422, 570] width 372 height 25
click at [847, 557] on input "Insurance Value *" at bounding box center [936, 570] width 235 height 25
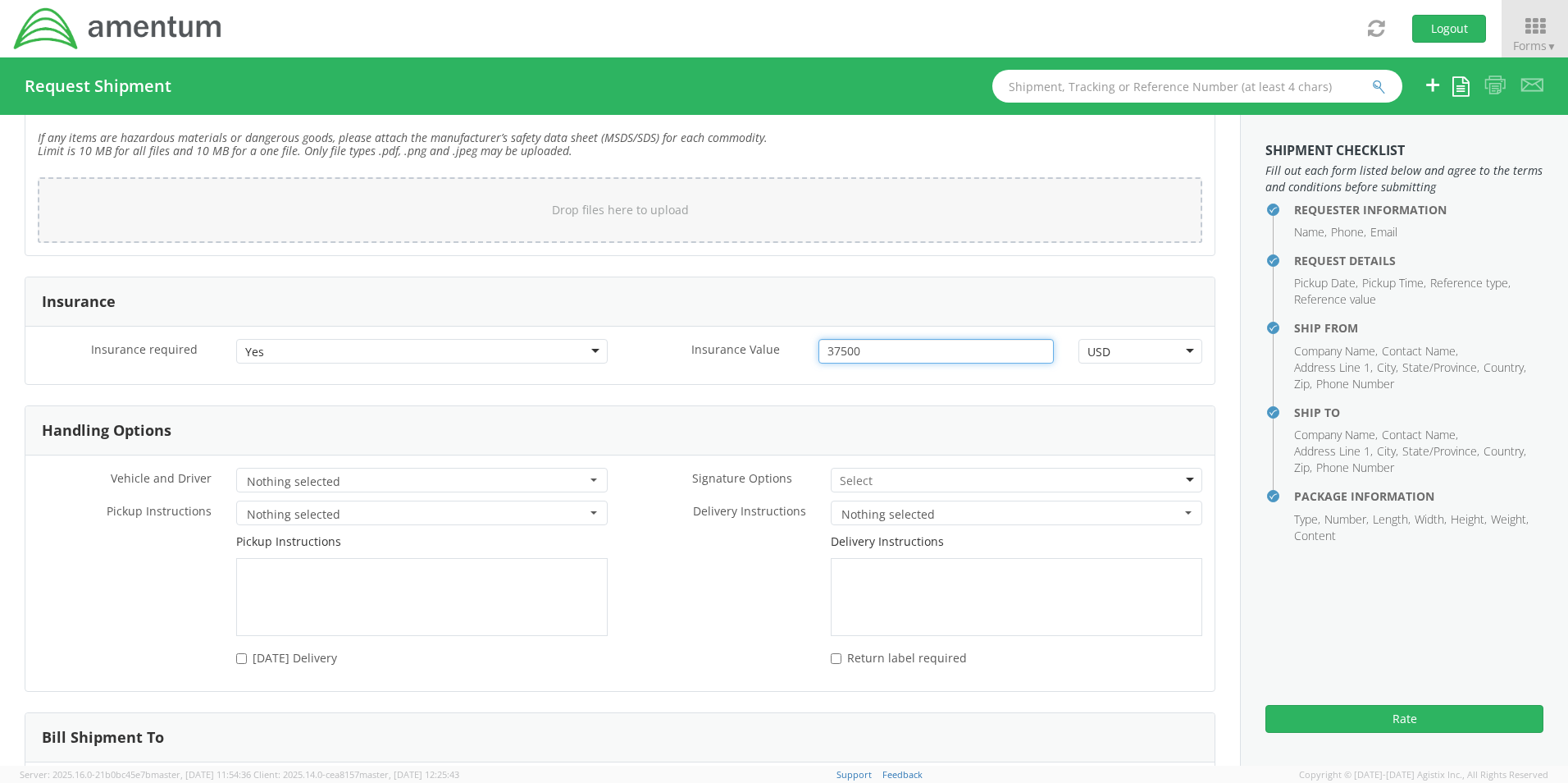
type input "37500"
click at [853, 473] on input "select-one" at bounding box center [858, 481] width 36 height 16
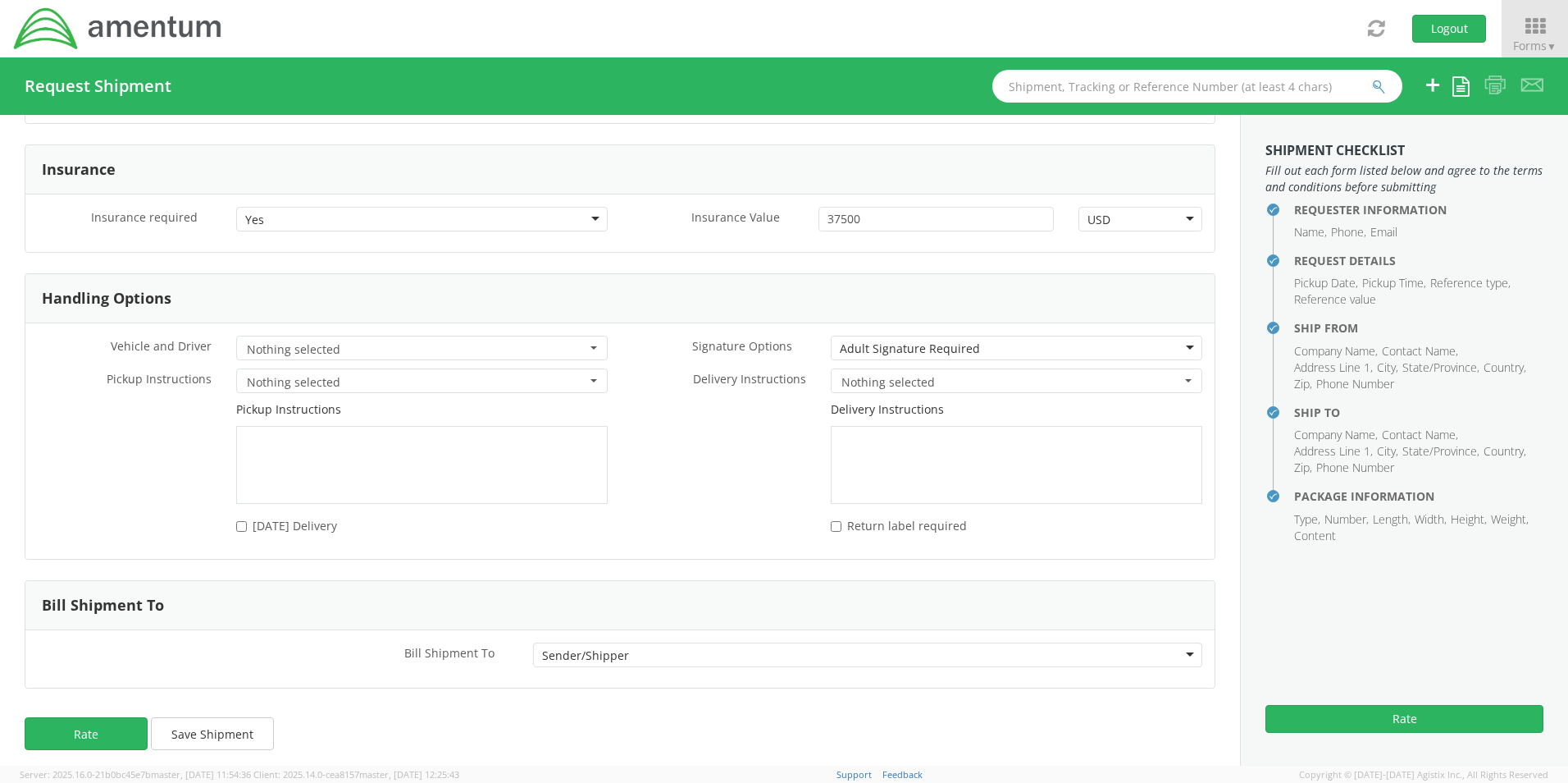
scroll to position [2539, 0]
click at [111, 737] on button "Rate" at bounding box center [86, 732] width 123 height 33
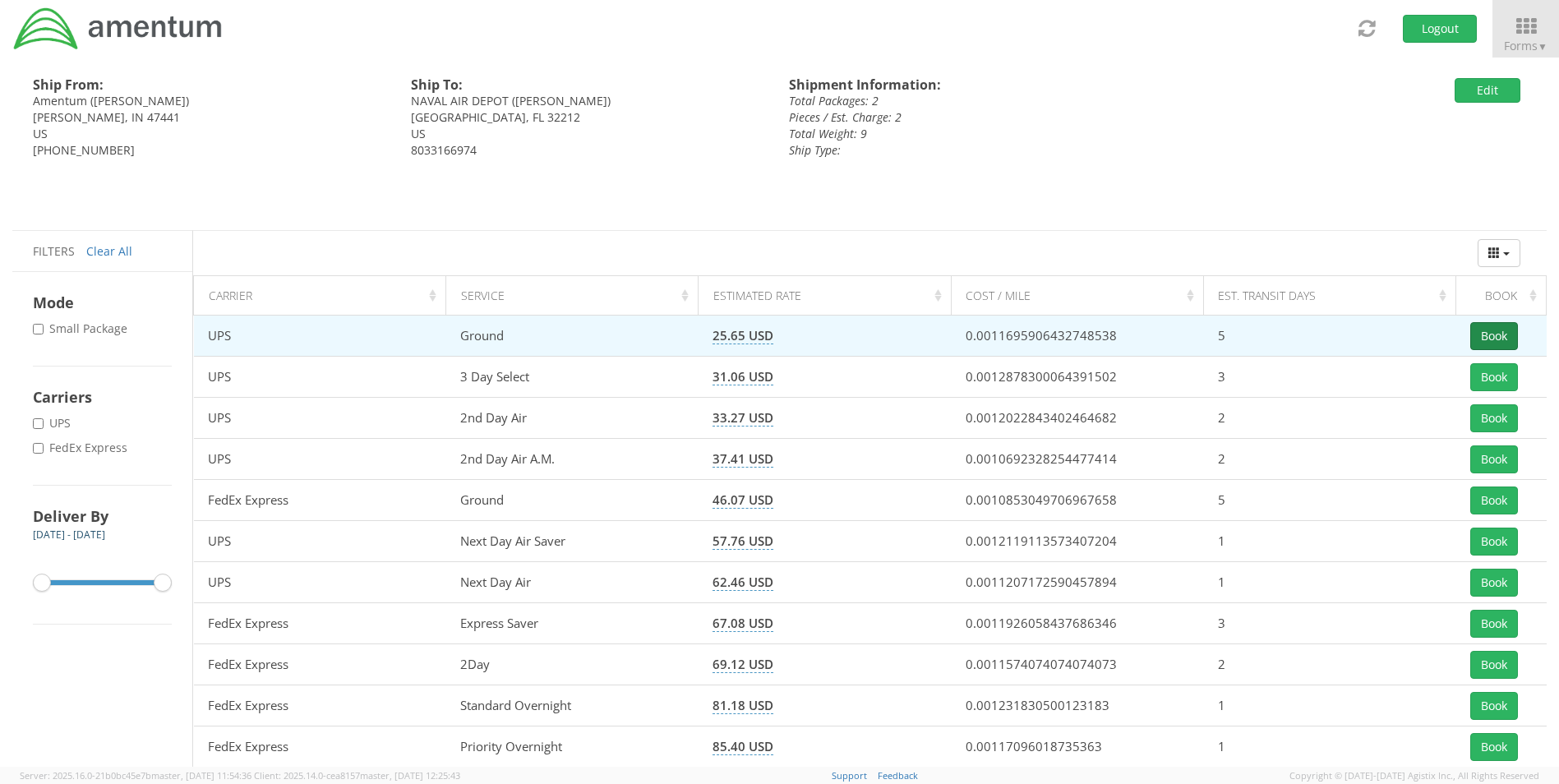
click at [1507, 338] on button "Book" at bounding box center [1494, 336] width 47 height 28
